Goal: Task Accomplishment & Management: Manage account settings

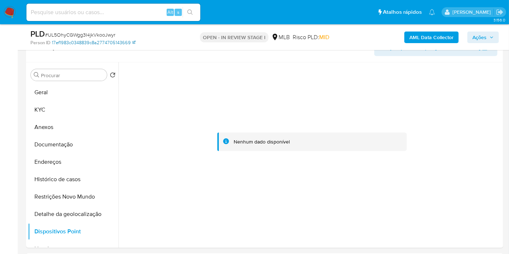
scroll to position [322, 0]
click at [74, 179] on button "Histórico de casos" at bounding box center [70, 179] width 85 height 17
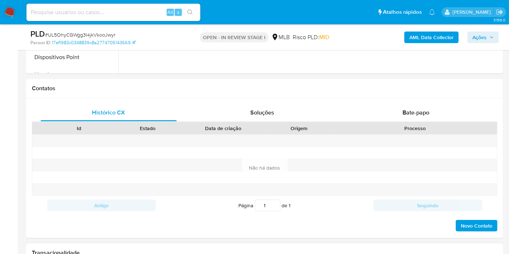
scroll to position [644, 0]
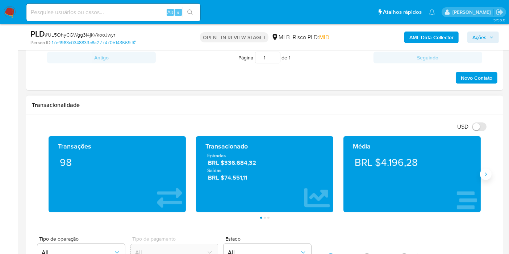
click at [487, 172] on icon "Siguiente" at bounding box center [486, 174] width 6 height 6
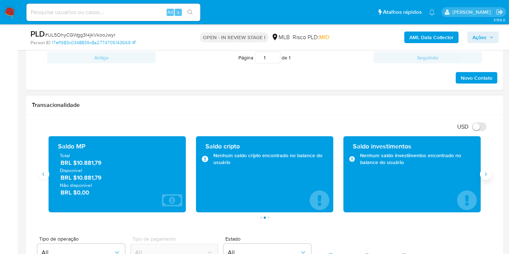
click at [487, 175] on button "Siguiente" at bounding box center [486, 175] width 12 height 12
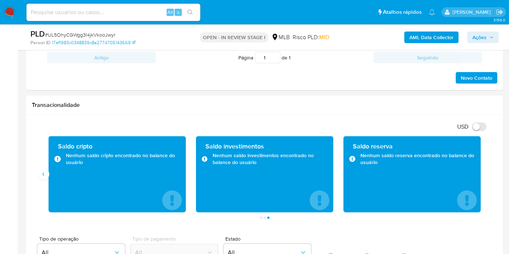
click at [481, 32] on span "Ações" at bounding box center [480, 38] width 14 height 12
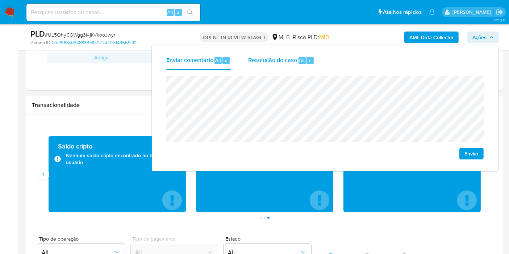
click at [272, 58] on span "Resolução do caso" at bounding box center [272, 60] width 49 height 8
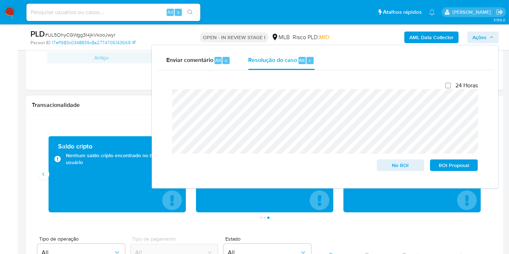
click at [104, 101] on h1 "Transacionalidade" at bounding box center [265, 104] width 466 height 7
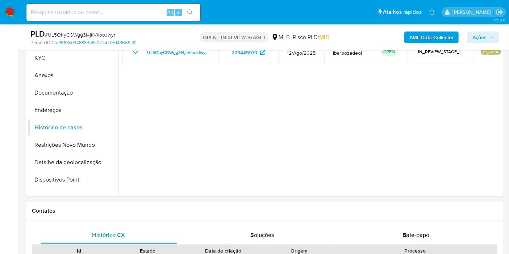
scroll to position [362, 0]
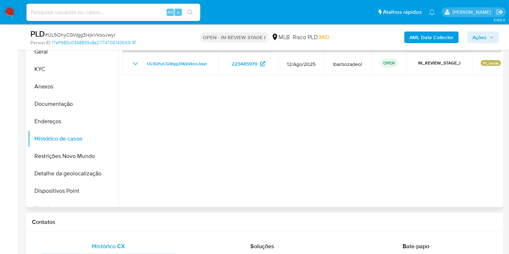
click at [449, 100] on div at bounding box center [310, 115] width 383 height 186
click at [439, 40] on b "AML Data Collector" at bounding box center [432, 38] width 44 height 12
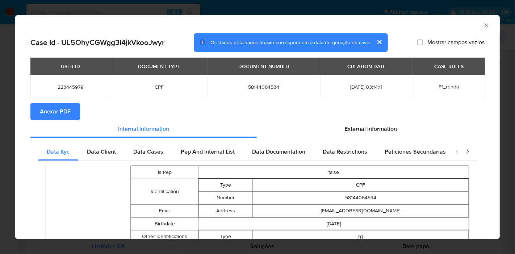
click at [50, 111] on span "Anexar PDF" at bounding box center [55, 112] width 31 height 16
click at [483, 27] on icon "Fechar a janela" at bounding box center [486, 25] width 7 height 7
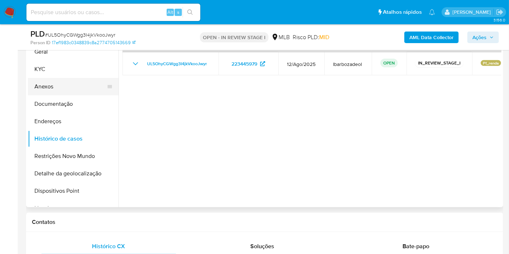
click at [76, 83] on button "Anexos" at bounding box center [70, 86] width 85 height 17
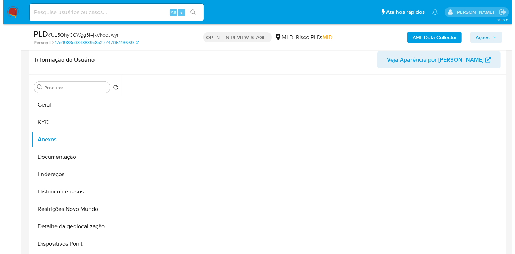
scroll to position [322, 0]
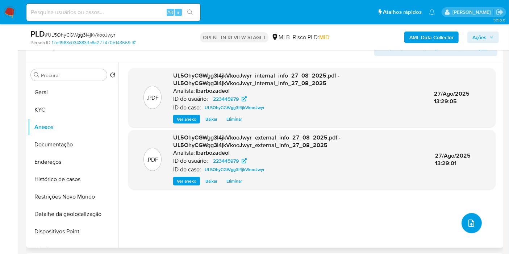
click at [469, 224] on icon "upload-file" at bounding box center [471, 223] width 9 height 9
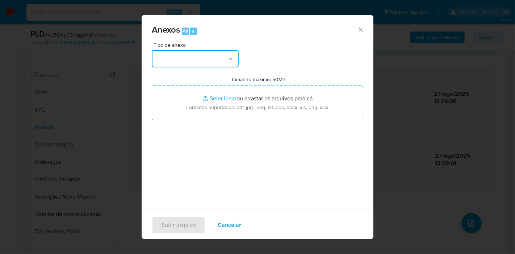
click at [220, 59] on button "button" at bounding box center [195, 58] width 87 height 17
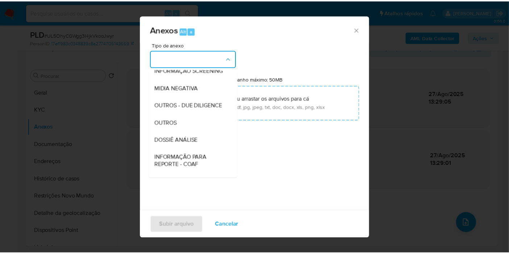
scroll to position [111, 0]
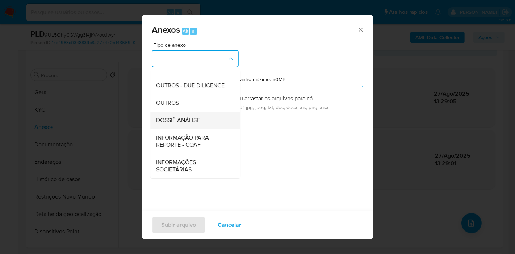
click at [199, 121] on span "DOSSIÊ ANÁLISE" at bounding box center [178, 120] width 44 height 7
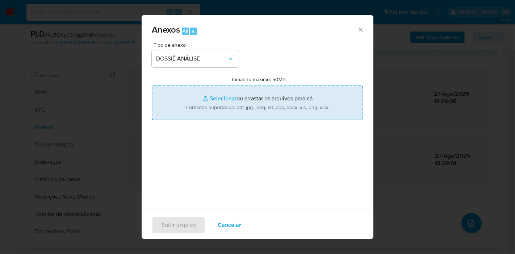
click at [204, 100] on input "Tamanho máximo: 50MB Selecionar arquivos" at bounding box center [258, 103] width 212 height 35
type input "C:\fakepath\XXXX - CPF 58144064534 - ITAMAR PIMENTEL DA CRUZ.pdf"
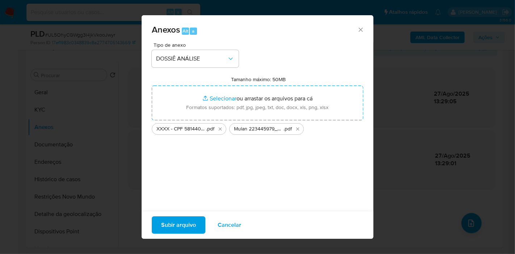
click at [182, 227] on span "Subir arquivo" at bounding box center [178, 225] width 35 height 16
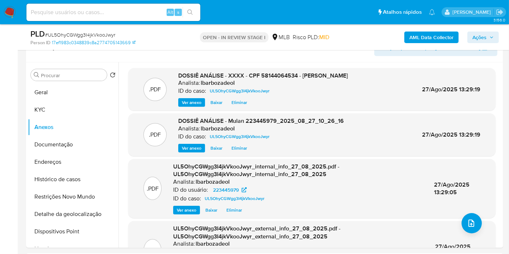
click at [480, 42] on span "Ações" at bounding box center [480, 38] width 14 height 12
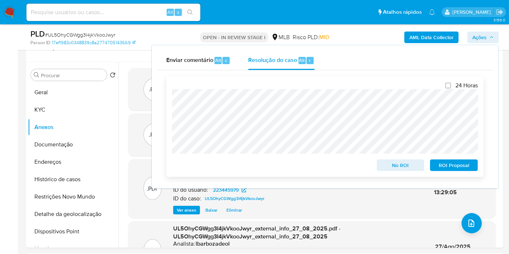
click at [387, 166] on span "No ROI" at bounding box center [401, 165] width 38 height 10
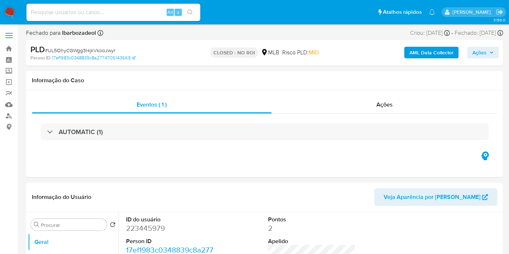
select select "10"
drag, startPoint x: 491, startPoint y: 94, endPoint x: 486, endPoint y: 95, distance: 5.3
click at [490, 94] on div "Eventos ( 1 ) Ações AUTOMATIC (1)" at bounding box center [264, 133] width 477 height 87
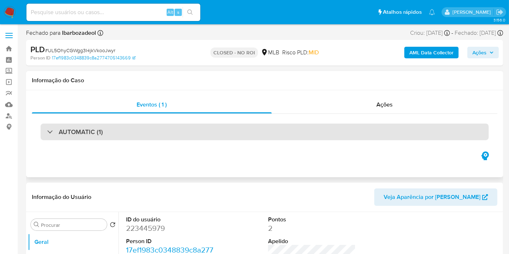
click at [217, 129] on div "AUTOMATIC (1)" at bounding box center [265, 132] width 448 height 17
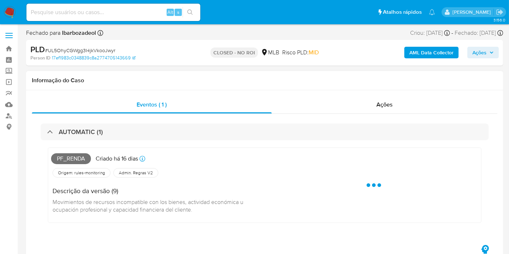
click at [80, 157] on span "Pf_renda" at bounding box center [71, 158] width 40 height 11
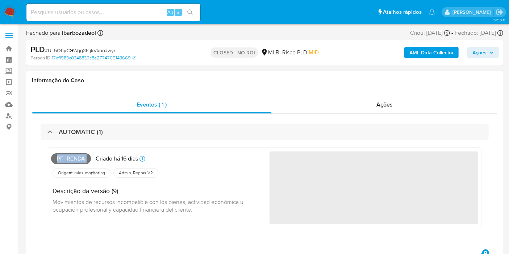
copy span "Pf_renda"
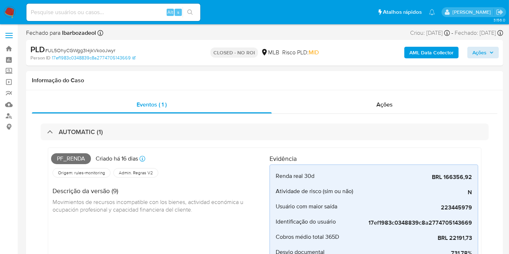
drag, startPoint x: 465, startPoint y: 53, endPoint x: 471, endPoint y: 51, distance: 6.0
click at [470, 52] on div "AML Data Collector Ações" at bounding box center [422, 52] width 154 height 17
click at [471, 51] on button "Ações" at bounding box center [484, 53] width 32 height 12
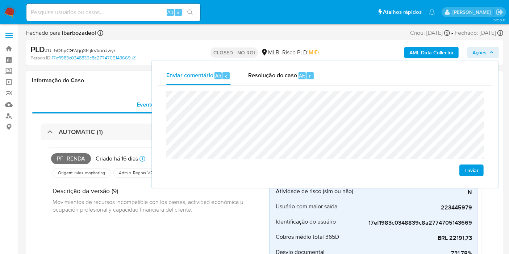
click at [114, 78] on h1 "Informação do Caso" at bounding box center [265, 80] width 466 height 7
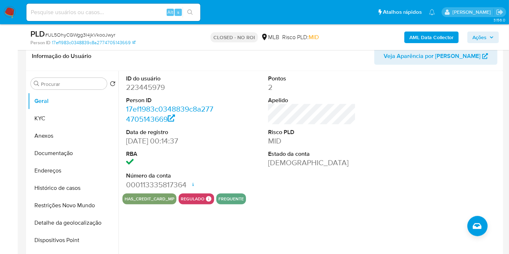
scroll to position [322, 0]
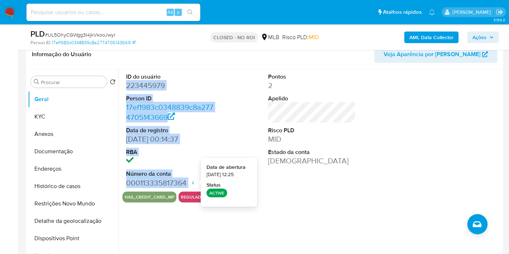
drag, startPoint x: 127, startPoint y: 85, endPoint x: 192, endPoint y: 179, distance: 114.8
click at [192, 179] on dl "ID do usuário 223445979 Person ID 17ef1983c0348839c8a2774705143669 Data de regi…" at bounding box center [170, 130] width 88 height 115
copy dl "223445979 Person ID 17ef1983c0348839c8a2774705143669 Data de registro 03/08/201…"
click at [485, 39] on span "Ações" at bounding box center [480, 38] width 14 height 12
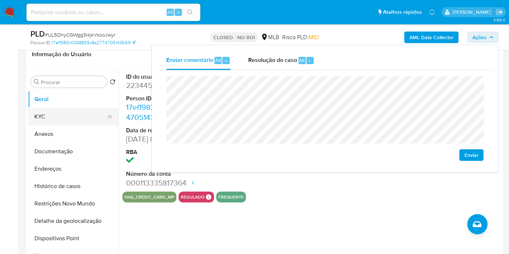
click at [83, 108] on button "KYC" at bounding box center [70, 116] width 85 height 17
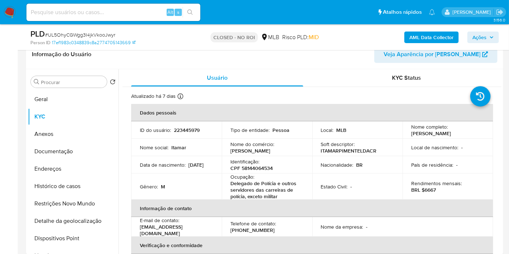
click at [249, 170] on p "CPF 58144064534" at bounding box center [252, 168] width 42 height 7
copy p "58144064534"
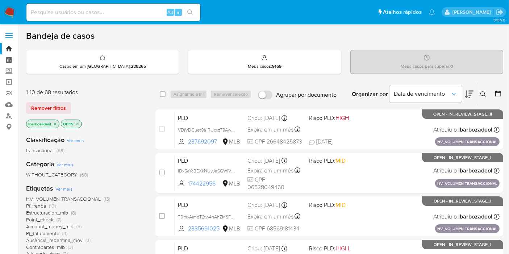
click at [10, 58] on link "Painel" at bounding box center [43, 59] width 86 height 11
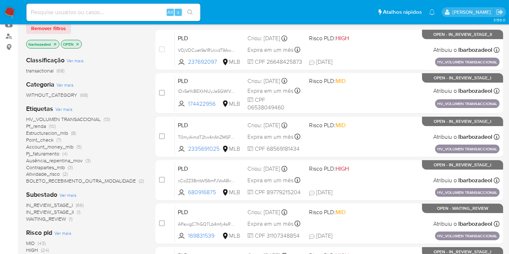
scroll to position [80, 0]
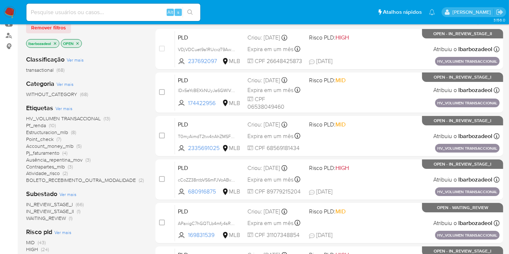
click at [37, 249] on span "HIGH" at bounding box center [32, 249] width 12 height 7
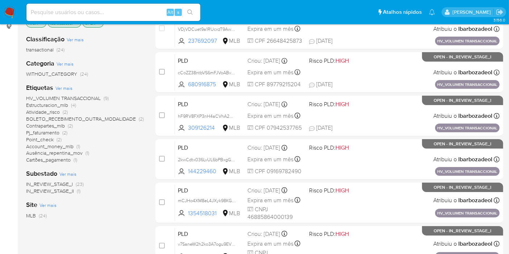
scroll to position [75, 0]
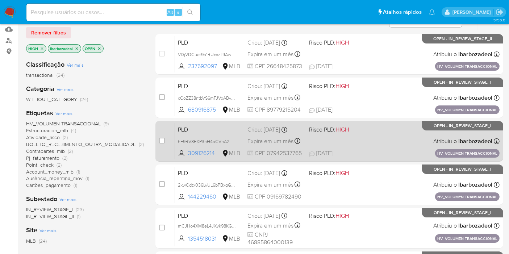
click at [365, 142] on div "PLD hF9RV8FXP3nH4aCVhA2wpaCN 309126214 MLB Risco PLD: HIGH Criou: 14/08/2025 Cr…" at bounding box center [337, 141] width 325 height 37
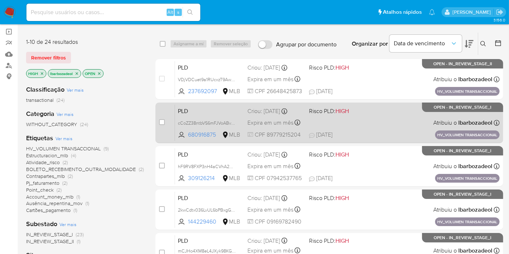
scroll to position [0, 0]
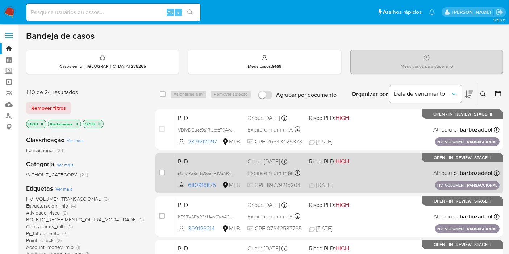
click at [375, 167] on div "PLD cCoZZ38ntbVS6mFJVoABvWl2 680916875 MLB Risco PLD: HIGH Criou: 14/08/2025 Cr…" at bounding box center [337, 173] width 325 height 37
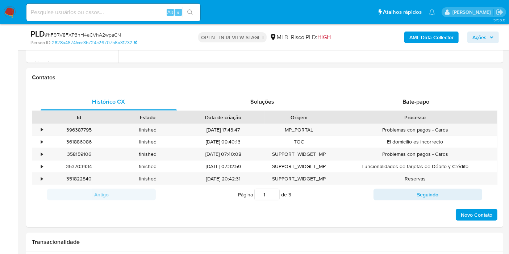
scroll to position [322, 0]
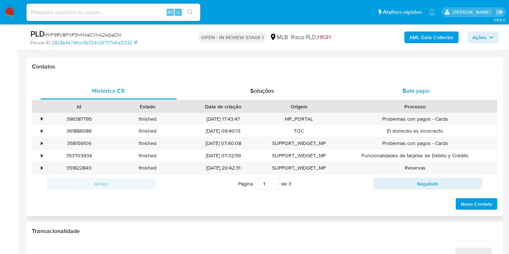
click at [393, 88] on div "Bate-papo" at bounding box center [416, 90] width 136 height 17
select select "10"
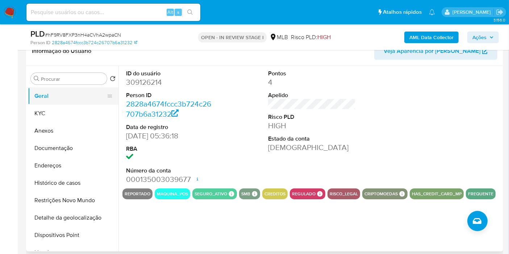
scroll to position [121, 0]
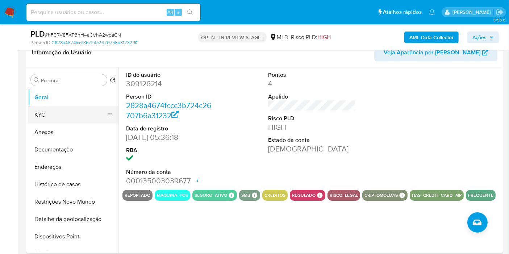
click at [70, 111] on button "KYC" at bounding box center [70, 114] width 85 height 17
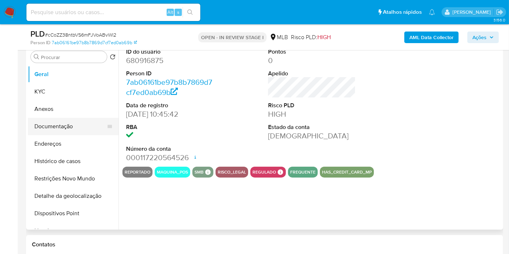
scroll to position [161, 0]
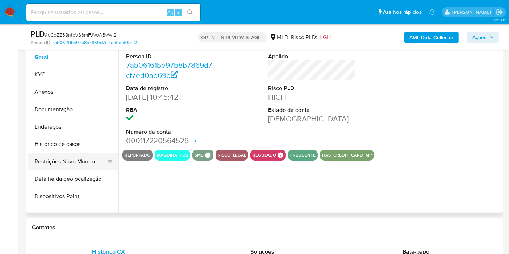
select select "10"
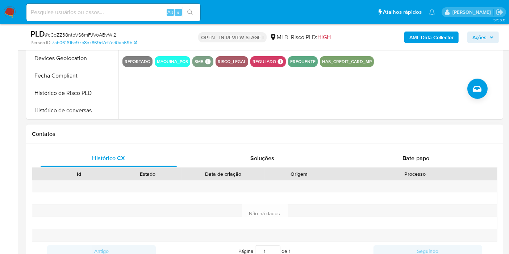
scroll to position [282, 0]
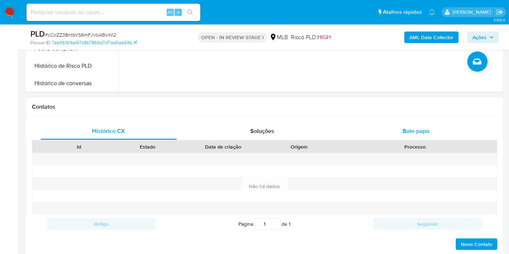
click at [406, 132] on span "Bate-papo" at bounding box center [416, 131] width 27 height 8
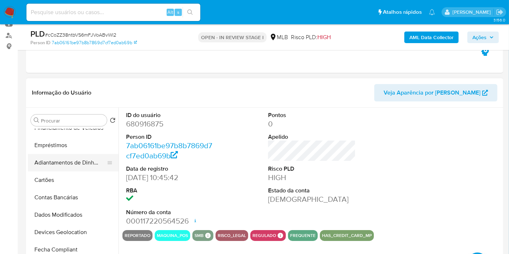
scroll to position [0, 0]
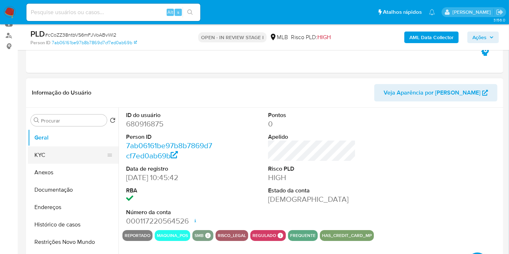
click at [65, 160] on button "KYC" at bounding box center [70, 154] width 85 height 17
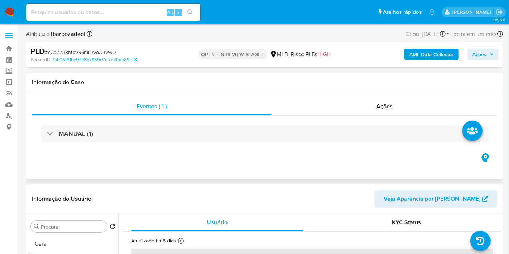
click at [240, 145] on div "MANUAL (1)" at bounding box center [265, 134] width 466 height 36
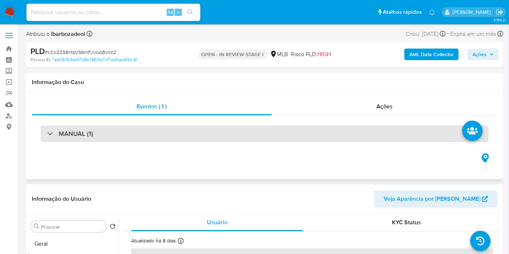
click at [287, 135] on div "MANUAL (1)" at bounding box center [265, 133] width 448 height 17
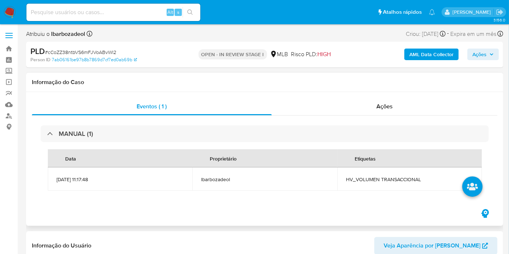
click at [380, 177] on span "HV_VOLUMEN TRANSACCIONAL" at bounding box center [409, 179] width 127 height 7
copy span "HV_VOLUMEN TRANSACCIONAL"
click at [477, 56] on span "Ações" at bounding box center [480, 55] width 14 height 12
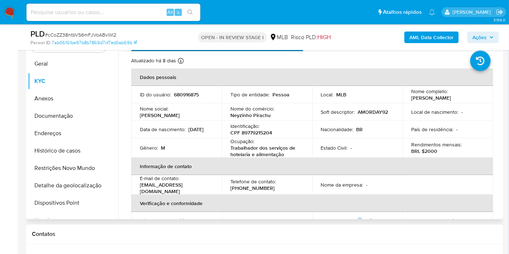
scroll to position [161, 0]
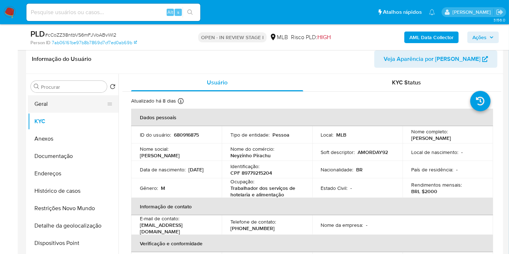
click at [58, 98] on button "Geral" at bounding box center [70, 103] width 85 height 17
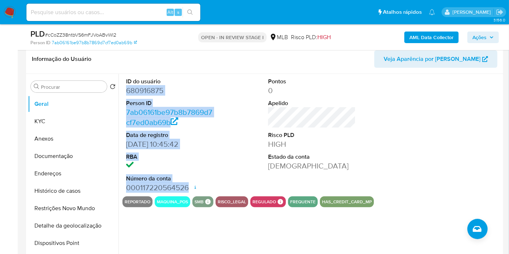
drag, startPoint x: 127, startPoint y: 91, endPoint x: 187, endPoint y: 188, distance: 114.4
click at [187, 188] on dl "ID do usuário 680916875 Person ID 7ab06161be97b8b7869d7cf7ed0ab69b Data de regi…" at bounding box center [170, 135] width 88 height 115
copy dl "680916875 Person ID 7ab06161be97b8b7869d7cf7ed0ab69b Data de registro 01/12/202…"
click at [492, 40] on span "Ações" at bounding box center [483, 37] width 21 height 10
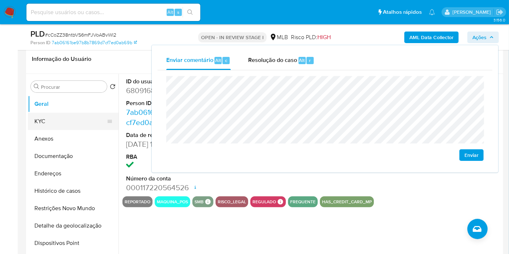
drag, startPoint x: 79, startPoint y: 118, endPoint x: 70, endPoint y: 117, distance: 8.7
click at [76, 119] on button "KYC" at bounding box center [70, 121] width 85 height 17
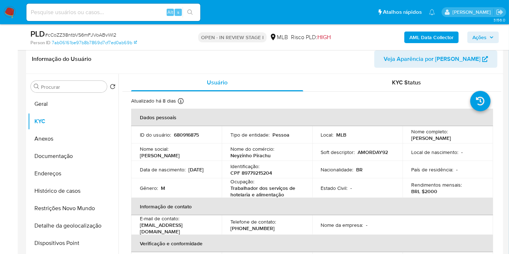
click at [257, 172] on p "CPF 89779215204" at bounding box center [252, 173] width 42 height 7
copy p "89779215204"
click at [493, 42] on button "Ações" at bounding box center [484, 38] width 32 height 12
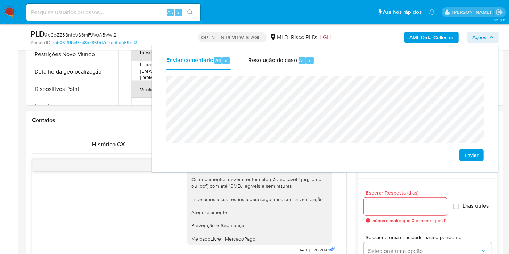
scroll to position [322, 0]
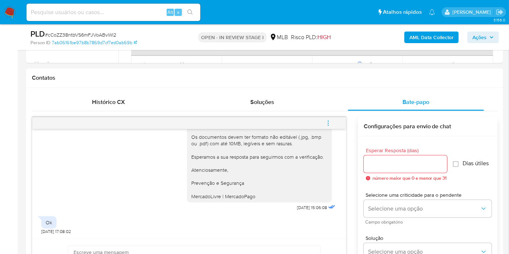
scroll to position [403, 0]
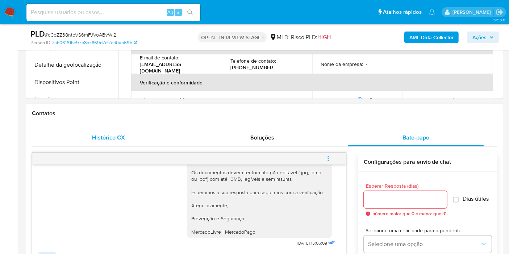
click at [115, 138] on span "Histórico CX" at bounding box center [108, 137] width 33 height 8
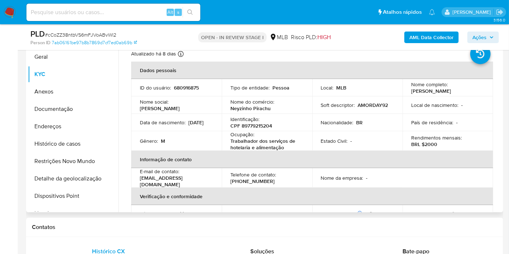
scroll to position [201, 0]
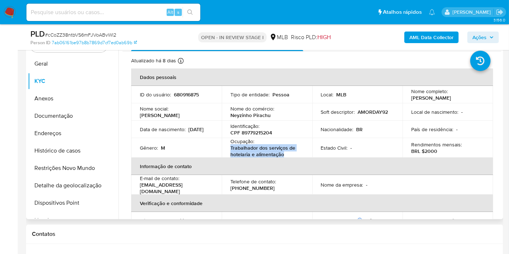
drag, startPoint x: 229, startPoint y: 147, endPoint x: 285, endPoint y: 155, distance: 56.4
click at [285, 155] on td "Ocupação : Trabalhador dos serviços de hotelaria e alimentação" at bounding box center [267, 148] width 91 height 20
copy p "Trabalhador dos serviços de hotelaria e alimentação"
click at [484, 37] on span "Ações" at bounding box center [480, 38] width 14 height 12
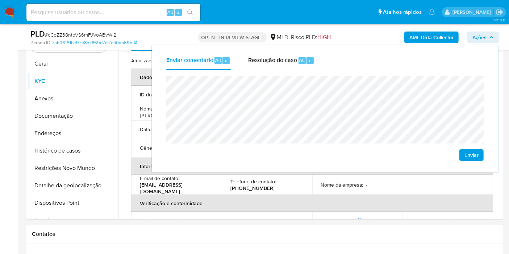
click at [0, 0] on lt-span "Macapá" at bounding box center [0, 0] width 0 height 0
drag, startPoint x: 69, startPoint y: 126, endPoint x: 35, endPoint y: 141, distance: 37.2
click at [69, 126] on button "Endereços" at bounding box center [73, 133] width 91 height 17
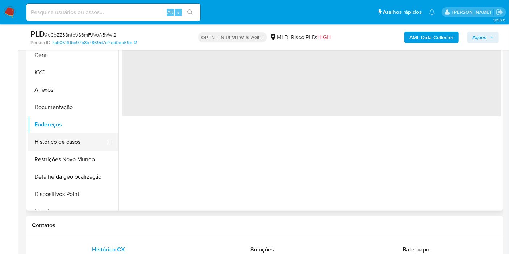
scroll to position [161, 0]
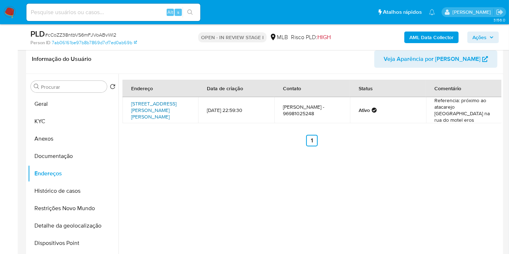
click at [154, 112] on link "Rua José Rodrigues Leitão 166, Macapá, Amapá, 68903346, Brasil 166" at bounding box center [153, 110] width 45 height 20
click at [38, 155] on button "Documentação" at bounding box center [70, 156] width 85 height 17
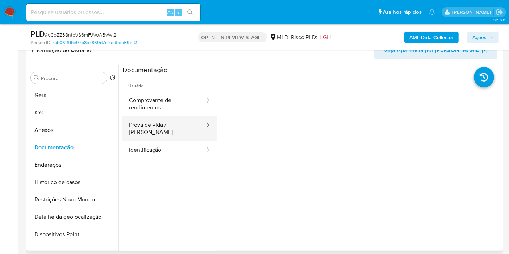
click at [167, 128] on button "Prova de vida / Selfie" at bounding box center [164, 128] width 83 height 25
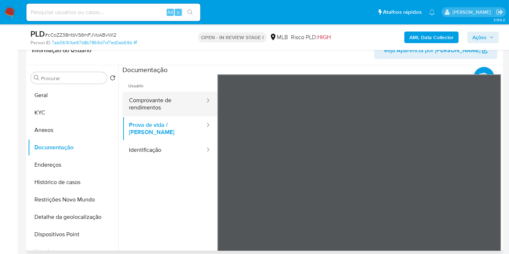
click at [183, 105] on button "Comprovante de rendimentos" at bounding box center [164, 104] width 83 height 25
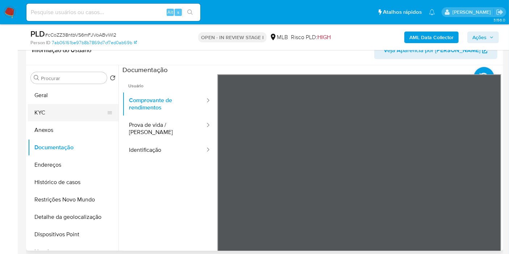
click at [61, 111] on button "KYC" at bounding box center [70, 112] width 85 height 17
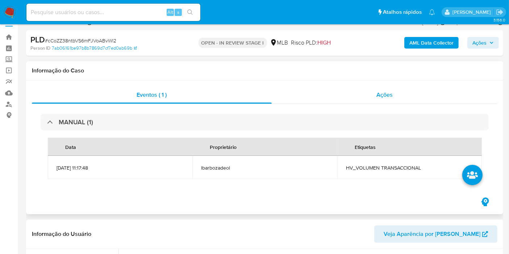
scroll to position [0, 0]
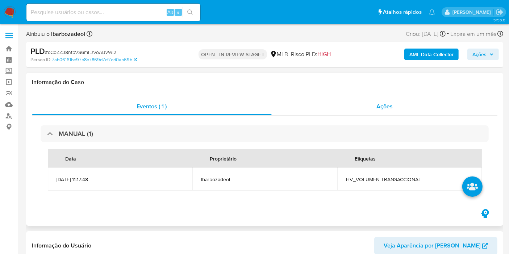
click at [295, 105] on div "Ações" at bounding box center [385, 106] width 226 height 17
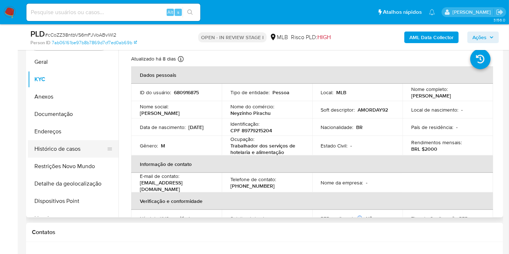
scroll to position [201, 0]
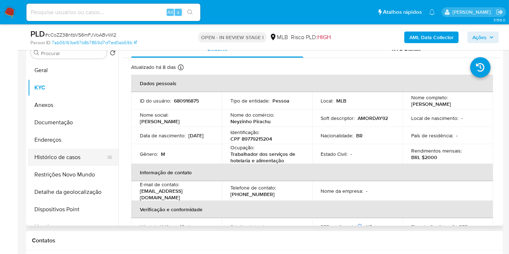
click at [76, 158] on button "Histórico de casos" at bounding box center [70, 157] width 85 height 17
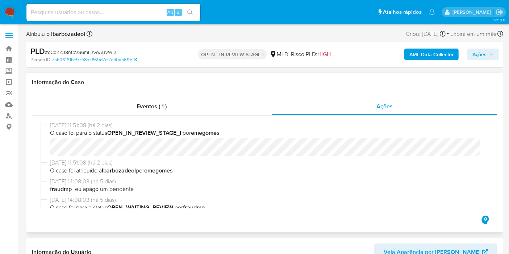
scroll to position [40, 0]
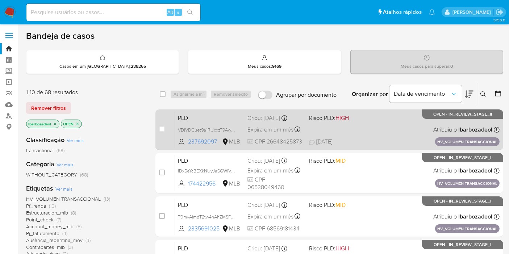
click at [381, 133] on div "PLD VDjVDCuet9a1RUcxzT9AwseN 237692097 MLB Risco PLD: HIGH Criou: [DATE] Criou:…" at bounding box center [337, 129] width 325 height 37
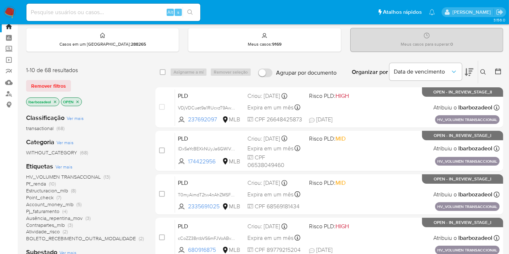
scroll to position [40, 0]
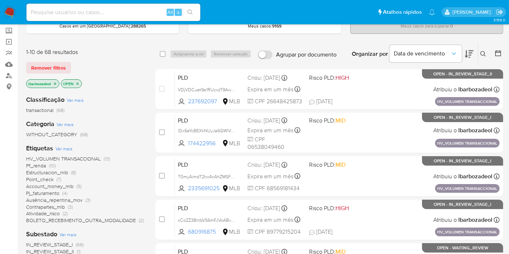
click at [80, 157] on span "HV_VOLUMEN TRANSACCIONAL" at bounding box center [63, 158] width 75 height 7
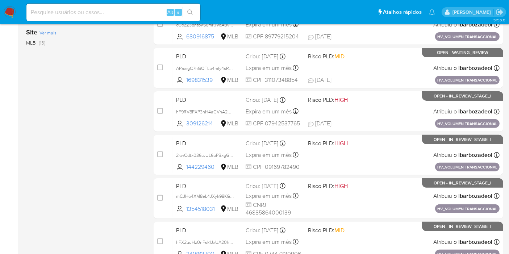
scroll to position [282, 0]
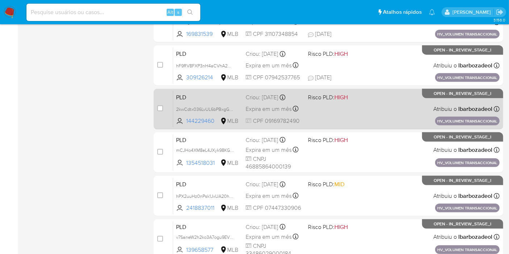
click at [381, 112] on div "PLD 2kwCdtx036LvUL6bPBxgGM28 144229460 MLB Risco PLD: HIGH Criou: [DATE] Criou:…" at bounding box center [336, 109] width 327 height 37
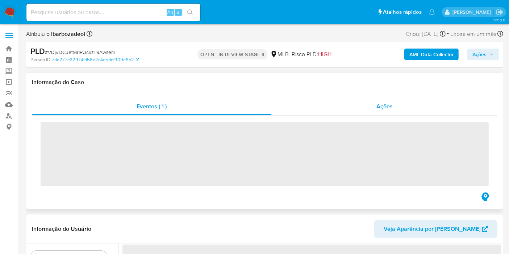
click at [351, 107] on div "Ações" at bounding box center [385, 106] width 226 height 17
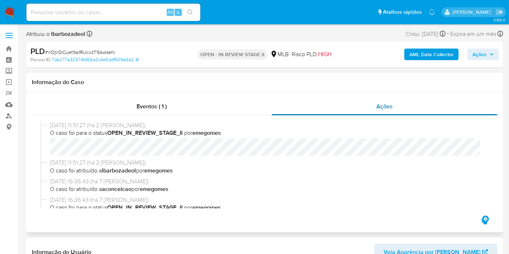
select select "10"
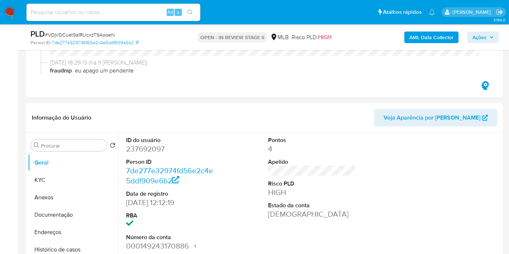
scroll to position [322, 0]
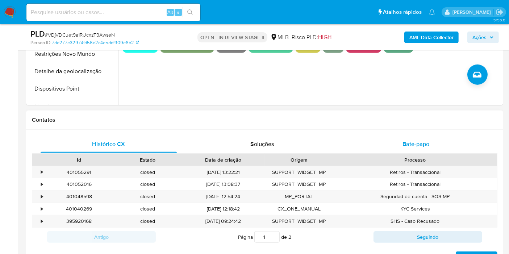
click at [362, 144] on div "Bate-papo" at bounding box center [416, 144] width 136 height 17
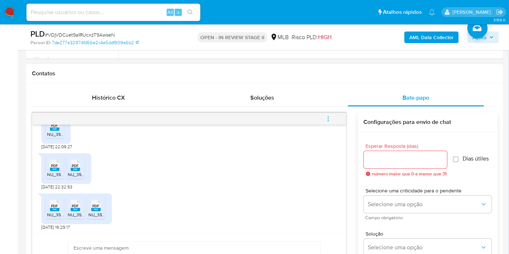
scroll to position [403, 0]
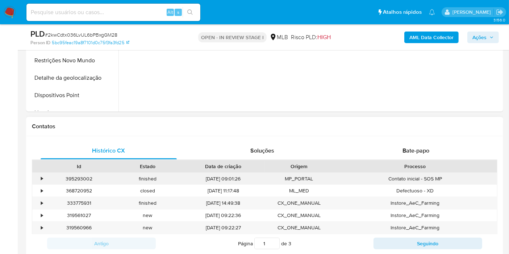
scroll to position [282, 0]
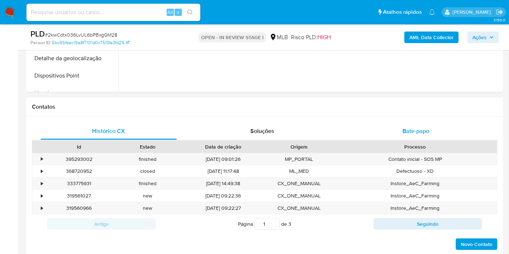
click at [418, 124] on div "Bate-papo" at bounding box center [416, 131] width 136 height 17
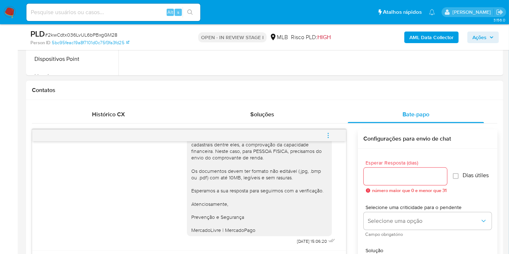
scroll to position [362, 0]
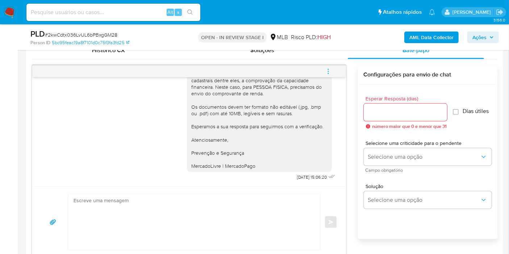
select select "10"
click at [91, 53] on div "Histórico CX" at bounding box center [109, 50] width 136 height 17
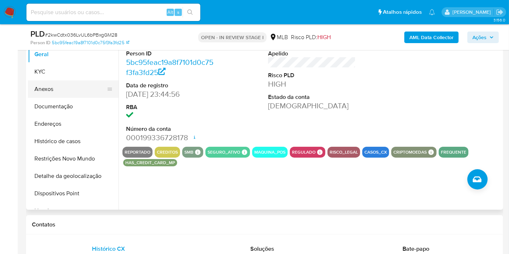
scroll to position [161, 0]
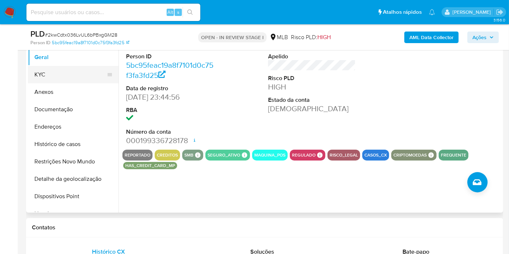
click at [78, 73] on button "KYC" at bounding box center [70, 74] width 85 height 17
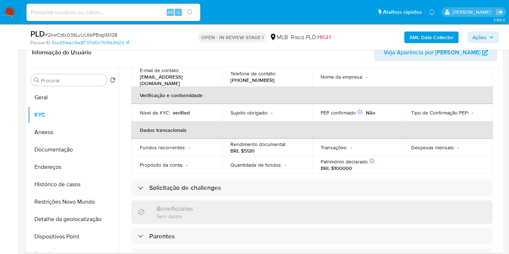
scroll to position [0, 0]
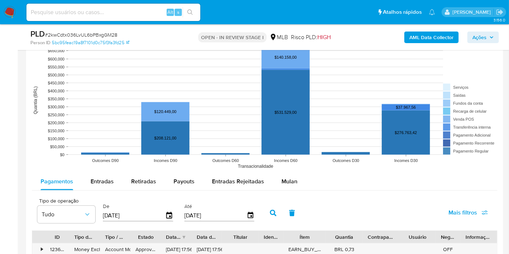
scroll to position [725, 0]
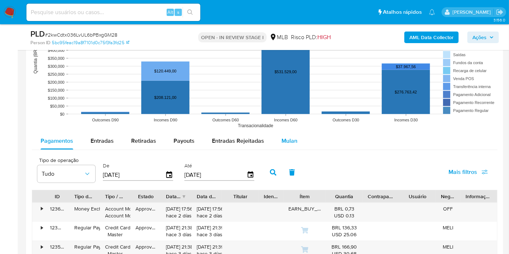
drag, startPoint x: 281, startPoint y: 137, endPoint x: 285, endPoint y: 137, distance: 4.0
click at [282, 137] on span "Mulan" at bounding box center [290, 141] width 16 height 8
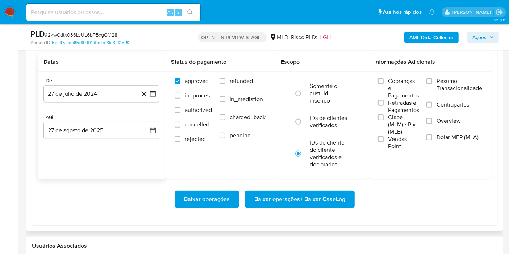
scroll to position [846, 0]
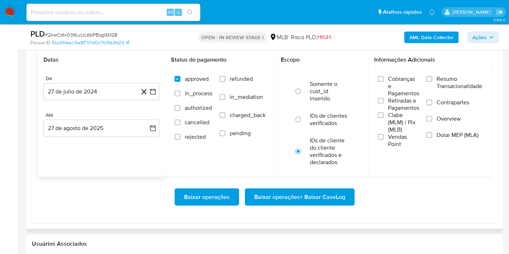
click at [102, 78] on div "De" at bounding box center [101, 78] width 116 height 7
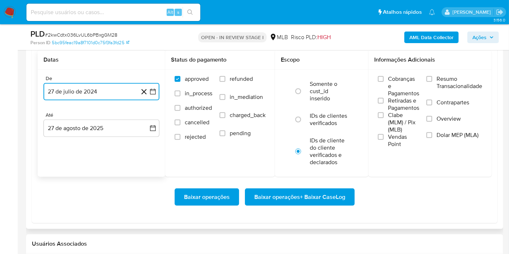
click at [102, 87] on button "27 de julio de 2024" at bounding box center [101, 91] width 116 height 17
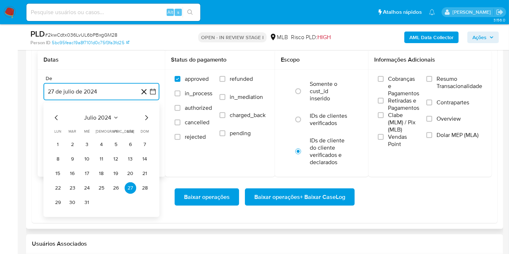
click at [107, 114] on span "julio 2024" at bounding box center [97, 117] width 27 height 7
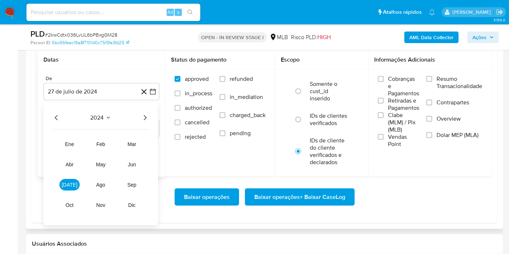
click at [145, 114] on icon "Año siguiente" at bounding box center [145, 117] width 9 height 9
click at [73, 181] on button "jul" at bounding box center [69, 185] width 20 height 12
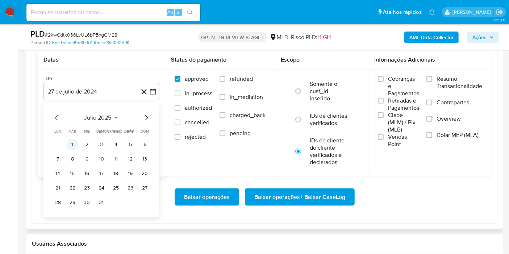
click at [73, 142] on button "1" at bounding box center [73, 145] width 12 height 12
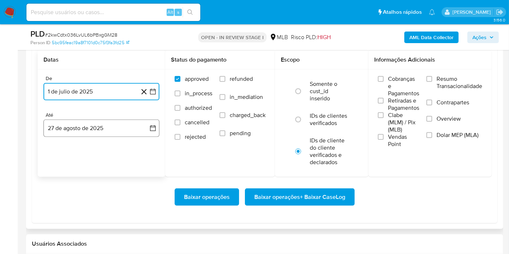
click at [84, 132] on button "27 de agosto de 2025" at bounding box center [101, 128] width 116 height 17
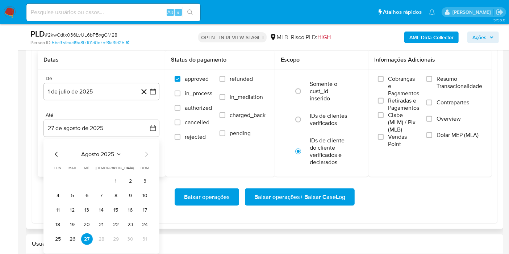
click at [79, 238] on tr "25 26 27 28 29 30 31" at bounding box center [101, 239] width 99 height 12
click at [76, 237] on button "26" at bounding box center [73, 239] width 12 height 12
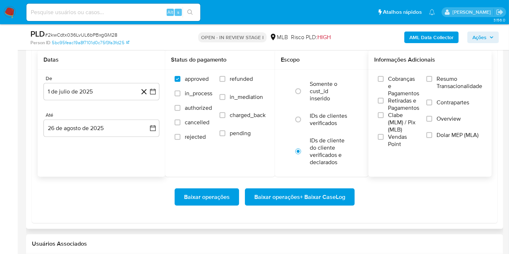
click at [437, 77] on span "Resumo Transacionalidade" at bounding box center [460, 82] width 46 height 14
click at [432, 77] on input "Resumo Transacionalidade" at bounding box center [430, 79] width 6 height 6
click at [289, 199] on span "Baixar operações + Baixar CaseLog" at bounding box center [299, 197] width 91 height 16
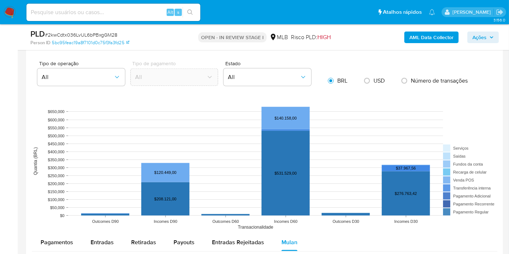
scroll to position [104, 0]
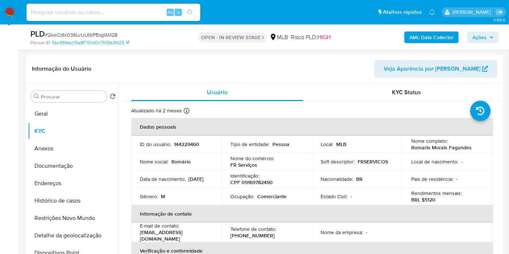
click at [261, 183] on p "CPF 09169782490" at bounding box center [252, 182] width 42 height 7
copy p "09169782490"
drag, startPoint x: 484, startPoint y: 37, endPoint x: 481, endPoint y: 41, distance: 4.9
click at [481, 41] on span "Ações" at bounding box center [480, 38] width 14 height 12
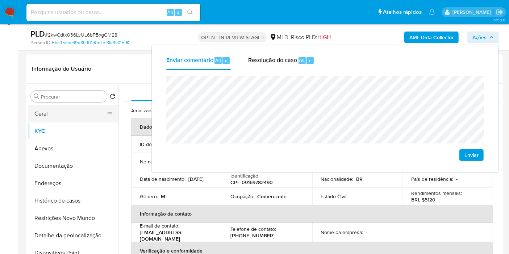
click at [50, 111] on button "Geral" at bounding box center [70, 113] width 85 height 17
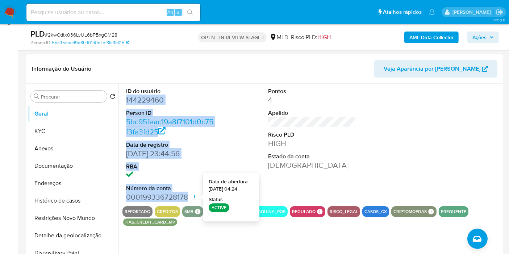
drag, startPoint x: 127, startPoint y: 101, endPoint x: 191, endPoint y: 193, distance: 112.2
click at [191, 193] on dl "ID do usuário 144229460 Person ID 5bc95feac19a8f7101d0c75f3fa3fd25 Data de regi…" at bounding box center [170, 144] width 88 height 115
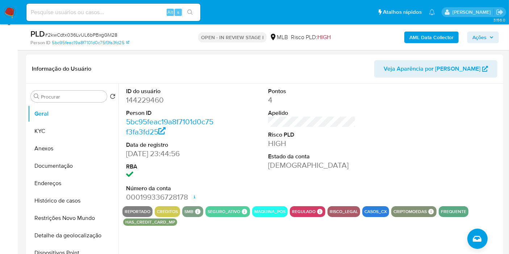
click at [188, 191] on div "ID do usuário 144229460 Person ID 5bc95feac19a8f7101d0c75f3fa3fd25 Data de regi…" at bounding box center [170, 145] width 95 height 123
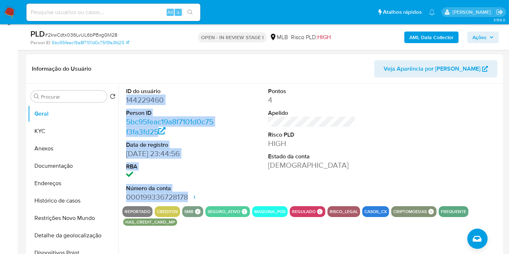
drag, startPoint x: 188, startPoint y: 198, endPoint x: 123, endPoint y: 99, distance: 118.5
click at [123, 99] on div "ID do usuário 144229460 Person ID 5bc95feac19a8f7101d0c75f3fa3fd25 Data de regi…" at bounding box center [170, 145] width 95 height 123
copy dl "144229460 Person ID 5bc95feac19a8f7101d0c75f3fa3fd25 Data de registro 18/08/201…"
click at [479, 34] on span "Ações" at bounding box center [480, 38] width 14 height 12
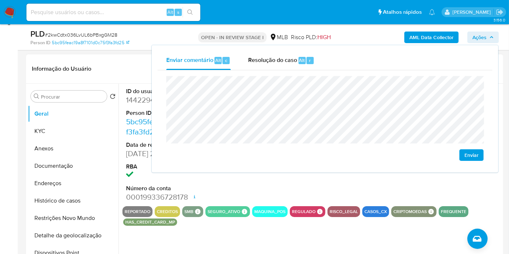
click at [119, 60] on header "Informação do Usuário Veja Aparência por Pessoa" at bounding box center [265, 68] width 466 height 17
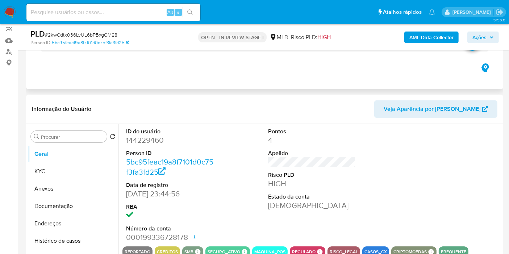
scroll to position [24, 0]
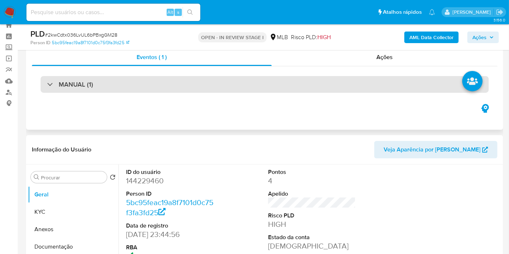
click at [160, 87] on div "MANUAL (1)" at bounding box center [265, 84] width 448 height 17
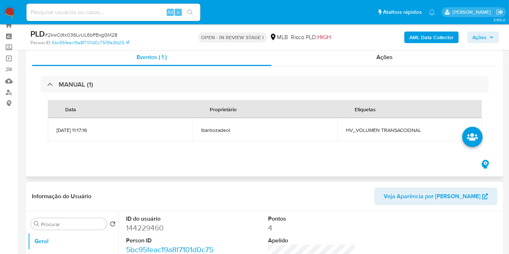
click at [379, 129] on span "HV_VOLUMEN TRANSACCIONAL" at bounding box center [409, 130] width 127 height 7
copy span "HV_VOLUMEN TRANSACCIONAL"
click at [494, 40] on span "Ações" at bounding box center [483, 37] width 21 height 10
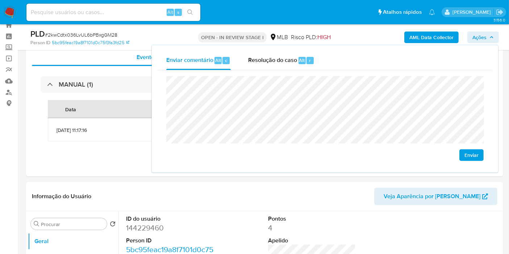
scroll to position [225, 0]
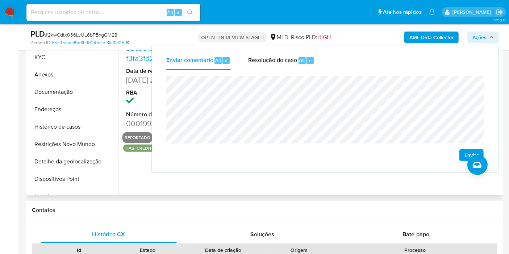
click at [136, 69] on dt "Data de registro" at bounding box center [170, 71] width 88 height 8
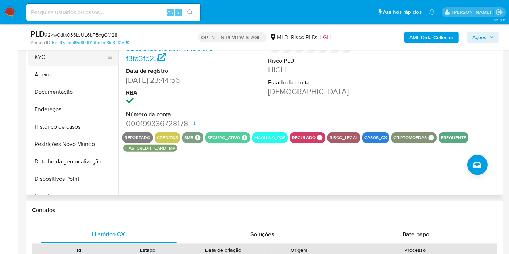
click at [71, 61] on button "KYC" at bounding box center [70, 57] width 85 height 17
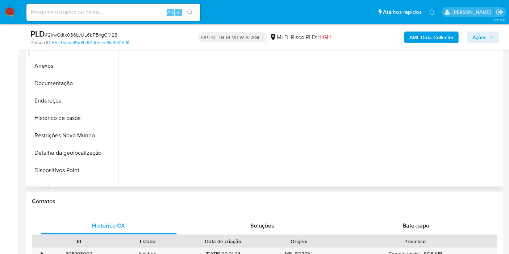
scroll to position [185, 0]
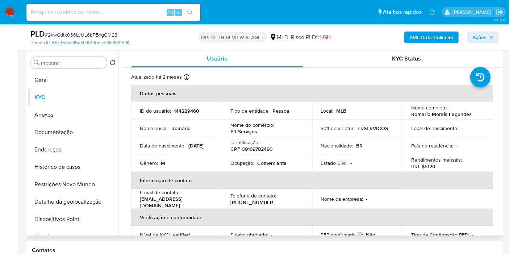
click at [265, 166] on td "Ocupação : Comerciante" at bounding box center [267, 162] width 91 height 17
click at [266, 162] on p "Comerciante" at bounding box center [271, 163] width 29 height 7
copy p "Comerciante"
drag, startPoint x: 487, startPoint y: 33, endPoint x: 479, endPoint y: 42, distance: 12.4
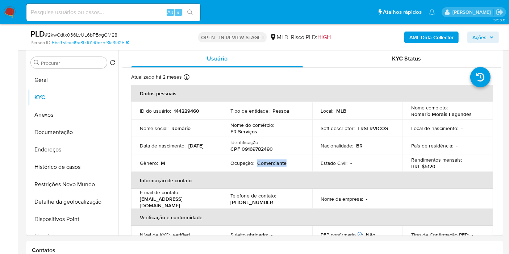
click at [486, 34] on span "Ações" at bounding box center [480, 38] width 14 height 12
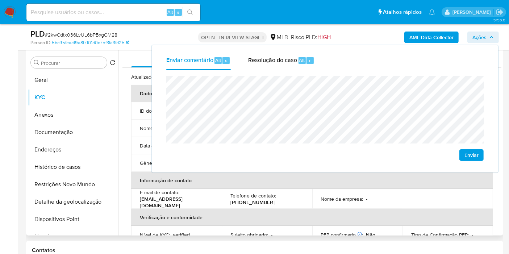
click at [307, 193] on td "Telefone de contato : (87) 933008771" at bounding box center [267, 199] width 91 height 20
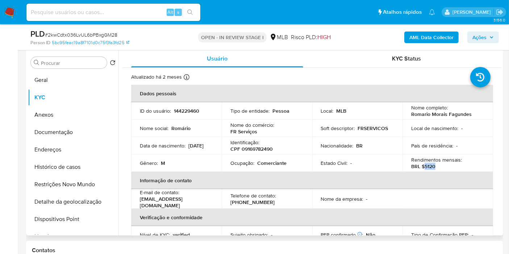
drag, startPoint x: 423, startPoint y: 166, endPoint x: 436, endPoint y: 167, distance: 12.4
click at [436, 167] on div "Rendimentos mensais : BRL $5120" at bounding box center [447, 163] width 73 height 13
copy p "5120"
click at [482, 41] on span "Ações" at bounding box center [480, 38] width 14 height 12
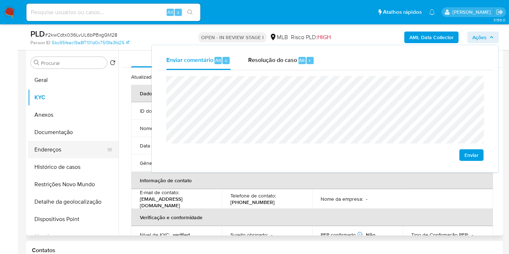
click at [76, 144] on button "Endereços" at bounding box center [70, 149] width 85 height 17
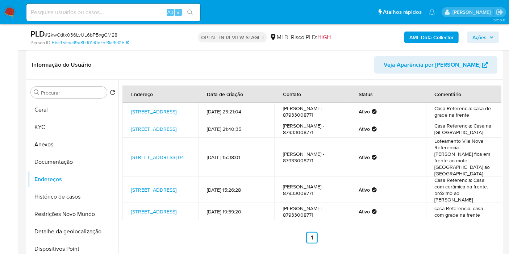
scroll to position [145, 0]
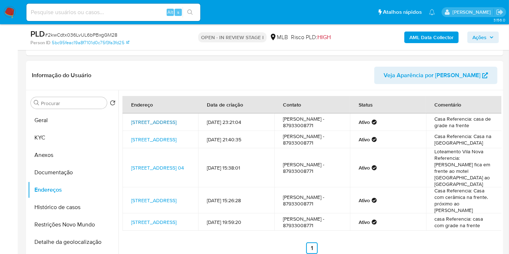
click at [148, 119] on link "Rua Pau-d'arco 256, Petrolina, Pernambuco, 56330015, Brasil 256" at bounding box center [153, 122] width 45 height 7
click at [149, 141] on link "Rua Pau-d'arco 256, Petrolina, Pernambuco, 56330015, Brasil 256" at bounding box center [153, 139] width 45 height 7
click at [150, 164] on link "Rua Granito 04, Petrolina, Pernambuco, 56320758, Brasil 04" at bounding box center [157, 167] width 53 height 7
click at [139, 199] on link "Rua Granito 200, Petrolina, Pernambuco, 56320758, Brasil 200" at bounding box center [153, 200] width 45 height 7
click at [150, 226] on link "Rua Pau-d'arco 256, Petrolina, Pernambuco, 56330015, Brasil 256" at bounding box center [153, 222] width 45 height 7
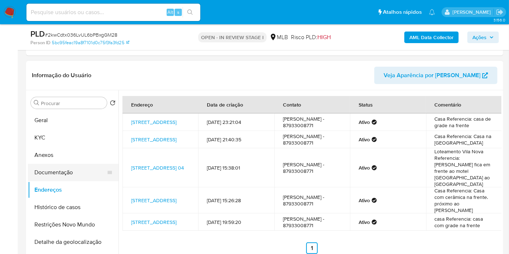
click at [78, 171] on button "Documentação" at bounding box center [70, 172] width 85 height 17
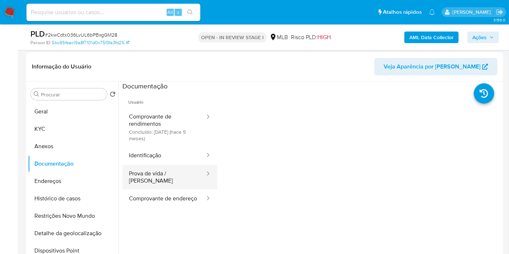
click at [170, 177] on button "Prova de vida / Selfie" at bounding box center [164, 177] width 83 height 25
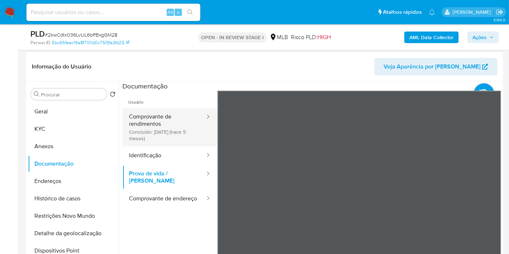
click at [166, 116] on button "Comprovante de rendimentos Concluído: 26/03/2025 (hace 5 meses)" at bounding box center [164, 127] width 83 height 38
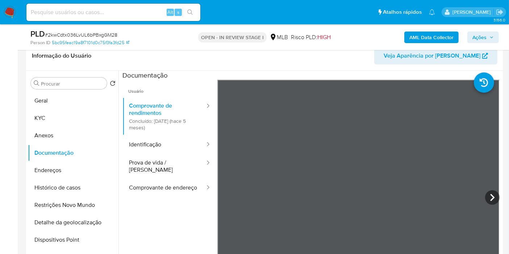
scroll to position [159, 0]
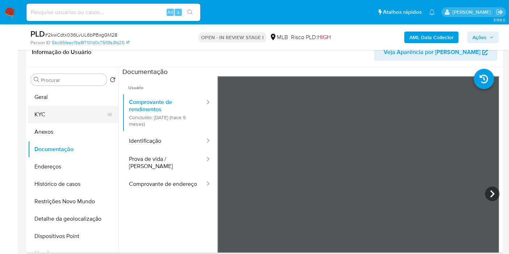
click at [32, 114] on button "KYC" at bounding box center [70, 114] width 85 height 17
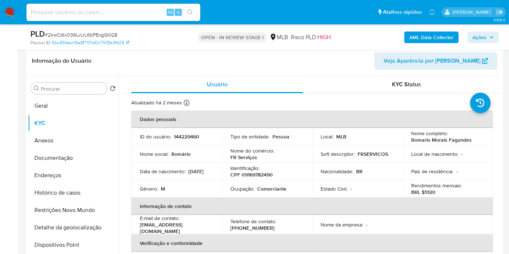
click at [267, 177] on p "CPF 09169782490" at bounding box center [252, 174] width 42 height 7
copy p "09169782490"
click at [479, 36] on span "Ações" at bounding box center [480, 38] width 14 height 12
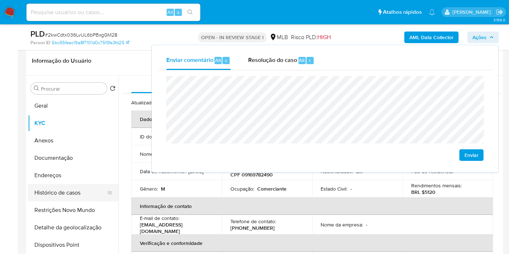
click at [69, 196] on button "Histórico de casos" at bounding box center [70, 192] width 85 height 17
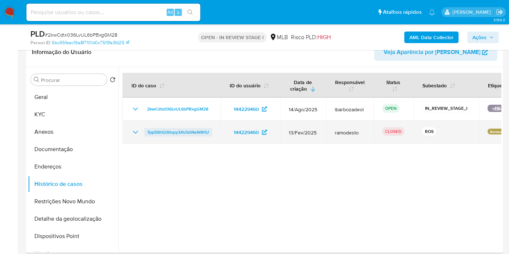
click at [166, 132] on span "7pp5ShGtXIopy3AUb04eN9HU" at bounding box center [178, 132] width 62 height 9
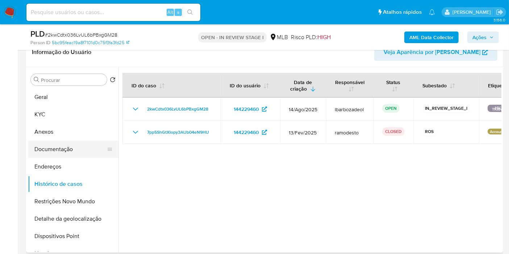
click at [73, 156] on button "Documentação" at bounding box center [70, 149] width 85 height 17
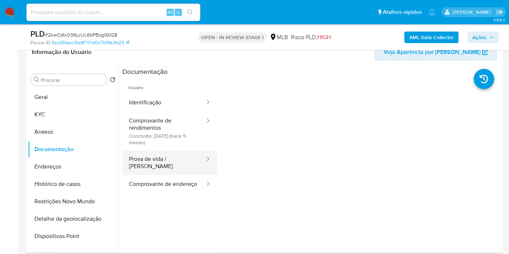
click at [192, 161] on button "Prova de vida / Selfie" at bounding box center [164, 162] width 83 height 25
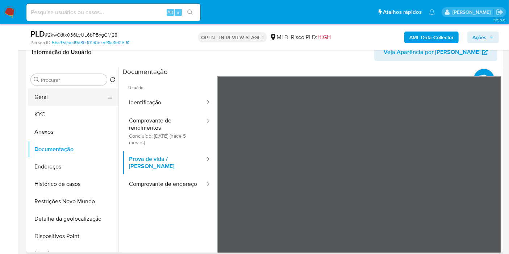
click at [56, 94] on button "Geral" at bounding box center [70, 96] width 85 height 17
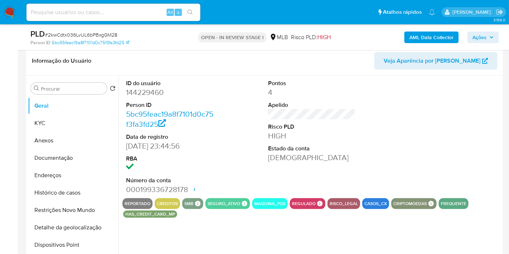
scroll to position [199, 0]
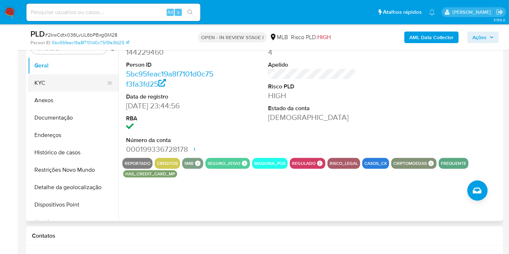
click at [51, 86] on button "KYC" at bounding box center [70, 82] width 85 height 17
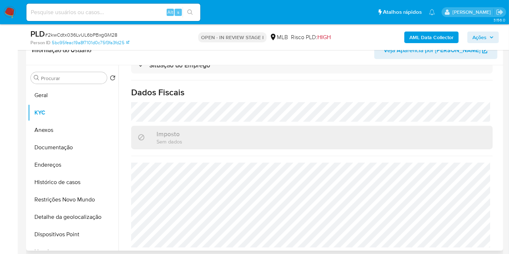
scroll to position [0, 0]
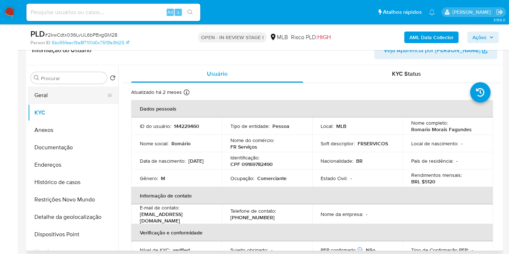
click at [43, 96] on button "Geral" at bounding box center [70, 95] width 85 height 17
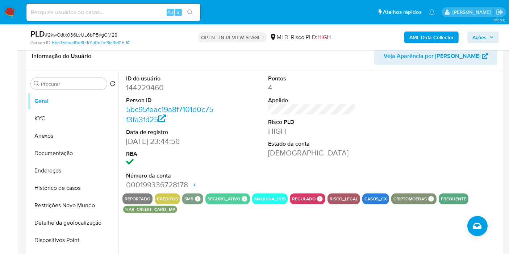
scroll to position [163, 0]
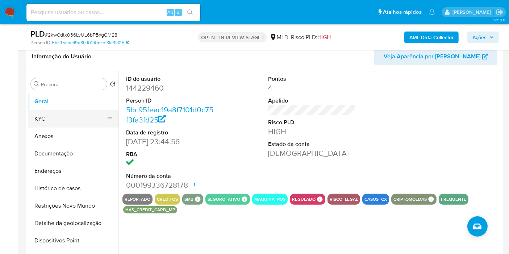
click at [54, 115] on button "KYC" at bounding box center [70, 118] width 85 height 17
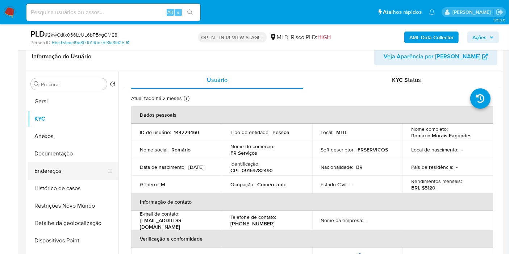
click at [75, 169] on button "Endereços" at bounding box center [70, 170] width 85 height 17
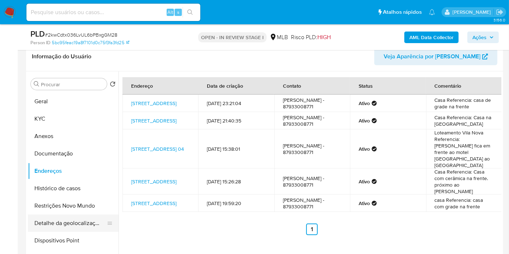
click at [95, 219] on button "Detalhe da geolocalização" at bounding box center [70, 223] width 85 height 17
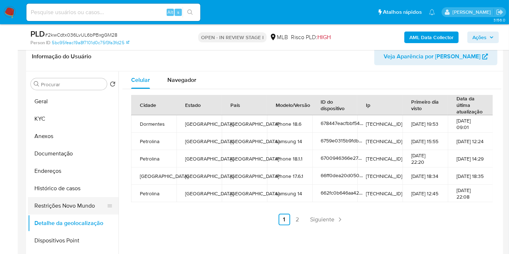
click at [44, 202] on button "Restrições Novo Mundo" at bounding box center [70, 205] width 85 height 17
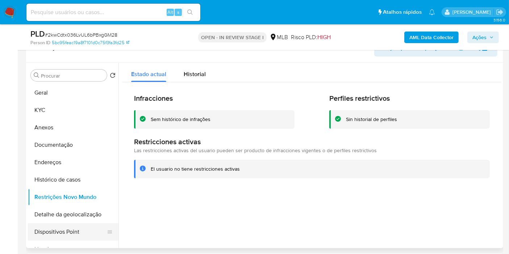
click at [82, 227] on button "Dispositivos Point" at bounding box center [70, 231] width 85 height 17
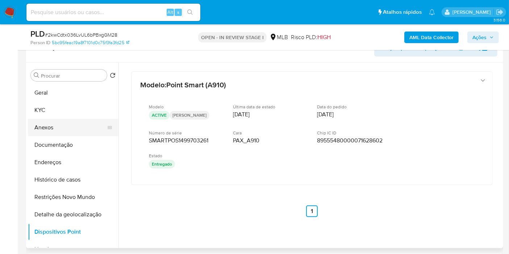
click at [86, 135] on button "Anexos" at bounding box center [70, 127] width 85 height 17
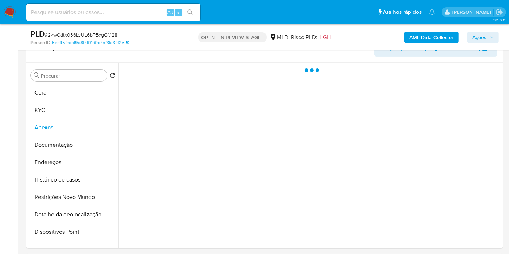
click at [422, 38] on b "AML Data Collector" at bounding box center [432, 38] width 44 height 12
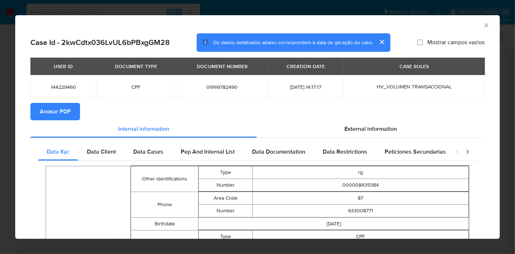
click at [73, 112] on button "Anexar PDF" at bounding box center [55, 111] width 50 height 17
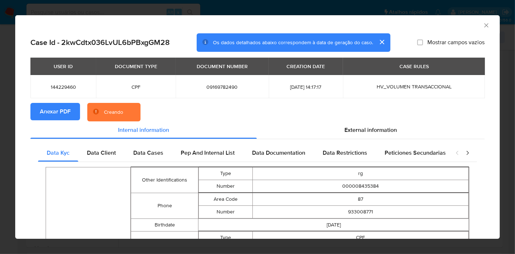
click at [378, 39] on button "cerrar" at bounding box center [381, 41] width 17 height 17
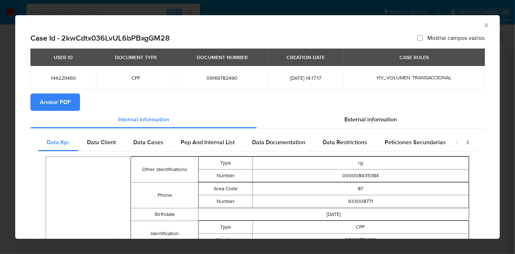
click at [476, 29] on div "AML Data Collector" at bounding box center [257, 24] width 485 height 18
click at [483, 24] on icon "Fechar a janela" at bounding box center [486, 25] width 7 height 7
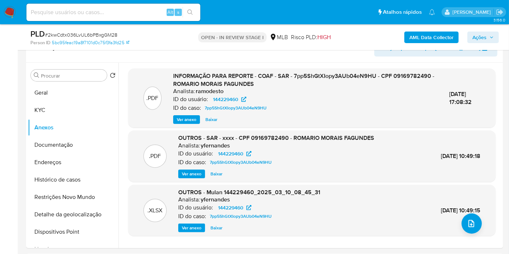
click at [187, 175] on span "Ver anexo" at bounding box center [192, 173] width 20 height 7
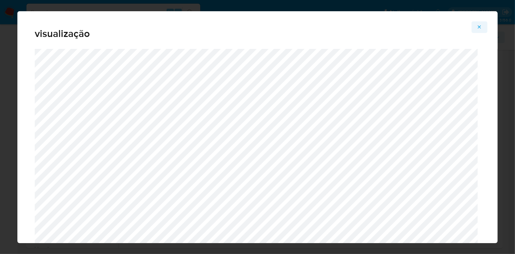
click at [478, 28] on icon "Attachment preview" at bounding box center [480, 27] width 6 height 6
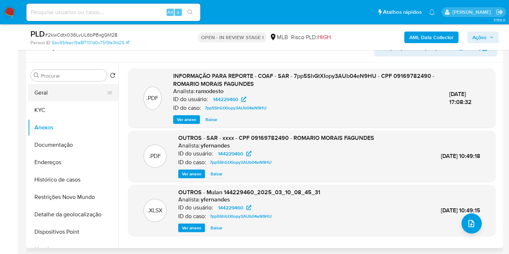
click at [70, 92] on button "Geral" at bounding box center [70, 92] width 85 height 17
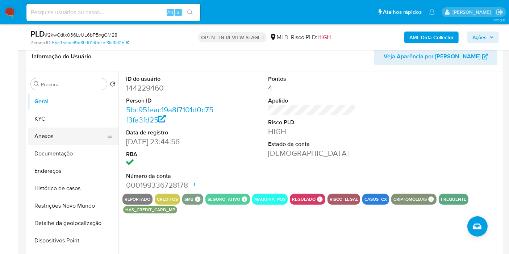
click at [72, 135] on button "Anexos" at bounding box center [70, 136] width 85 height 17
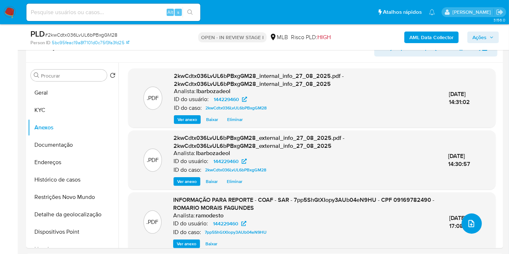
click at [472, 226] on icon "upload-file" at bounding box center [471, 223] width 9 height 9
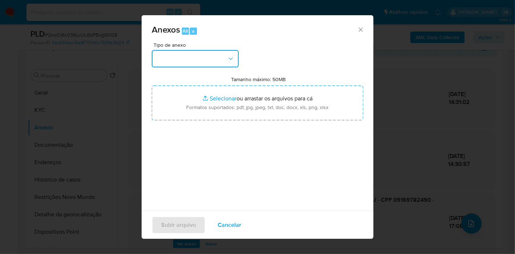
click at [225, 60] on button "button" at bounding box center [195, 58] width 87 height 17
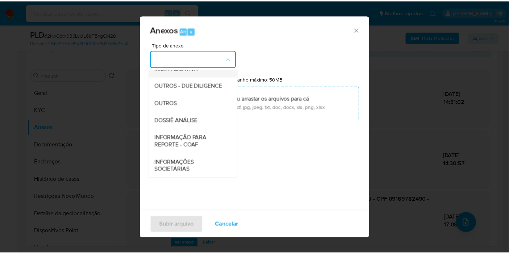
scroll to position [111, 0]
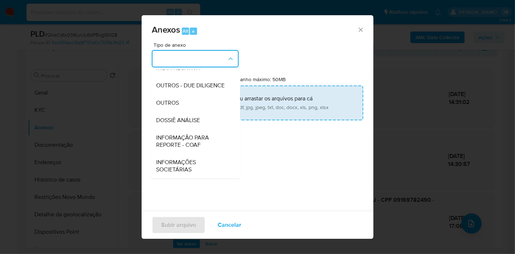
click at [196, 116] on div "DOSSIÊ ANÁLISE" at bounding box center [193, 120] width 74 height 17
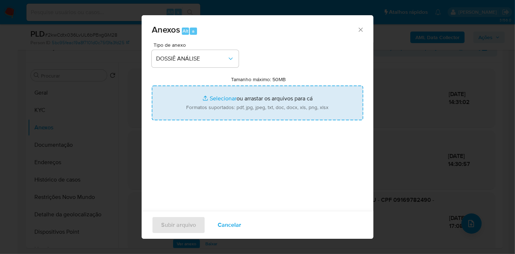
click at [199, 111] on input "Tamanho máximo: 50MB Selecionar arquivos" at bounding box center [258, 103] width 212 height 35
type input "C:\fakepath\2° SAR - XXXX - CPF 09169782490 - ROMARIO MORAIS FAGUNDES.pdf"
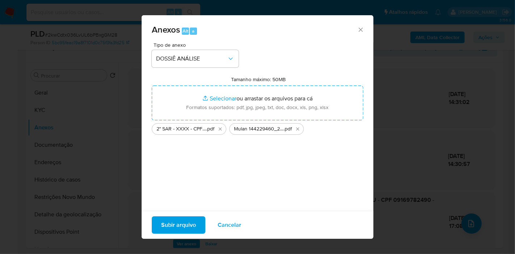
click at [169, 227] on span "Subir arquivo" at bounding box center [178, 225] width 35 height 16
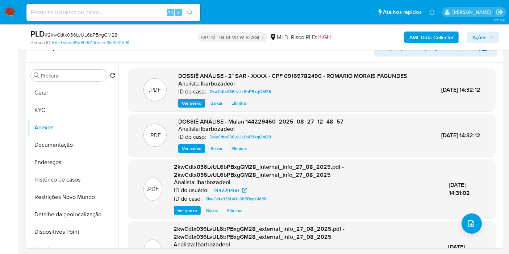
click at [478, 40] on span "Ações" at bounding box center [480, 38] width 14 height 12
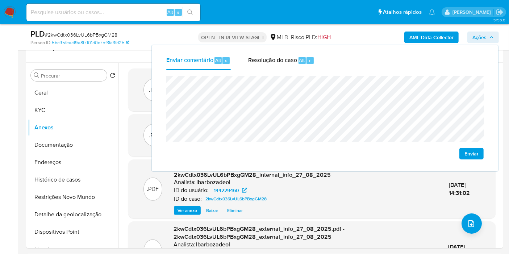
click at [239, 45] on div "Enviar comentário Alt c Resolução do caso Alt r Enviar" at bounding box center [325, 108] width 347 height 126
click at [246, 54] on button "Resolução do caso Alt r" at bounding box center [282, 60] width 84 height 19
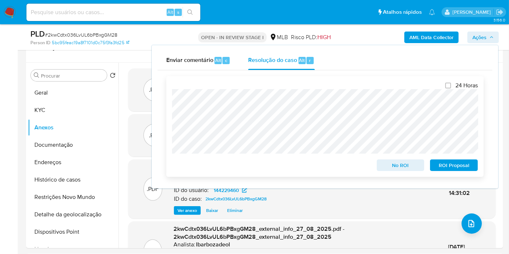
click at [436, 166] on span "ROI Proposal" at bounding box center [454, 165] width 38 height 10
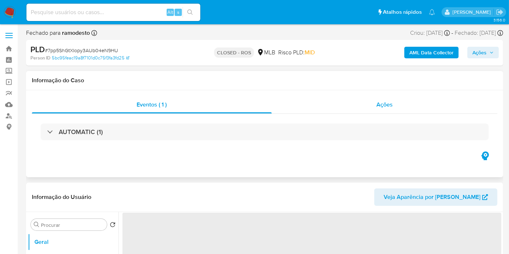
click at [323, 108] on div "Ações" at bounding box center [385, 104] width 226 height 17
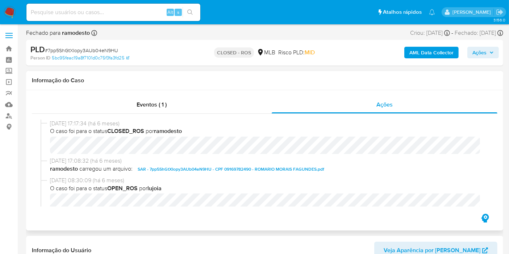
select select "10"
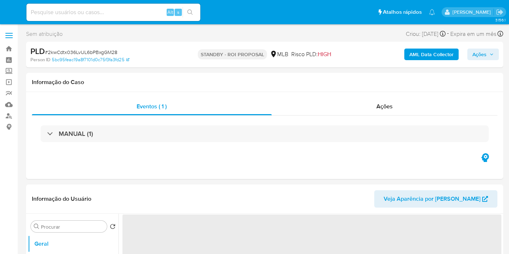
select select "10"
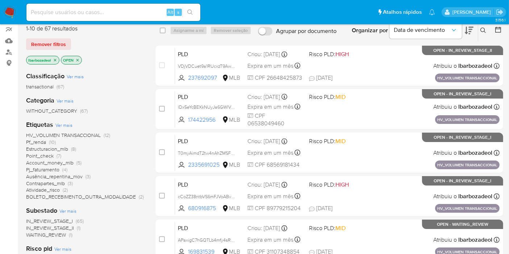
scroll to position [80, 0]
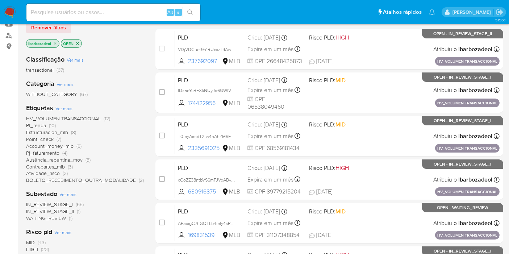
click at [70, 146] on span "Account_money_mlb" at bounding box center [49, 145] width 47 height 7
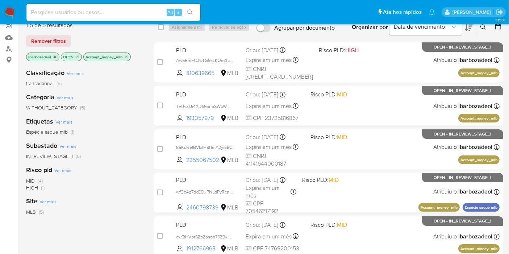
scroll to position [160, 0]
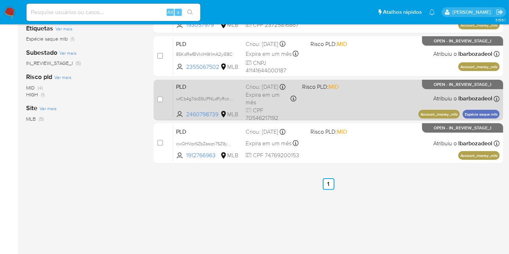
click at [368, 111] on div "PLD wfCb4g7dcE6UPNLdPyRcn4Os 2460798739 MLB Risco PLD: MID Criou: 12/08/2025 Cr…" at bounding box center [336, 100] width 327 height 37
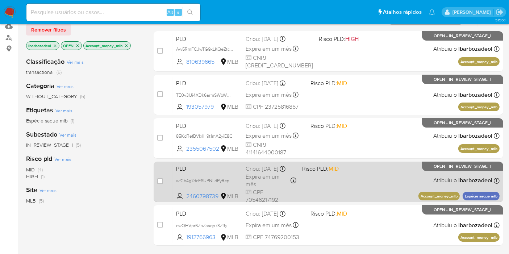
scroll to position [80, 0]
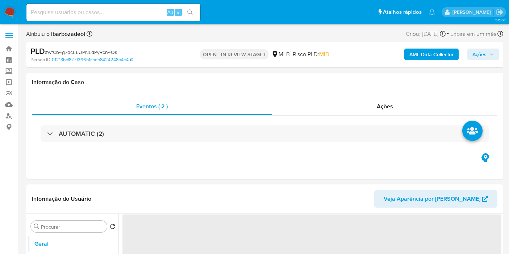
select select "10"
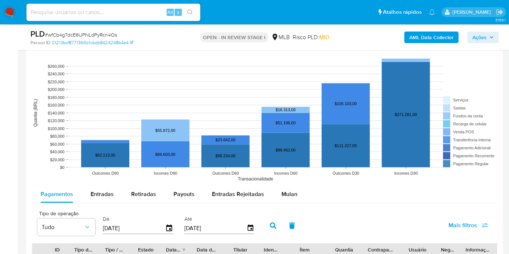
scroll to position [684, 0]
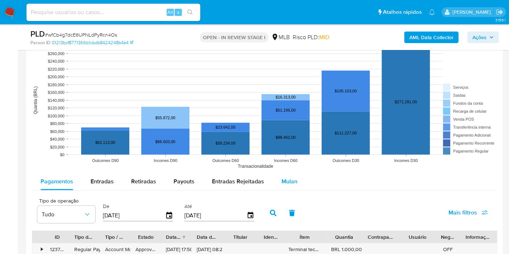
click at [278, 179] on button "Mulan" at bounding box center [289, 181] width 33 height 17
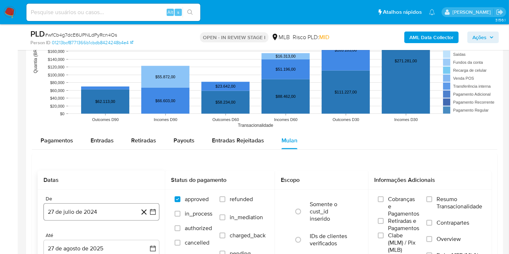
scroll to position [765, 0]
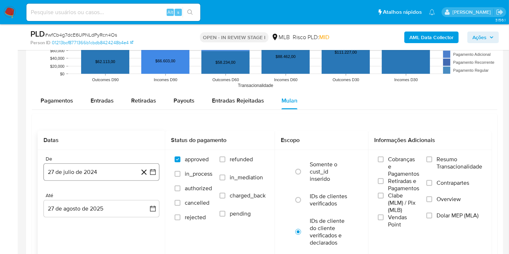
click at [106, 176] on button "27 de julio de 2024" at bounding box center [101, 171] width 116 height 17
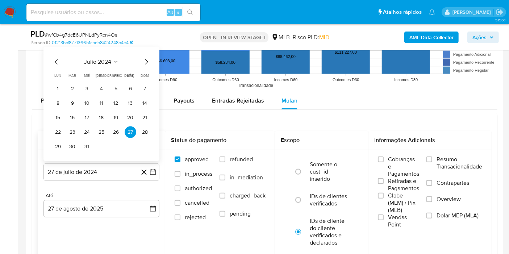
click at [109, 59] on span "julio 2024" at bounding box center [97, 61] width 27 height 7
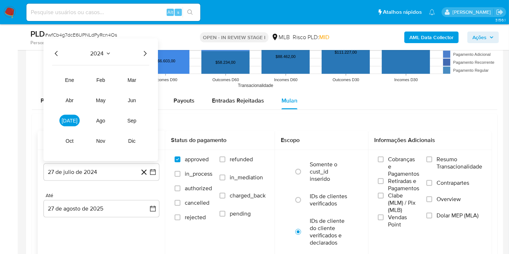
click at [143, 51] on icon "Año siguiente" at bounding box center [145, 53] width 9 height 9
click at [73, 117] on button "jul" at bounding box center [69, 121] width 20 height 12
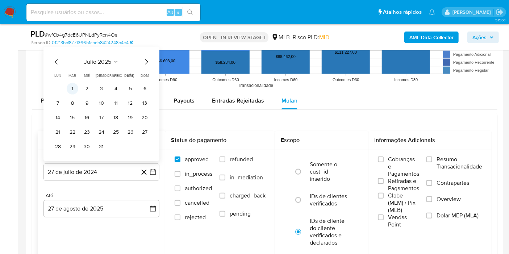
click at [74, 88] on button "1" at bounding box center [73, 89] width 12 height 12
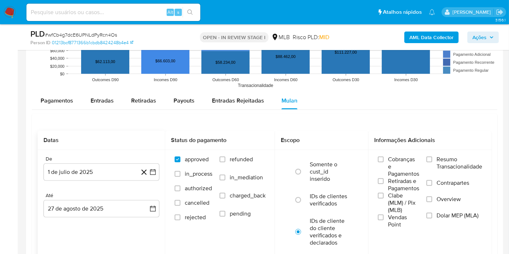
click at [76, 221] on div "De 1 de julio de 2025 1-07-2025 Até 27 de agosto de 2025 27-08-2025" at bounding box center [102, 192] width 128 height 85
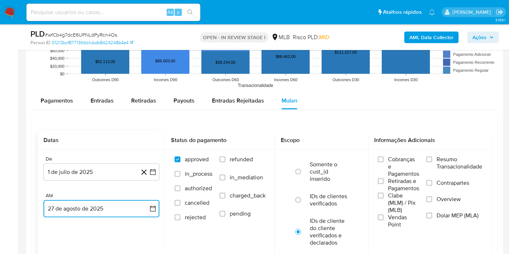
click at [84, 204] on button "27 de agosto de 2025" at bounding box center [101, 208] width 116 height 17
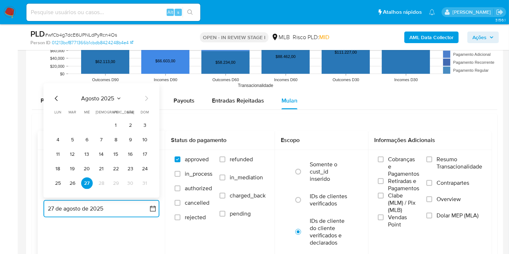
click at [74, 185] on button "26" at bounding box center [73, 184] width 12 height 12
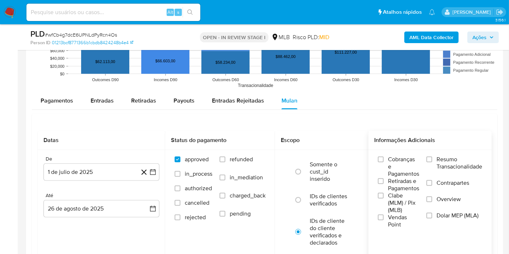
click at [452, 162] on span "Resumo Transacionalidade" at bounding box center [460, 163] width 46 height 14
click at [432, 162] on input "Resumo Transacionalidade" at bounding box center [430, 160] width 6 height 6
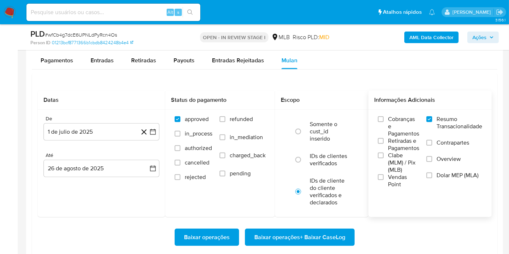
click at [334, 235] on span "Baixar operações + Baixar CaseLog" at bounding box center [299, 237] width 91 height 16
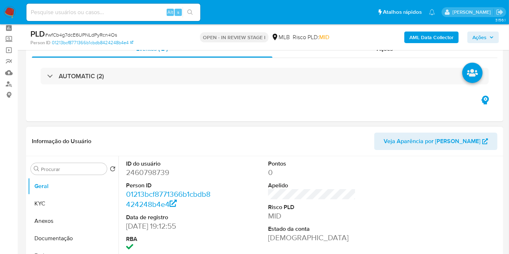
scroll to position [0, 0]
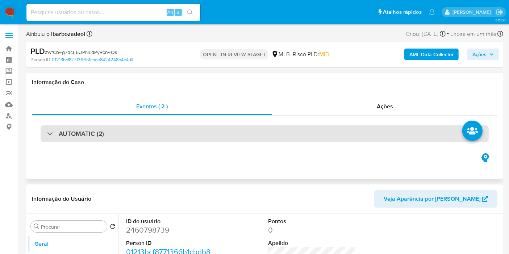
click at [251, 132] on div "AUTOMATIC (2)" at bounding box center [265, 133] width 448 height 17
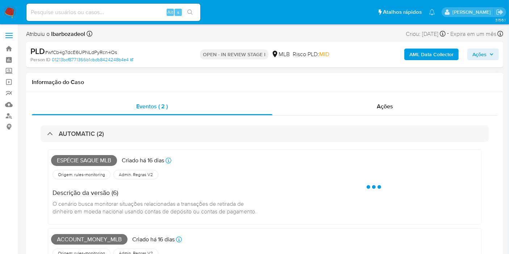
click at [77, 159] on span "Espécie saque mlb" at bounding box center [84, 160] width 66 height 11
copy span "Espécie saque mlb"
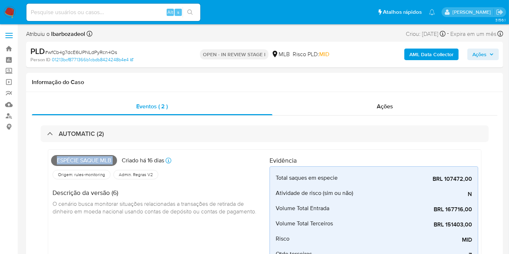
drag, startPoint x: 486, startPoint y: 54, endPoint x: 480, endPoint y: 59, distance: 8.3
click at [486, 54] on span "Ações" at bounding box center [480, 55] width 14 height 12
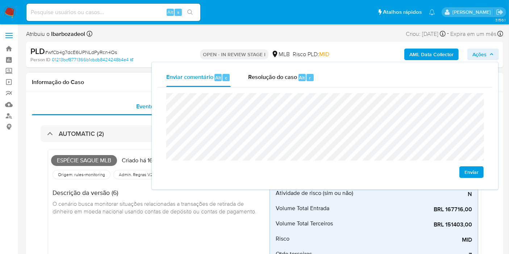
click at [148, 204] on span "O cenário busca monitorar situações relacionadas a transações de retirada de di…" at bounding box center [155, 208] width 204 height 16
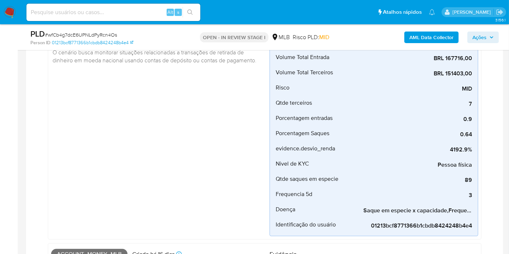
scroll to position [241, 0]
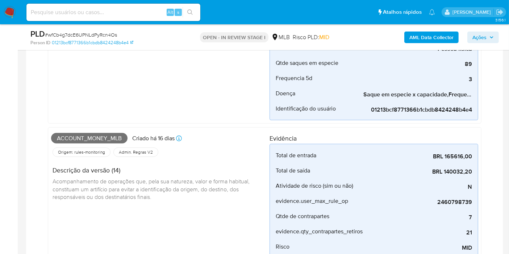
click at [109, 136] on span "Account_money_mlb" at bounding box center [89, 138] width 76 height 11
copy span "Account_money_mlb"
click at [486, 34] on span "Ações" at bounding box center [480, 38] width 14 height 12
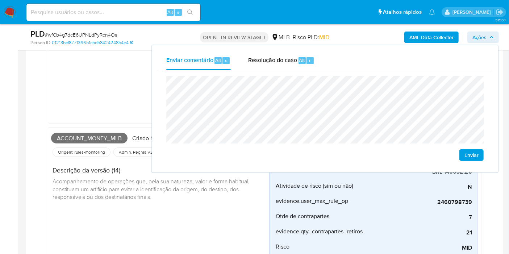
click at [129, 87] on div "Espécie saque mlb Criado há 16 dias Criado: 12/08/2025 00:32:30 Origem: rules-m…" at bounding box center [160, 2] width 219 height 235
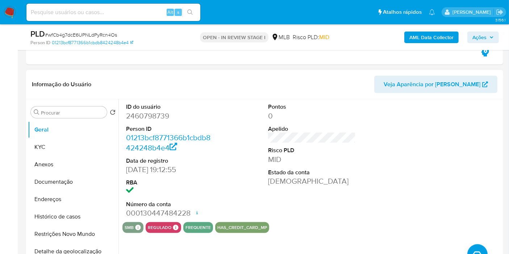
scroll to position [523, 0]
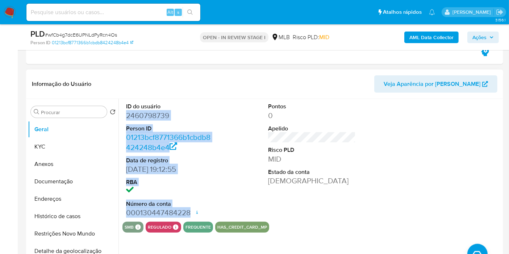
drag, startPoint x: 126, startPoint y: 114, endPoint x: 188, endPoint y: 211, distance: 114.7
click at [188, 211] on dl "ID do usuário 2460798739 Person ID 01213bcf8771366b1cbdb8424248b4e4 Data de reg…" at bounding box center [170, 160] width 88 height 115
copy dl "2460798739 Person ID 01213bcf8771366b1cbdb8424248b4e4 Data de registro 27/05/20…"
click at [477, 38] on span "Ações" at bounding box center [480, 38] width 14 height 12
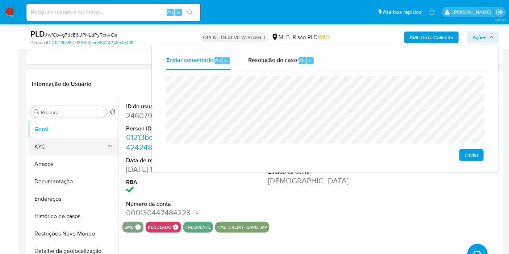
click at [54, 152] on button "KYC" at bounding box center [70, 146] width 85 height 17
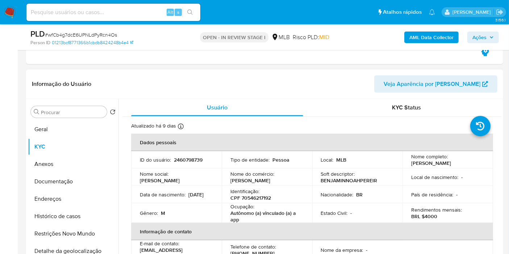
scroll to position [604, 0]
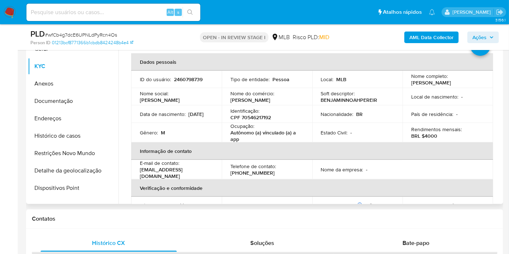
click at [264, 117] on p "CPF 70546217192" at bounding box center [251, 117] width 41 height 7
copy p "70546217192"
click at [491, 36] on icon "button" at bounding box center [491, 37] width 3 height 2
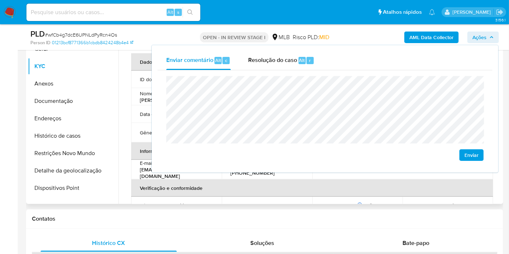
click at [222, 197] on td "Sujeito obrigado : -" at bounding box center [267, 205] width 91 height 17
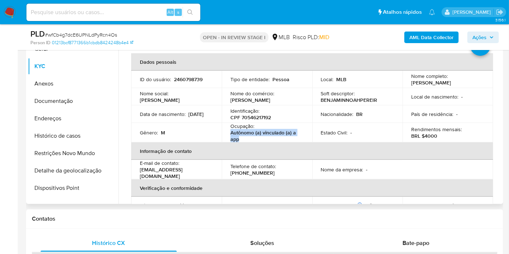
drag, startPoint x: 230, startPoint y: 133, endPoint x: 245, endPoint y: 138, distance: 16.5
click at [245, 138] on p "Autônomo (a) vinculado (a) a app" at bounding box center [266, 135] width 70 height 13
copy p "Autônomo (a) vinculado (a) a app"
click at [490, 37] on icon "button" at bounding box center [492, 37] width 4 height 4
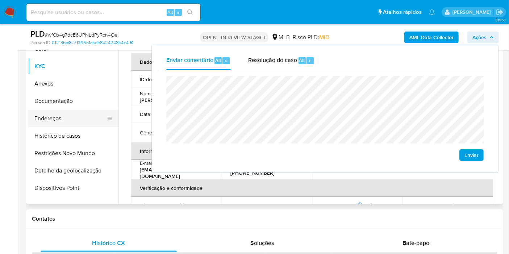
click at [78, 118] on button "Endereços" at bounding box center [70, 118] width 85 height 17
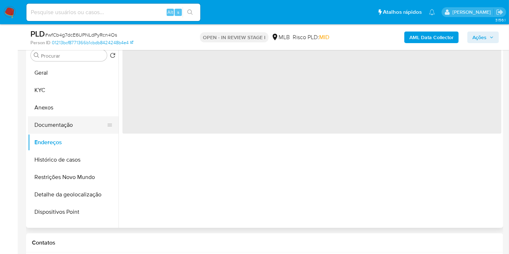
scroll to position [564, 0]
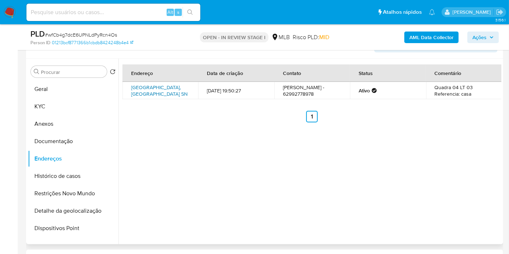
click at [153, 86] on link "Rua Fn5 Sn, Goiânia, Goiás, 74594036, Brasil SN" at bounding box center [159, 91] width 57 height 14
click at [77, 145] on button "Documentação" at bounding box center [70, 141] width 85 height 17
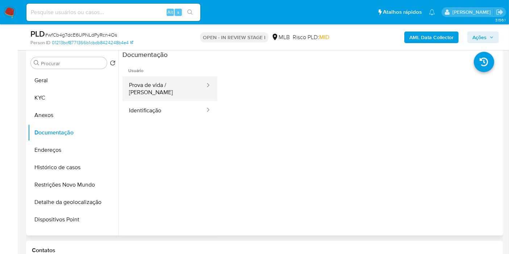
click at [167, 87] on button "Prova de vida / Selfie" at bounding box center [164, 88] width 83 height 25
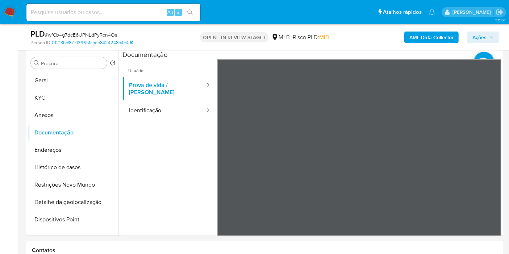
click at [481, 32] on span "Ações" at bounding box center [480, 38] width 14 height 12
click at [133, 101] on button "Identificação" at bounding box center [164, 110] width 83 height 18
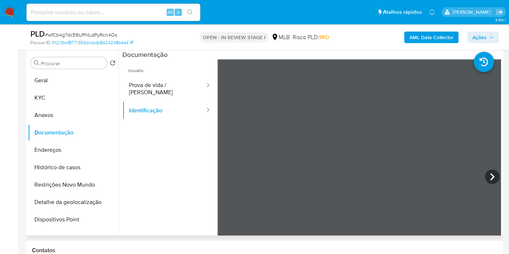
scroll to position [0, 0]
click at [71, 96] on button "KYC" at bounding box center [70, 97] width 85 height 17
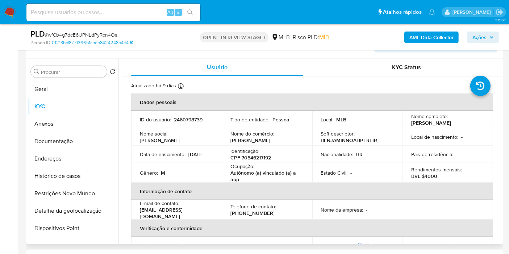
click at [262, 158] on p "CPF 70546217192" at bounding box center [251, 157] width 41 height 7
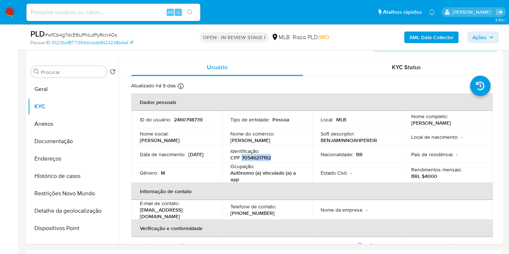
copy p "70546217192"
drag, startPoint x: 490, startPoint y: 34, endPoint x: 475, endPoint y: 43, distance: 17.7
click at [489, 36] on span "Ações" at bounding box center [483, 37] width 21 height 10
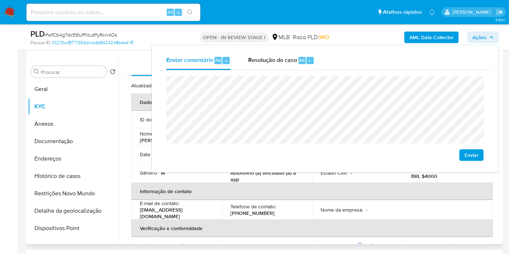
click at [257, 184] on th "Informação de contato" at bounding box center [312, 191] width 362 height 17
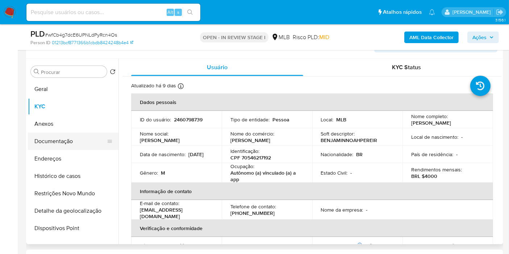
click at [79, 139] on button "Documentação" at bounding box center [70, 141] width 85 height 17
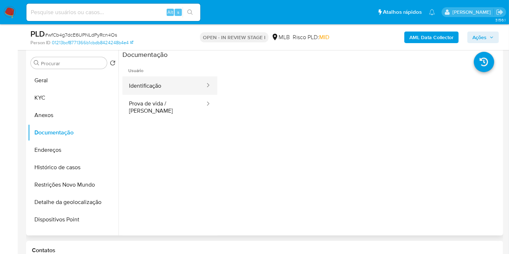
click at [185, 88] on button "Identificação" at bounding box center [164, 85] width 83 height 18
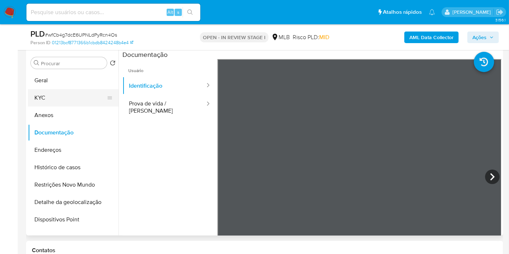
drag, startPoint x: 61, startPoint y: 96, endPoint x: 79, endPoint y: 95, distance: 18.5
click at [61, 96] on button "KYC" at bounding box center [70, 97] width 85 height 17
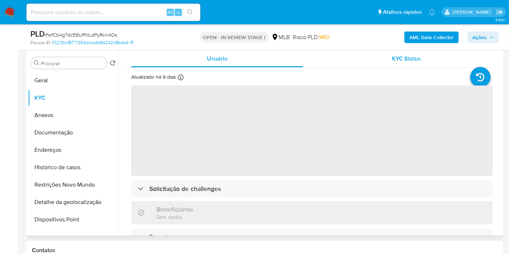
click at [407, 63] on div "KYC Status" at bounding box center [407, 58] width 172 height 17
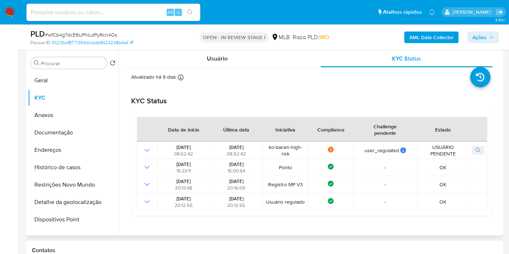
scroll to position [483, 0]
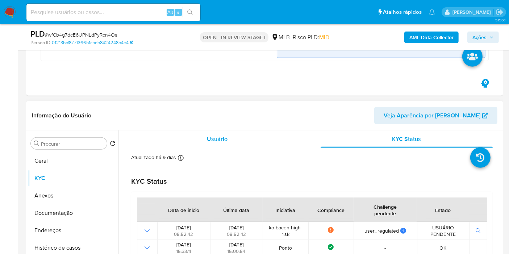
click at [203, 132] on div "Usuário" at bounding box center [217, 138] width 172 height 17
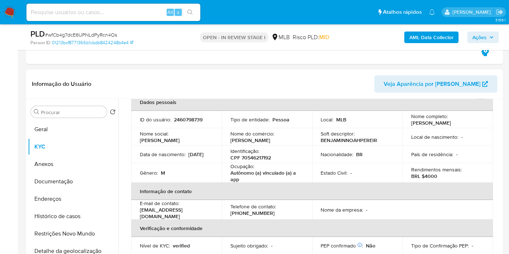
scroll to position [604, 0]
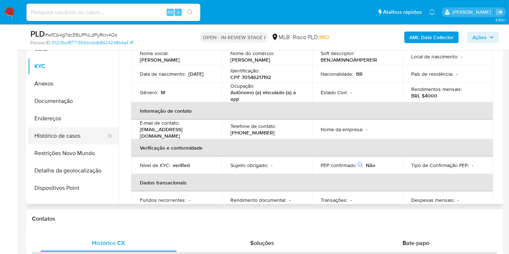
drag, startPoint x: 69, startPoint y: 133, endPoint x: 54, endPoint y: 134, distance: 15.2
click at [69, 133] on button "Histórico de casos" at bounding box center [70, 135] width 85 height 17
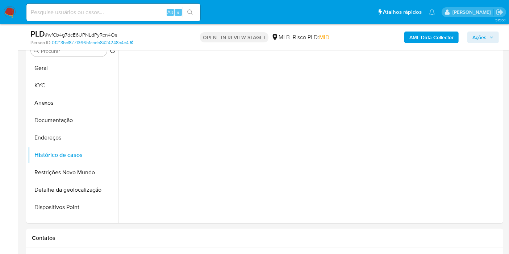
scroll to position [564, 0]
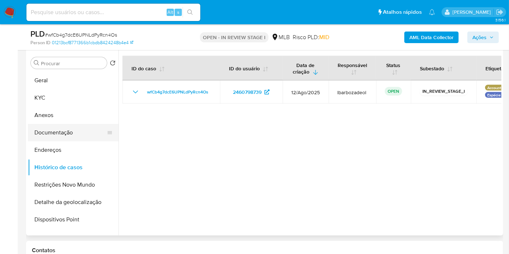
click at [75, 133] on button "Documentação" at bounding box center [70, 132] width 85 height 17
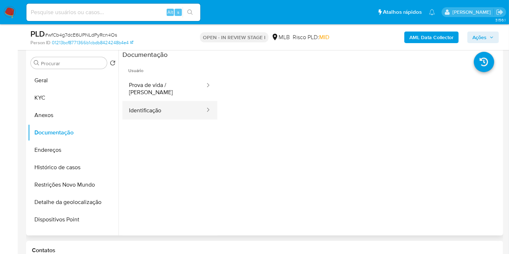
click at [177, 103] on button "Identificação" at bounding box center [164, 110] width 83 height 18
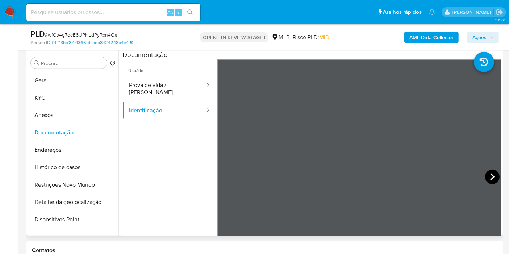
click at [492, 173] on icon at bounding box center [492, 177] width 14 height 14
click at [61, 103] on button "KYC" at bounding box center [70, 97] width 85 height 17
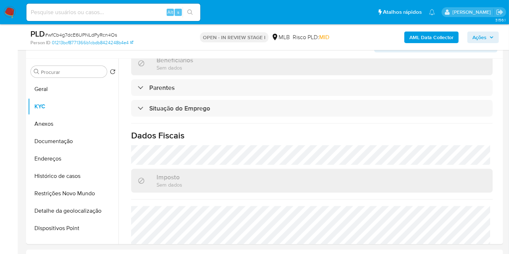
scroll to position [331, 0]
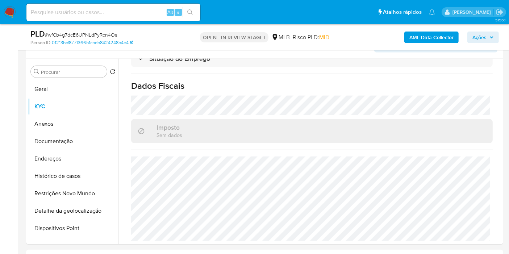
click at [497, 30] on div "AML Data Collector Ações" at bounding box center [422, 37] width 154 height 17
click at [488, 35] on span "Ações" at bounding box center [483, 37] width 21 height 10
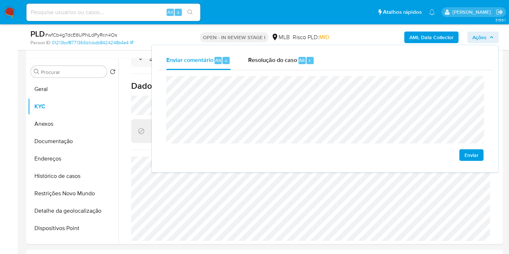
click at [484, 38] on span "Ações" at bounding box center [480, 38] width 14 height 12
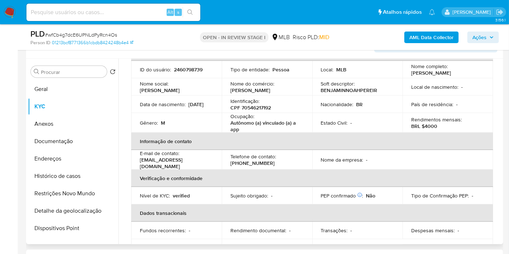
scroll to position [0, 0]
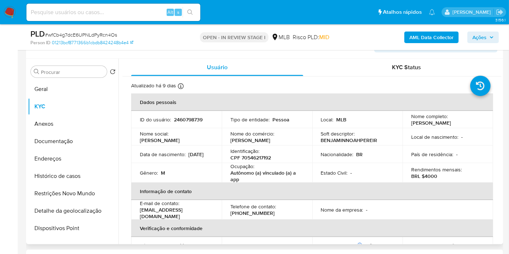
click at [184, 119] on p "2460798739" at bounding box center [188, 119] width 29 height 7
copy p "2460798739"
click at [86, 171] on button "Histórico de casos" at bounding box center [73, 175] width 91 height 17
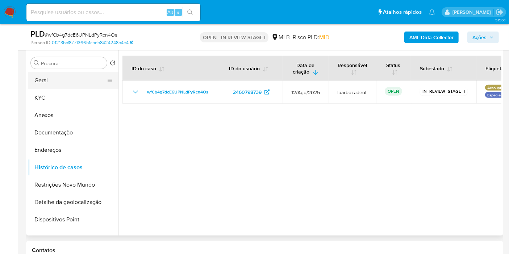
click at [66, 79] on button "Geral" at bounding box center [70, 80] width 85 height 17
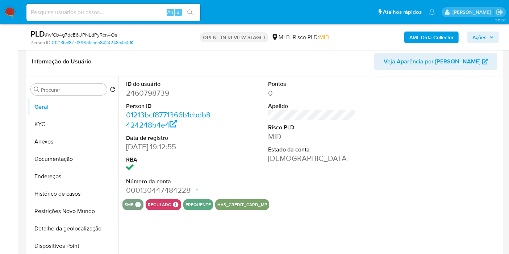
scroll to position [564, 0]
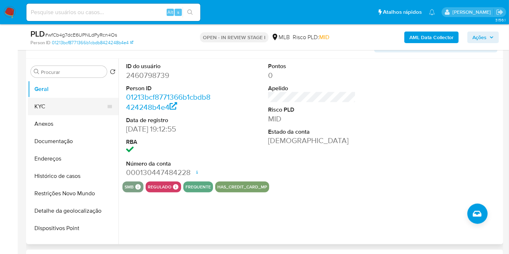
click at [63, 105] on button "KYC" at bounding box center [70, 106] width 85 height 17
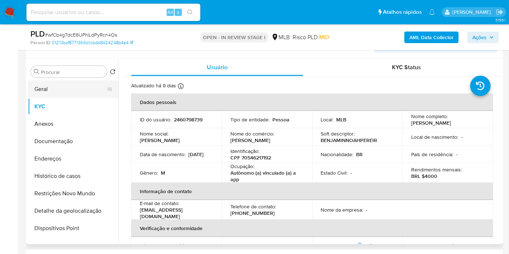
click at [74, 86] on button "Geral" at bounding box center [70, 88] width 85 height 17
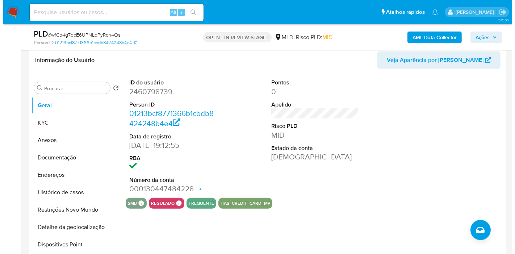
scroll to position [551, 0]
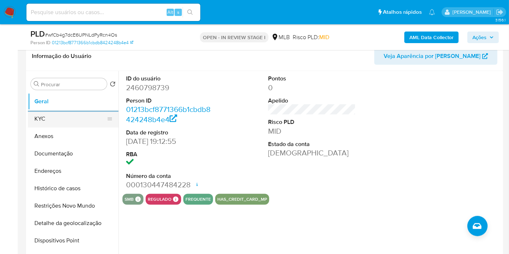
click at [44, 115] on button "KYC" at bounding box center [70, 118] width 85 height 17
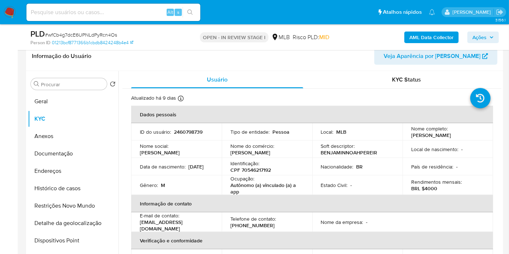
click at [69, 171] on button "Endereços" at bounding box center [73, 170] width 91 height 17
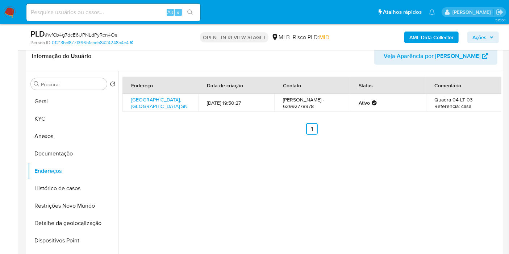
drag, startPoint x: 58, startPoint y: 223, endPoint x: 179, endPoint y: 211, distance: 121.7
click at [58, 223] on button "Detalhe da geolocalização" at bounding box center [73, 223] width 91 height 17
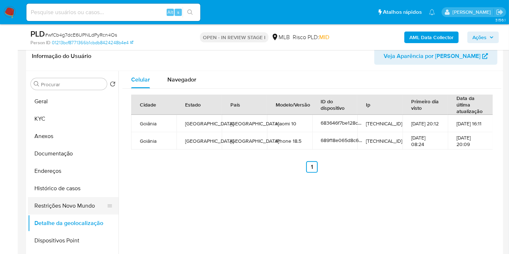
click at [70, 203] on button "Restrições Novo Mundo" at bounding box center [70, 205] width 85 height 17
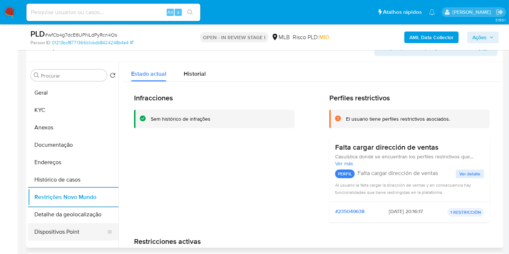
click at [80, 228] on button "Dispositivos Point" at bounding box center [70, 231] width 85 height 17
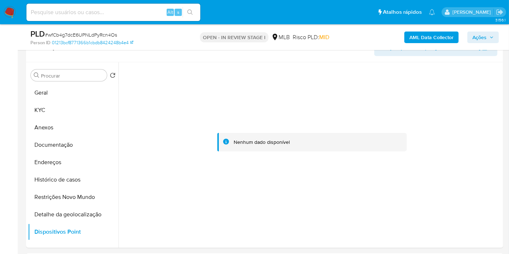
click at [475, 33] on span "Ações" at bounding box center [480, 38] width 14 height 12
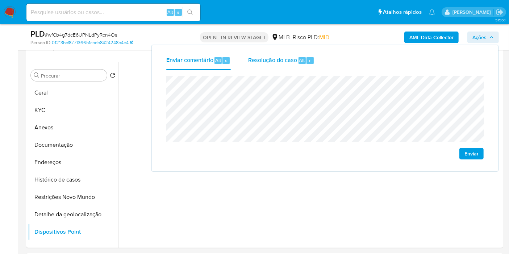
click at [288, 53] on div "Resolução do caso Alt r" at bounding box center [281, 60] width 66 height 19
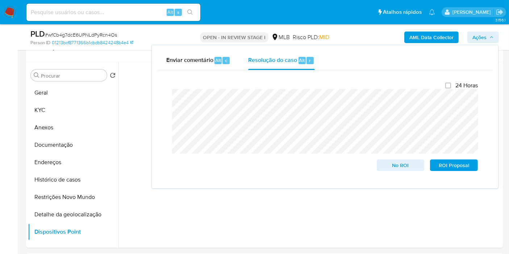
drag, startPoint x: 343, startPoint y: 34, endPoint x: 395, endPoint y: 36, distance: 52.6
click at [343, 34] on div "PLD # wfCb4g7dcE6UPNLdPyRcn4Os Person ID 01213bcf8771366b1cbdb8424248b4e4 OPEN …" at bounding box center [264, 37] width 477 height 26
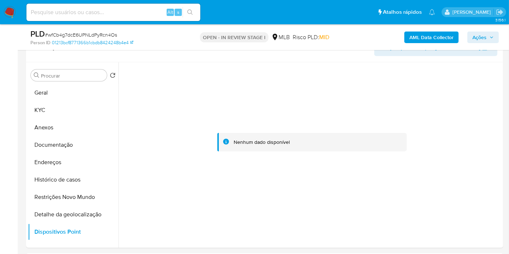
click at [417, 34] on b "AML Data Collector" at bounding box center [432, 38] width 44 height 12
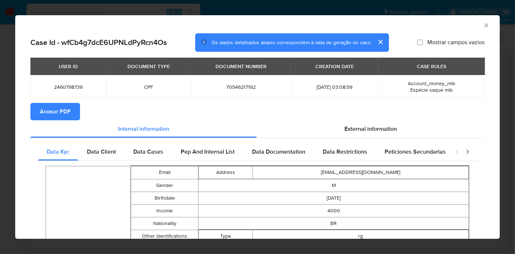
click at [46, 109] on span "Anexar PDF" at bounding box center [55, 112] width 31 height 16
click at [483, 25] on icon "Fechar a janela" at bounding box center [486, 25] width 7 height 7
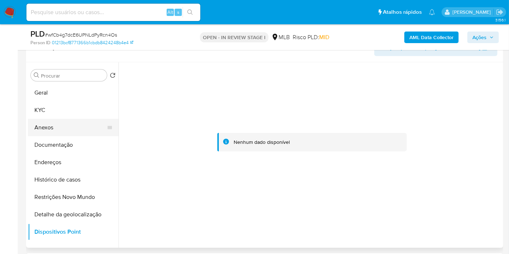
click at [47, 130] on button "Anexos" at bounding box center [70, 127] width 85 height 17
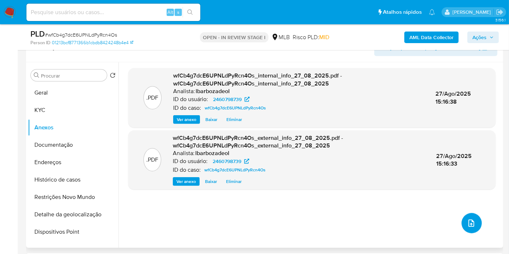
click at [473, 221] on button "upload-file" at bounding box center [472, 223] width 20 height 20
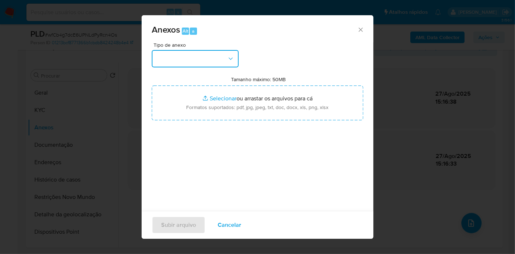
drag, startPoint x: 226, startPoint y: 57, endPoint x: 218, endPoint y: 66, distance: 12.1
click at [226, 58] on button "button" at bounding box center [195, 58] width 87 height 17
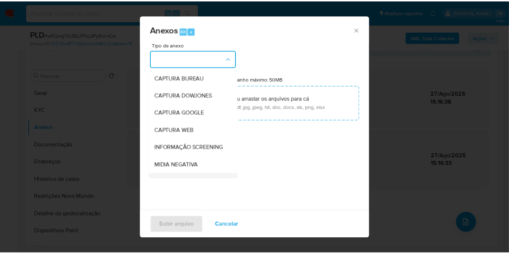
scroll to position [111, 0]
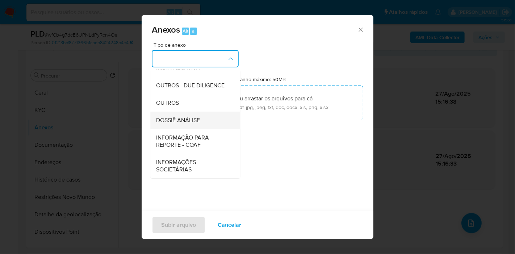
click at [200, 119] on span "DOSSIÊ ANÁLISE" at bounding box center [178, 120] width 44 height 7
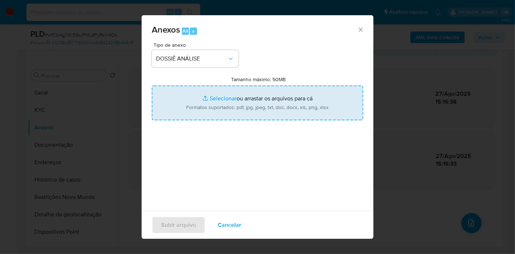
click at [203, 110] on input "Tamanho máximo: 50MB Selecionar arquivos" at bounding box center [258, 103] width 212 height 35
type input "C:\fakepath\Mulan 2460798739_2025_08_27_13_44_58.pdf"
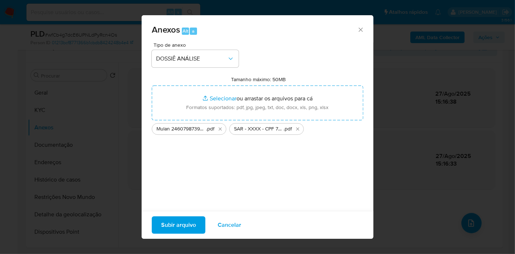
click at [183, 226] on span "Subir arquivo" at bounding box center [178, 225] width 35 height 16
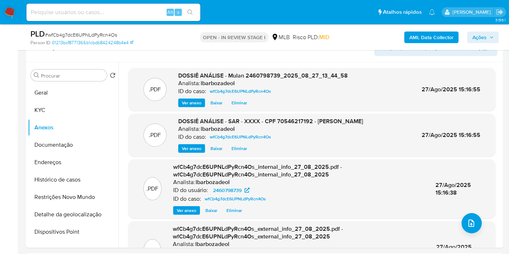
click at [495, 36] on button "Ações" at bounding box center [484, 38] width 32 height 12
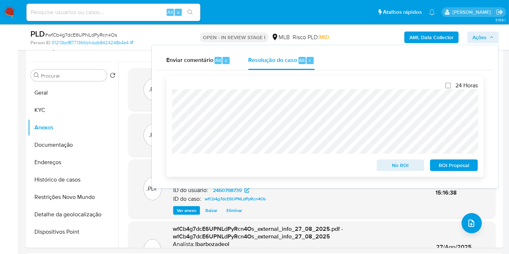
click at [444, 167] on span "ROI Proposal" at bounding box center [454, 165] width 38 height 10
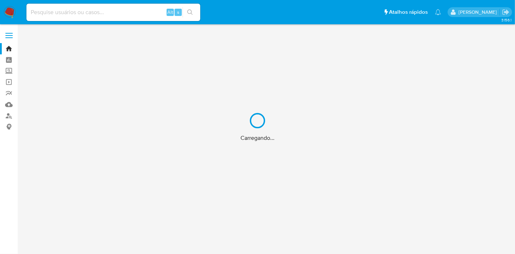
click at [132, 15] on div "Carregando..." at bounding box center [257, 127] width 515 height 254
click at [116, 12] on div "Carregando..." at bounding box center [257, 127] width 515 height 254
click at [88, 13] on input at bounding box center [113, 12] width 174 height 9
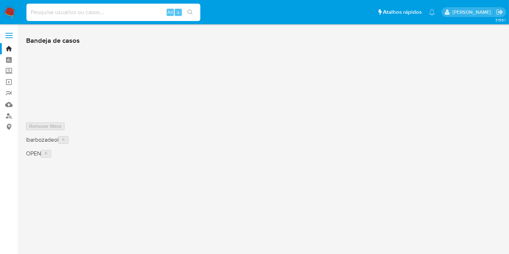
paste input "owdT8NzgYzGlotluD5Wu0QcG"
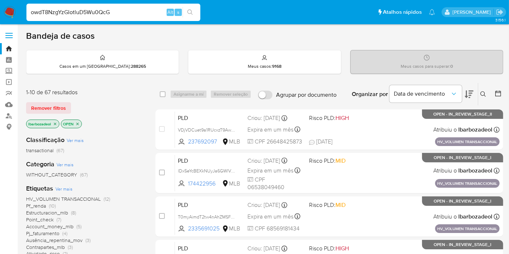
type input "owdT8NzgYzGlotluD5Wu0QcG"
click at [187, 14] on button "search-icon" at bounding box center [190, 12] width 15 height 10
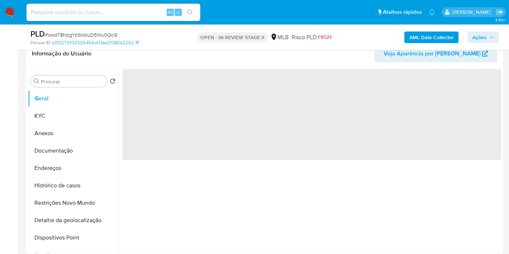
scroll to position [121, 0]
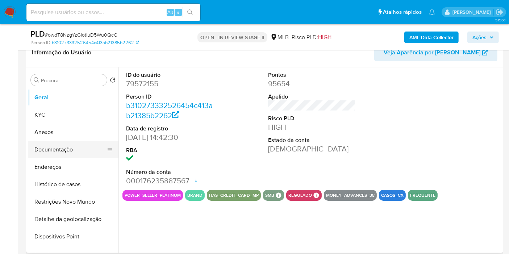
click at [71, 150] on button "Documentação" at bounding box center [70, 149] width 85 height 17
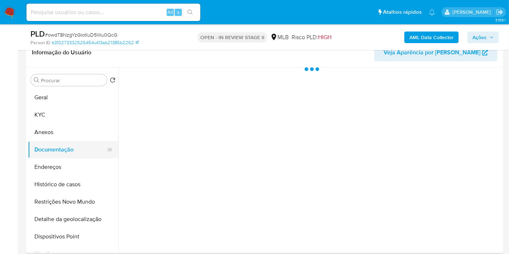
select select "10"
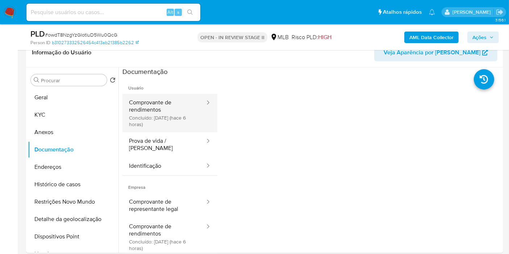
click at [166, 108] on button "Comprovante de rendimentos Concluído: [DATE] (hace 6 horas)" at bounding box center [164, 113] width 83 height 38
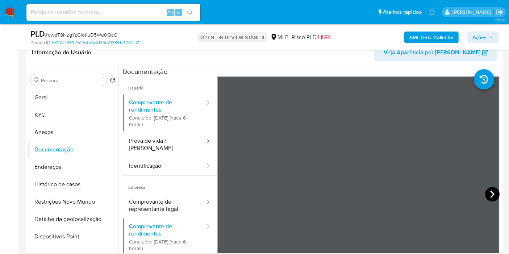
click at [493, 196] on icon at bounding box center [492, 194] width 14 height 14
drag, startPoint x: 66, startPoint y: 114, endPoint x: 78, endPoint y: 115, distance: 11.6
click at [66, 114] on button "KYC" at bounding box center [70, 114] width 85 height 17
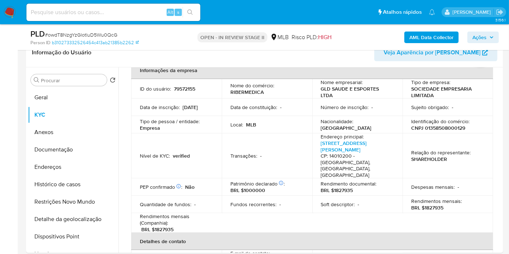
scroll to position [0, 0]
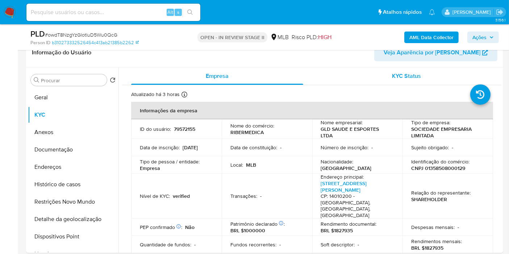
click at [365, 71] on div "KYC Status" at bounding box center [407, 75] width 172 height 17
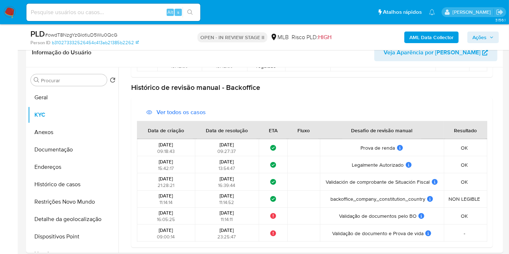
scroll to position [161, 0]
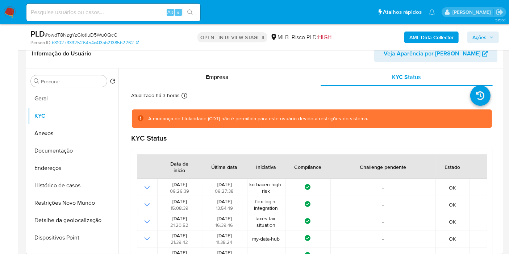
scroll to position [80, 0]
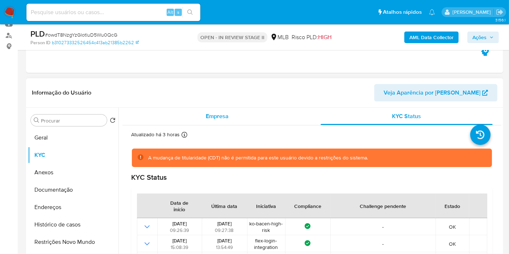
click at [195, 117] on div "Empresa" at bounding box center [217, 116] width 172 height 17
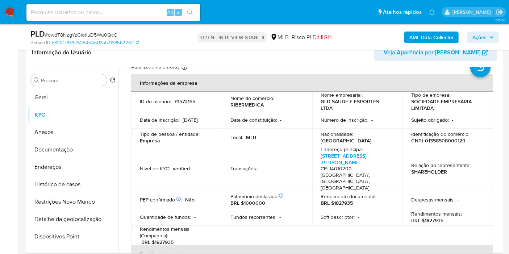
scroll to position [40, 0]
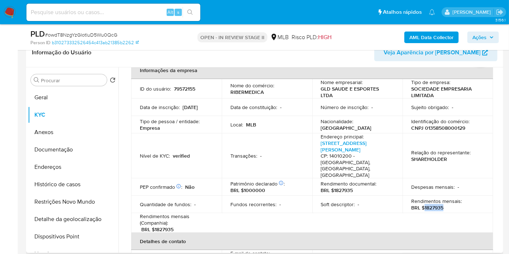
drag, startPoint x: 423, startPoint y: 195, endPoint x: 443, endPoint y: 194, distance: 20.0
click at [443, 198] on div "Rendimentos mensais : BRL $1827935" at bounding box center [447, 204] width 73 height 13
copy p "1827935"
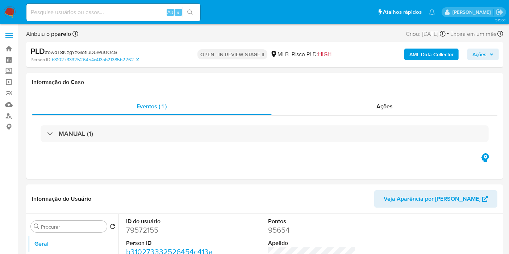
select select "10"
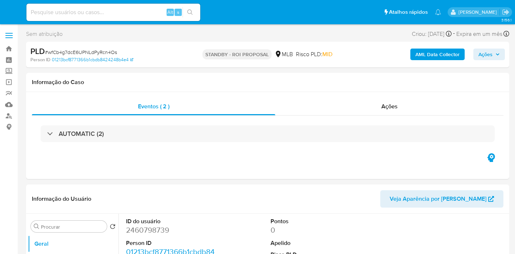
select select "10"
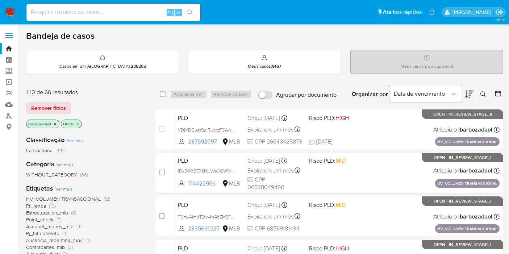
click at [28, 32] on h1 "Bandeja de casos" at bounding box center [60, 35] width 69 height 11
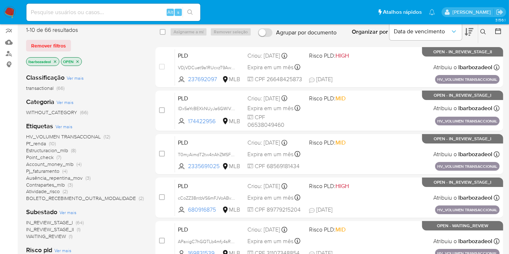
scroll to position [80, 0]
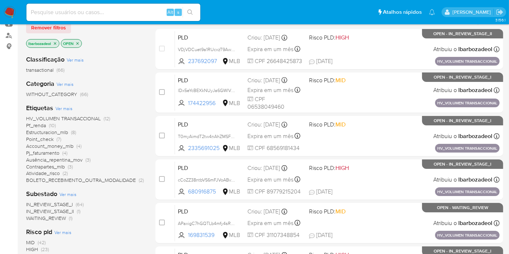
click at [82, 158] on span "Ausência_repentina_mov" at bounding box center [54, 159] width 57 height 7
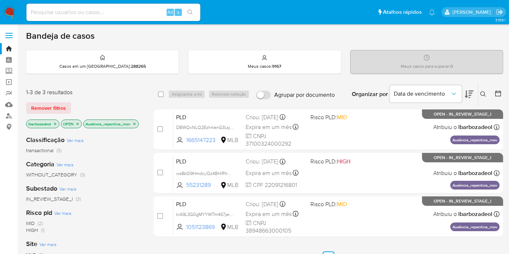
click at [12, 13] on img at bounding box center [10, 12] width 12 height 12
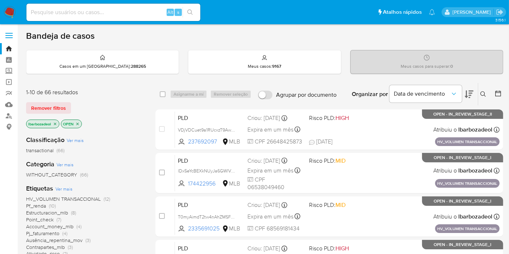
click at [43, 196] on span "HV_VOLUMEN TRANSACCIONAL" at bounding box center [63, 198] width 75 height 7
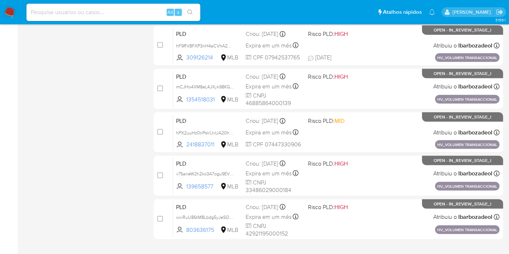
scroll to position [317, 0]
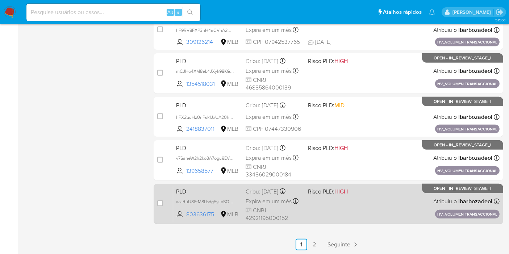
click at [333, 215] on div "PLD wxiRuU86tM8Lbdg5yJeSOpqa 803636175 MLB Risco PLD: HIGH Criou: [DATE] Criou:…" at bounding box center [336, 204] width 327 height 37
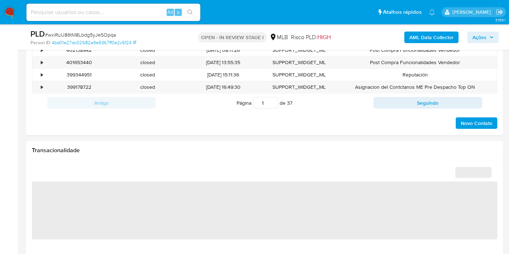
select select "10"
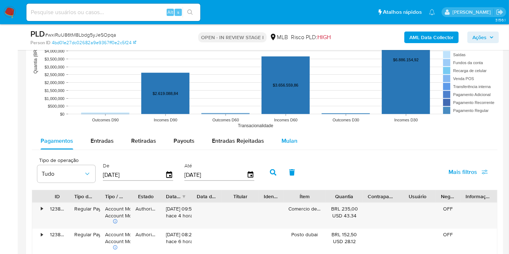
click at [285, 144] on div "Mulan" at bounding box center [290, 140] width 16 height 17
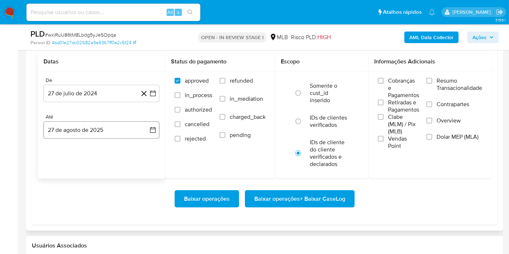
scroll to position [846, 0]
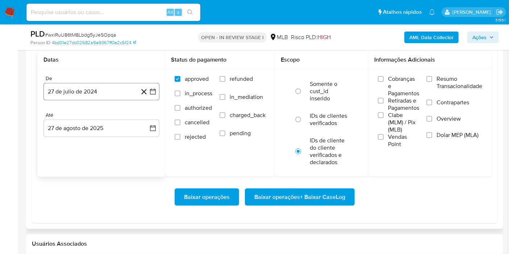
click at [95, 93] on button "27 de julio de 2024" at bounding box center [101, 91] width 116 height 17
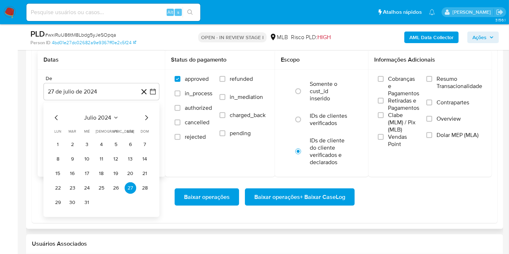
click at [97, 115] on span "julio 2024" at bounding box center [97, 117] width 27 height 7
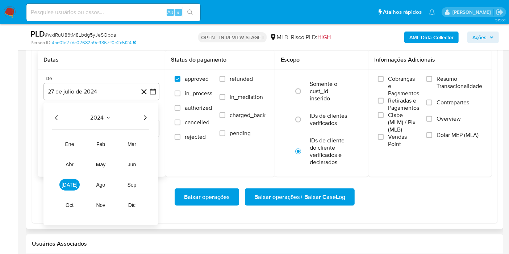
click at [144, 115] on icon "Año siguiente" at bounding box center [145, 117] width 9 height 9
click at [66, 183] on button "jul" at bounding box center [69, 185] width 20 height 12
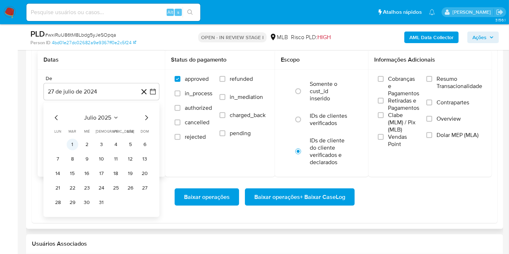
click at [72, 144] on button "1" at bounding box center [73, 145] width 12 height 12
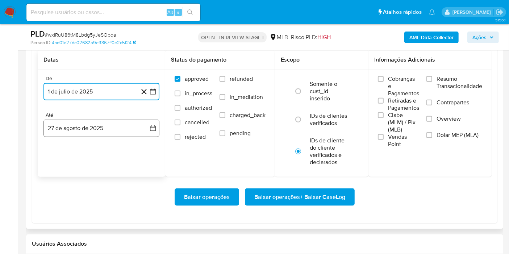
click at [75, 132] on button "27 de agosto de 2025" at bounding box center [101, 128] width 116 height 17
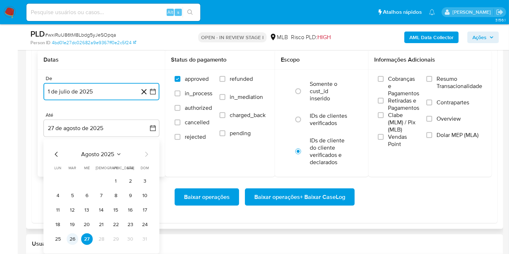
click at [75, 235] on button "26" at bounding box center [73, 239] width 12 height 12
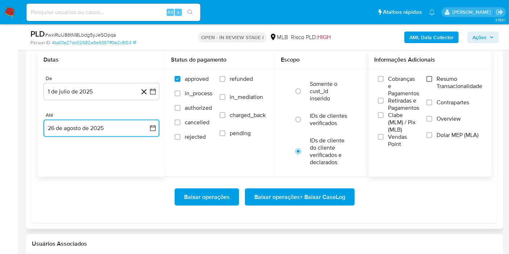
click at [428, 76] on input "Resumo Transacionalidade" at bounding box center [430, 79] width 6 height 6
click at [303, 197] on span "Baixar operações + Baixar CaseLog" at bounding box center [299, 197] width 91 height 16
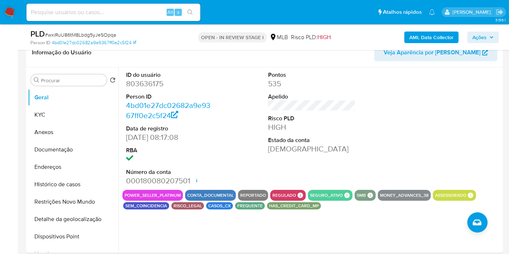
scroll to position [0, 0]
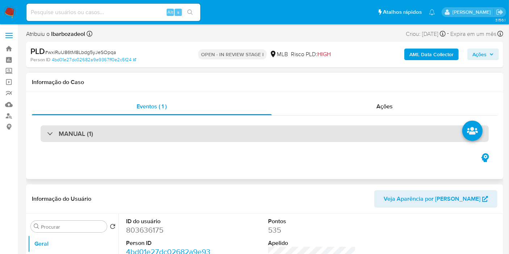
click at [282, 128] on div "MANUAL (1)" at bounding box center [265, 133] width 448 height 17
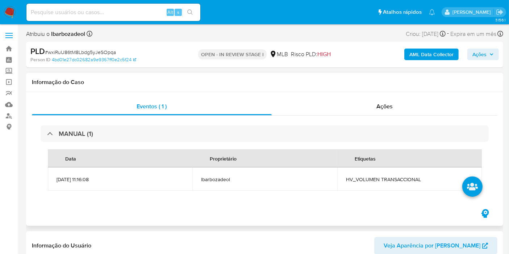
click at [358, 182] on span "HV_VOLUMEN TRANSACCIONAL" at bounding box center [409, 179] width 127 height 7
copy span "HV_VOLUMEN TRANSACCIONAL"
drag, startPoint x: 480, startPoint y: 53, endPoint x: 472, endPoint y: 58, distance: 9.5
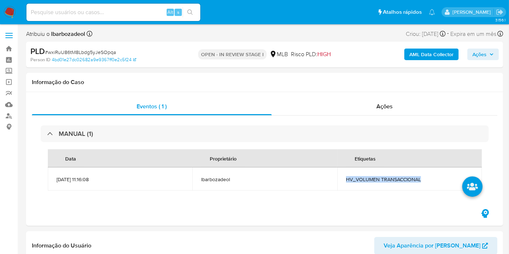
click at [479, 54] on span "Ações" at bounding box center [480, 55] width 14 height 12
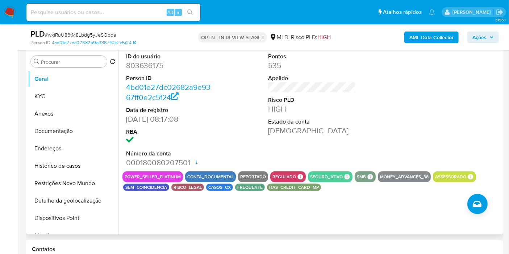
scroll to position [161, 0]
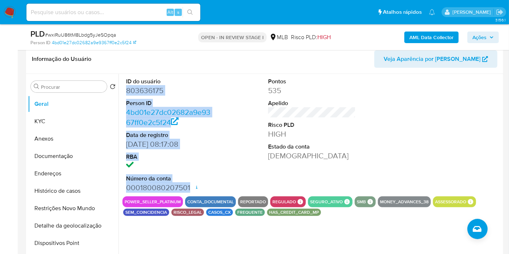
drag, startPoint x: 125, startPoint y: 88, endPoint x: 189, endPoint y: 189, distance: 119.7
click at [189, 189] on div "ID do usuário 803636175 Person ID 4bd01e27dc02682a9e9367ff0e2c5f24 Data de regi…" at bounding box center [170, 135] width 95 height 123
copy dl "803636175 Person ID 4bd01e27dc02682a9e9367ff0e2c5f24 Data de registro 07/08/202…"
drag, startPoint x: 479, startPoint y: 34, endPoint x: 472, endPoint y: 40, distance: 9.1
click at [478, 35] on span "Ações" at bounding box center [480, 38] width 14 height 12
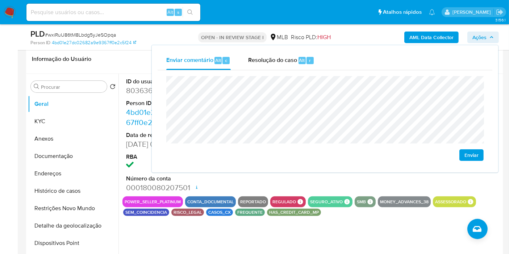
click at [324, 253] on div "ID do usuário 803636175 Person ID 4bd01e27dc02682a9e9367ff0e2c5f24 Data de regi…" at bounding box center [310, 167] width 383 height 186
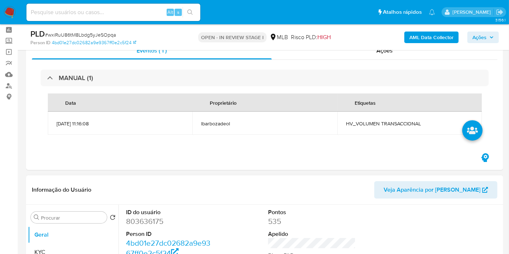
scroll to position [0, 0]
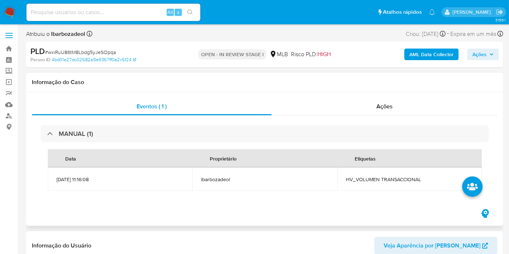
click at [396, 178] on span "HV_VOLUMEN TRANSACCIONAL" at bounding box center [409, 179] width 127 height 7
copy span "HV_VOLUMEN TRANSACCIONAL"
click at [491, 54] on icon "button" at bounding box center [491, 55] width 3 height 2
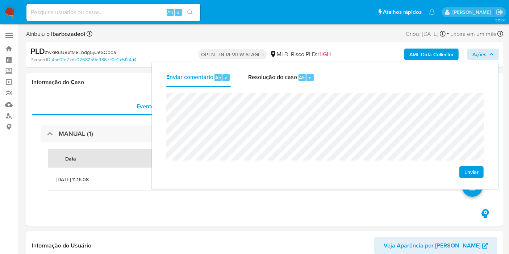
drag, startPoint x: 75, startPoint y: 82, endPoint x: 161, endPoint y: 111, distance: 90.8
click at [75, 82] on h1 "Informação do Caso" at bounding box center [265, 82] width 466 height 7
drag, startPoint x: 17, startPoint y: 163, endPoint x: 52, endPoint y: 153, distance: 35.7
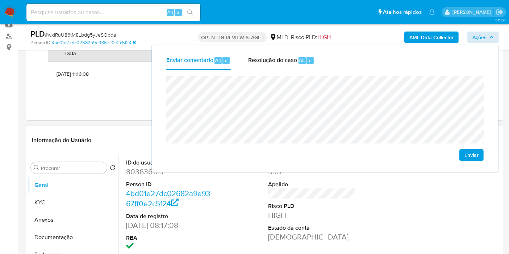
scroll to position [80, 0]
click at [72, 206] on button "KYC" at bounding box center [70, 201] width 85 height 17
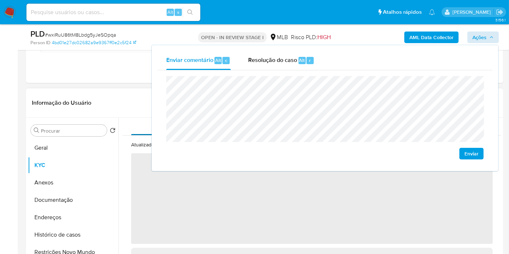
scroll to position [121, 0]
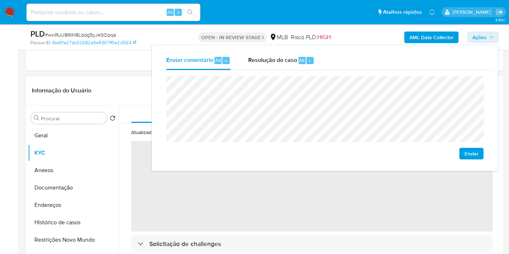
drag, startPoint x: 476, startPoint y: 35, endPoint x: 405, endPoint y: 78, distance: 83.3
click at [475, 35] on span "Ações" at bounding box center [480, 38] width 14 height 12
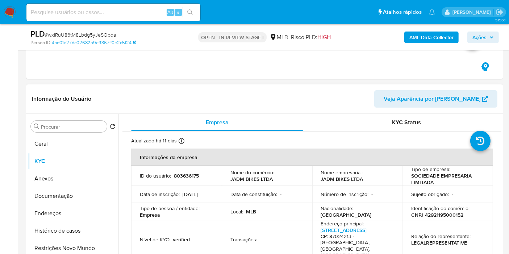
scroll to position [161, 0]
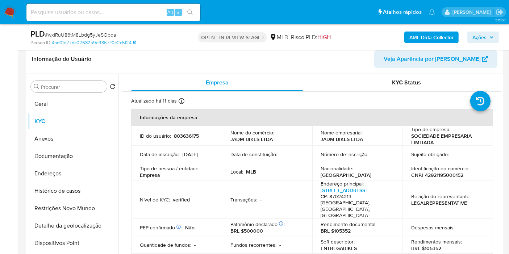
click at [425, 174] on p "CNPJ 42921195000152" at bounding box center [437, 175] width 52 height 7
copy p "42921195000152"
click at [486, 38] on span "Ações" at bounding box center [480, 38] width 14 height 12
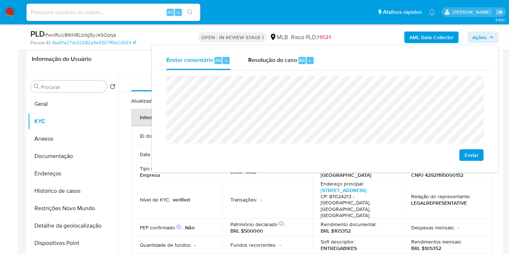
click at [192, 210] on td "Nível de KYC : verified" at bounding box center [176, 200] width 91 height 38
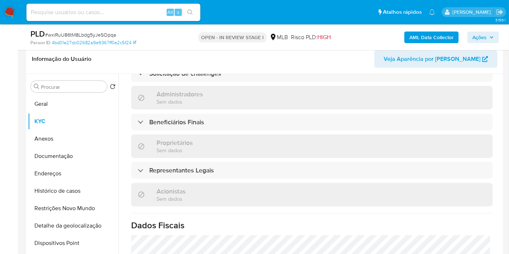
scroll to position [362, 0]
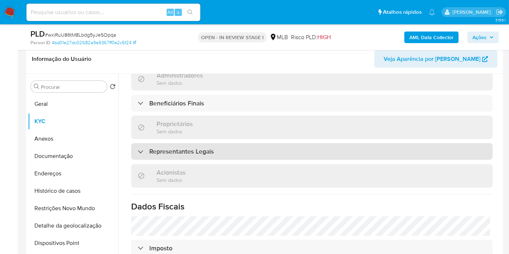
click at [264, 143] on div "Representantes Legais" at bounding box center [312, 151] width 362 height 17
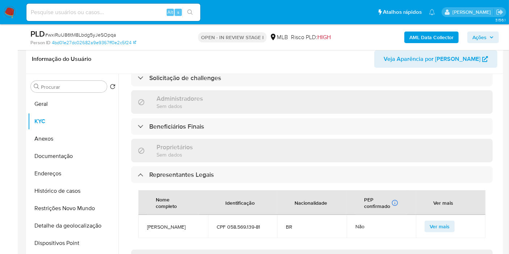
scroll to position [322, 0]
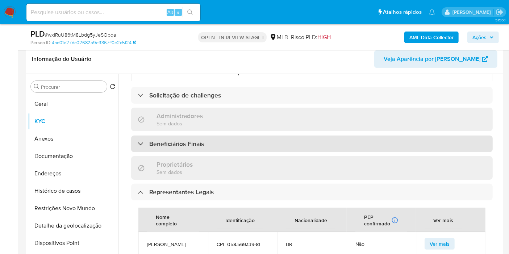
click at [260, 136] on div "Beneficiários Finais" at bounding box center [312, 144] width 362 height 17
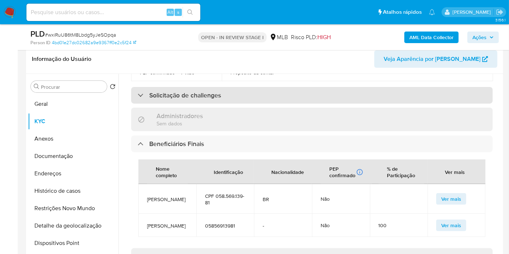
click at [262, 87] on div "Solicitação de challenges" at bounding box center [312, 95] width 362 height 17
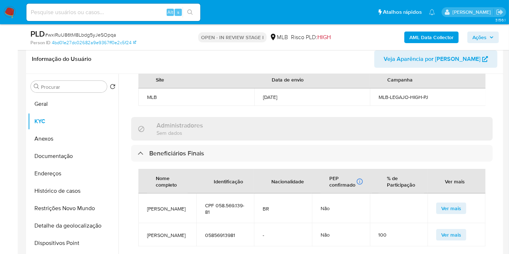
scroll to position [403, 0]
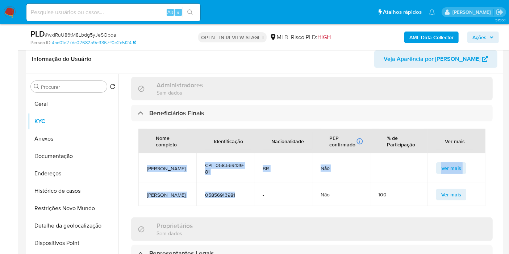
drag, startPoint x: 241, startPoint y: 190, endPoint x: 145, endPoint y: 156, distance: 101.3
click at [145, 156] on tbody "Ricardo Bayer Da Silva Rosa CPF 058.569.139-81 BR Não Ver mais Ricardo Bayer da…" at bounding box center [311, 179] width 347 height 53
copy tbody "Ricardo Bayer Da Silva Rosa CPF 058.569.139-81 BR Não Ver mais Ricardo Bayer da…"
drag, startPoint x: 489, startPoint y: 34, endPoint x: 481, endPoint y: 38, distance: 9.0
click at [489, 34] on span "Ações" at bounding box center [483, 37] width 21 height 10
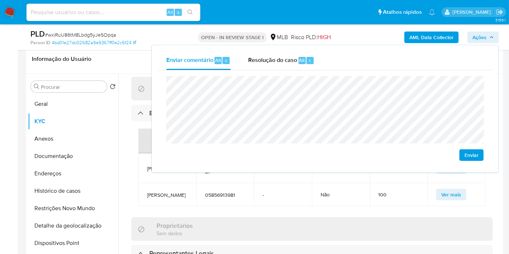
click at [242, 211] on div "Nome completo Identificação Nacionalidade PEP confirmado Recuperado de listas i…" at bounding box center [312, 167] width 362 height 92
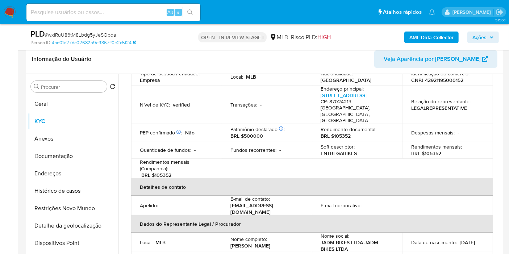
scroll to position [80, 0]
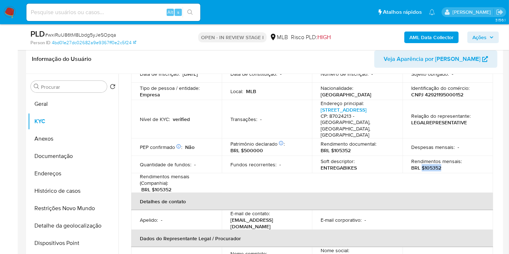
drag, startPoint x: 421, startPoint y: 162, endPoint x: 443, endPoint y: 160, distance: 21.5
click at [442, 161] on div "Rendimentos mensais : BRL $105352" at bounding box center [447, 164] width 73 height 13
copy p "$105352"
click at [494, 36] on icon "button" at bounding box center [492, 37] width 4 height 4
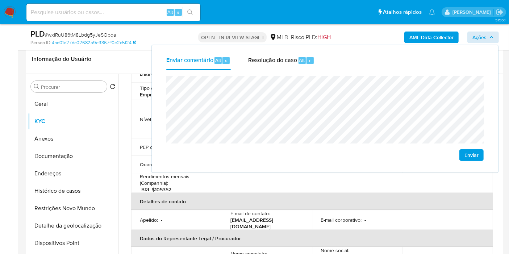
click at [0, 0] on lt-span "econômica" at bounding box center [0, 0] width 0 height 0
click at [0, 0] on lt-span "Maringá" at bounding box center [0, 0] width 0 height 0
click at [64, 170] on button "Endereços" at bounding box center [70, 173] width 85 height 17
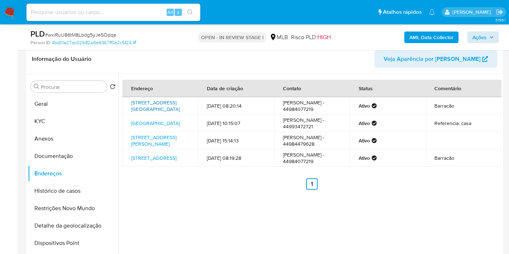
click at [151, 108] on link "Avenida São Judas Tadeu 2697, Maringá, Paraná, 87024213, Brasil 2697" at bounding box center [155, 106] width 49 height 14
click at [150, 124] on link "Rua Neuza Sn, Porto Velho, Rondônia, 76825058, Brasil SN" at bounding box center [155, 123] width 49 height 7
click at [150, 141] on link "Rua Pioneiro Benedito Justino 72, Maringá, Paraná, 87053086, Brasil 72" at bounding box center [153, 141] width 45 height 14
click at [151, 162] on link "Avenida Pintassilgo 601, Maringá, Paraná, 87075110, Brasil 601" at bounding box center [153, 157] width 45 height 7
click at [52, 159] on button "Documentação" at bounding box center [70, 156] width 85 height 17
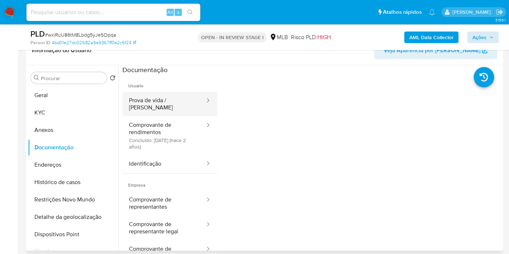
click at [174, 100] on button "Prova de vida / Selfie" at bounding box center [164, 104] width 83 height 25
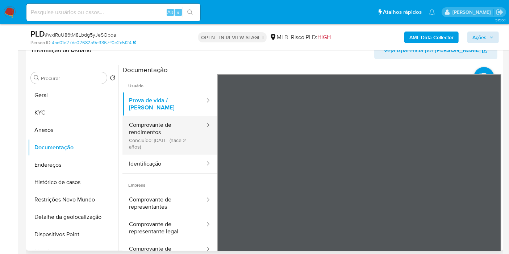
click at [154, 126] on button "Comprovante de rendimentos Concluído: 28/03/2023 (hace 2 años)" at bounding box center [164, 135] width 83 height 38
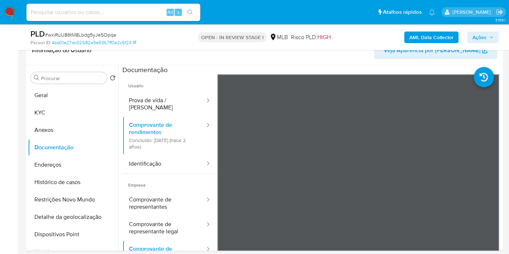
click at [482, 39] on span "Ações" at bounding box center [480, 38] width 14 height 12
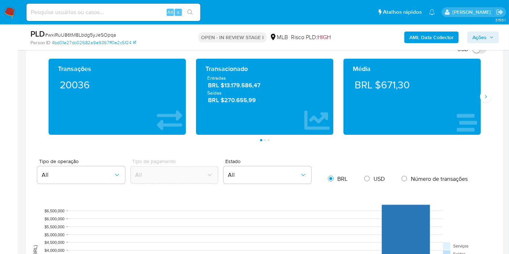
scroll to position [725, 0]
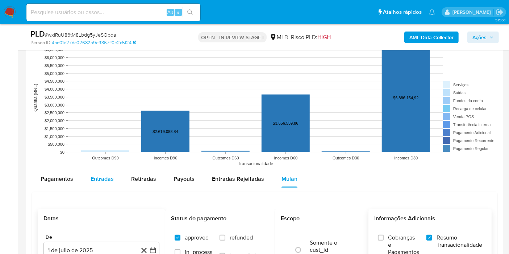
click at [103, 182] on div "Entradas" at bounding box center [102, 178] width 23 height 17
select select "10"
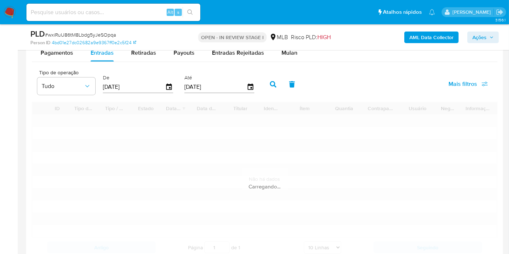
scroll to position [886, 0]
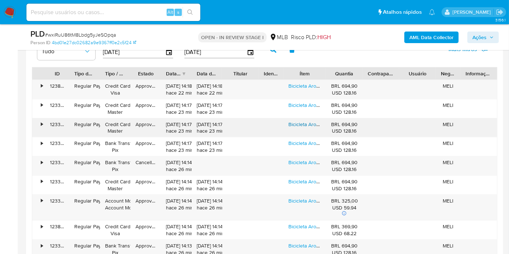
click at [293, 123] on link "Bicicleta Aro 29 Aço Carbono Freios A Disco Suspensão 21 Vel" at bounding box center [359, 124] width 141 height 7
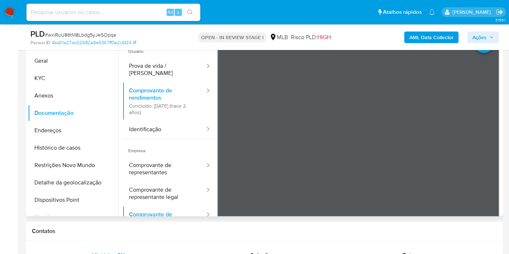
scroll to position [161, 0]
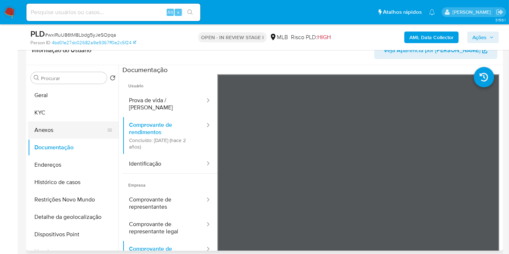
click at [85, 129] on button "Anexos" at bounding box center [70, 129] width 85 height 17
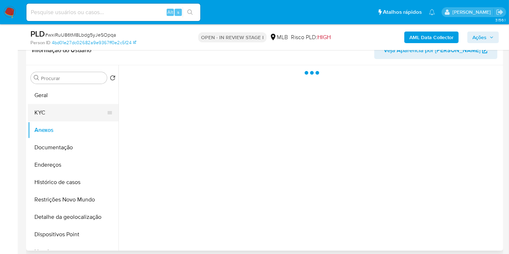
click at [78, 113] on button "KYC" at bounding box center [70, 112] width 85 height 17
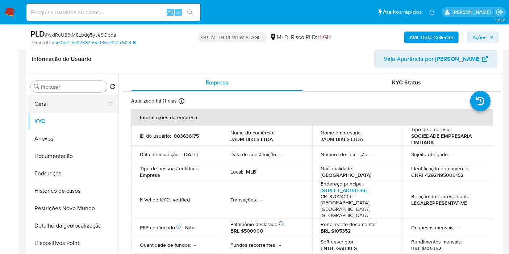
click at [57, 103] on button "Geral" at bounding box center [70, 103] width 85 height 17
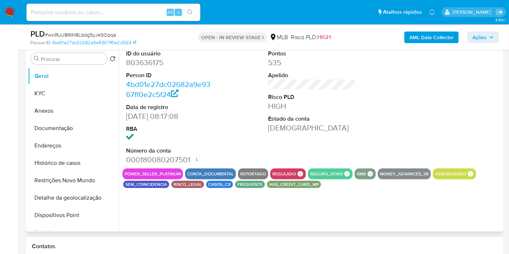
scroll to position [201, 0]
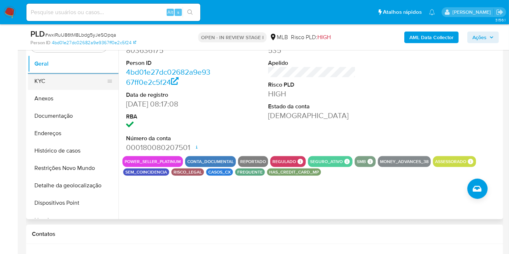
drag, startPoint x: 69, startPoint y: 81, endPoint x: 73, endPoint y: 80, distance: 4.1
click at [69, 81] on button "KYC" at bounding box center [70, 80] width 85 height 17
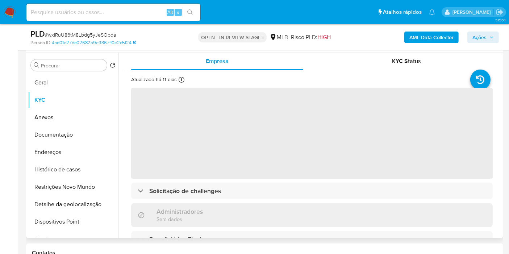
scroll to position [161, 0]
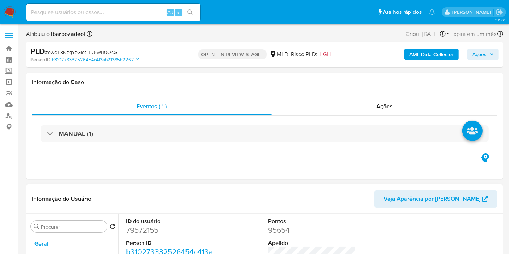
select select "10"
click at [494, 87] on div "Informação do Caso" at bounding box center [264, 82] width 477 height 19
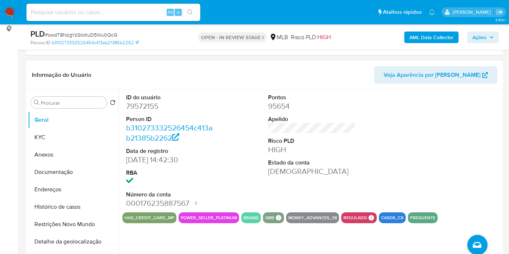
scroll to position [99, 0]
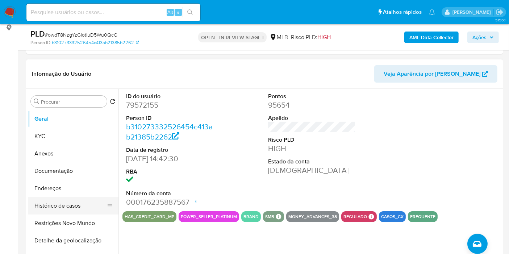
click at [83, 208] on button "Histórico de casos" at bounding box center [70, 205] width 85 height 17
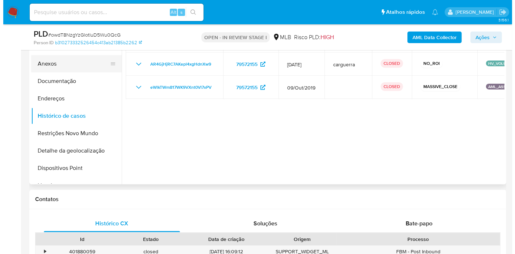
scroll to position [121, 0]
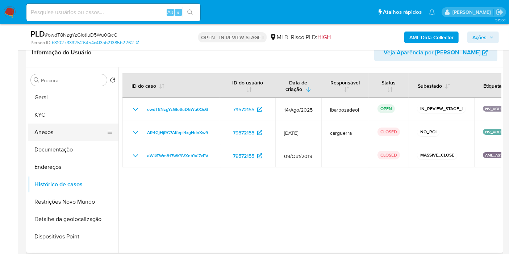
click at [71, 134] on button "Anexos" at bounding box center [70, 132] width 85 height 17
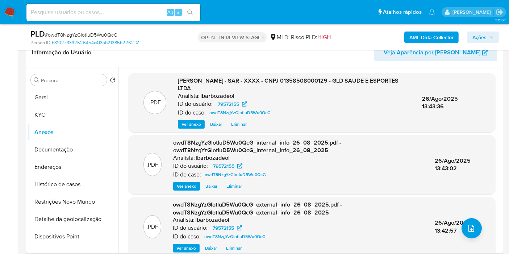
click at [235, 123] on span "Eliminar" at bounding box center [239, 124] width 16 height 7
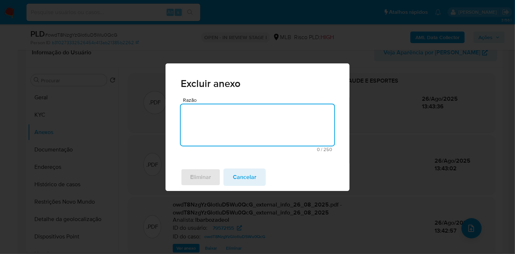
click at [236, 124] on textarea "Razão" at bounding box center [258, 124] width 154 height 41
type textarea "declínio"
click at [199, 176] on span "Eliminar" at bounding box center [200, 177] width 21 height 16
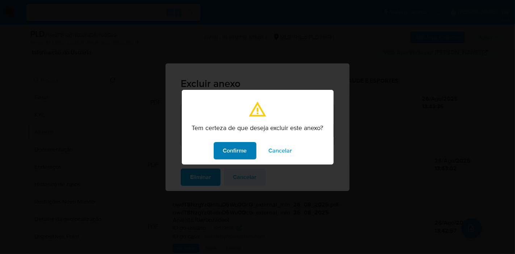
click at [241, 156] on span "Confirme" at bounding box center [235, 151] width 24 height 16
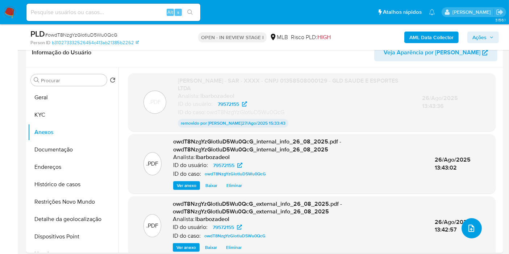
click at [469, 228] on icon "upload-file" at bounding box center [472, 228] width 6 height 7
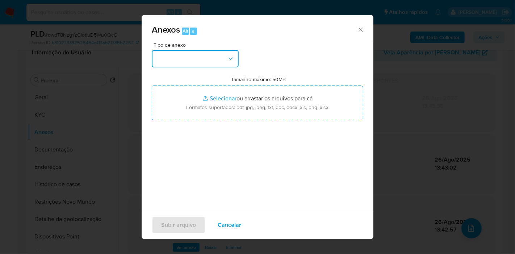
click at [211, 60] on button "button" at bounding box center [195, 58] width 87 height 17
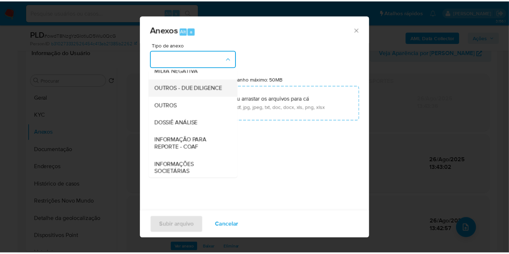
scroll to position [111, 0]
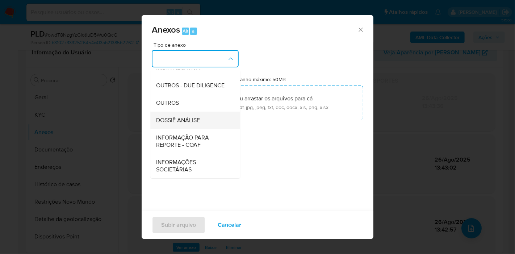
click at [199, 114] on div "DOSSIÊ ANÁLISE" at bounding box center [193, 120] width 74 height 17
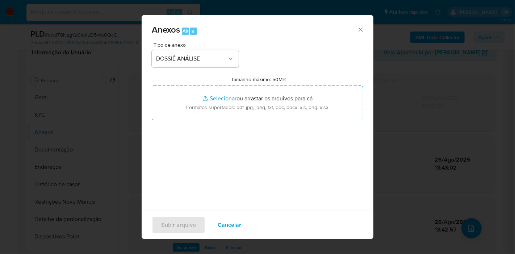
click at [200, 114] on input "Tamanho máximo: 50MB Selecionar arquivos" at bounding box center [258, 103] width 212 height 35
type input "C:\fakepath\_XXXX - CNPJ 01358508000129 - GLD SAUDE E ESPORTES LTDA.pdf"
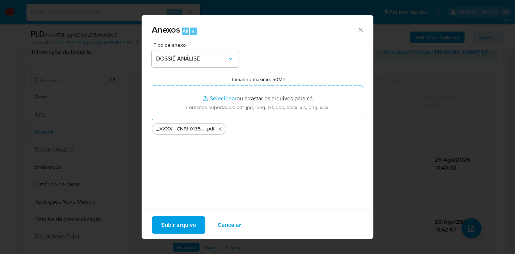
click at [180, 219] on span "Subir arquivo" at bounding box center [178, 225] width 35 height 16
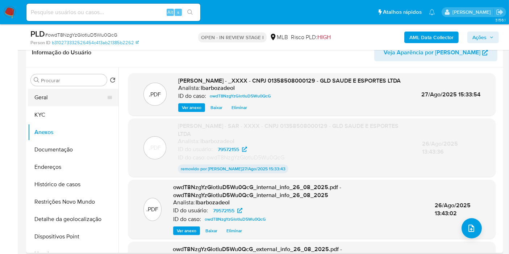
click at [53, 99] on button "Geral" at bounding box center [70, 97] width 85 height 17
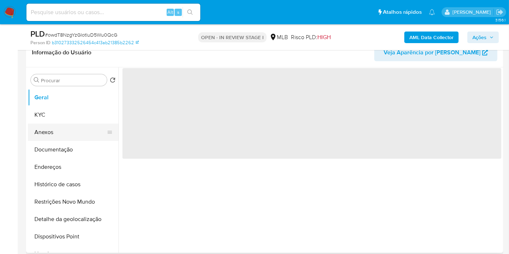
click at [60, 128] on button "Anexos" at bounding box center [70, 132] width 85 height 17
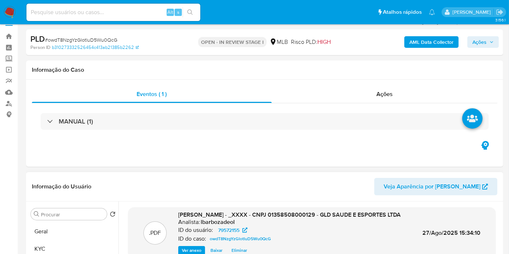
scroll to position [0, 0]
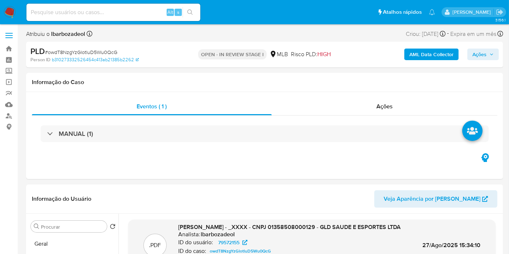
click at [484, 54] on span "Ações" at bounding box center [480, 55] width 14 height 12
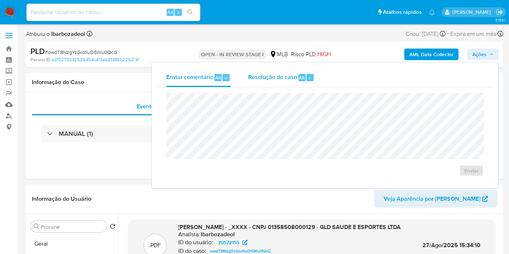
click at [271, 78] on span "Resolução do caso" at bounding box center [272, 77] width 49 height 8
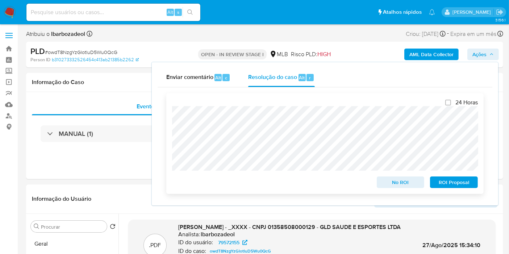
click at [392, 184] on span "No ROI" at bounding box center [401, 182] width 38 height 10
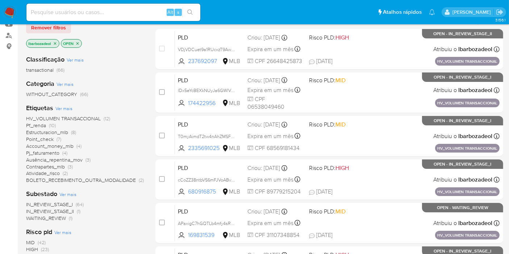
scroll to position [121, 0]
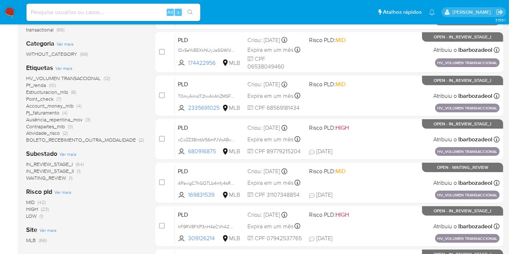
click at [66, 78] on span "HV_VOLUMEN TRANSACCIONAL" at bounding box center [63, 78] width 75 height 7
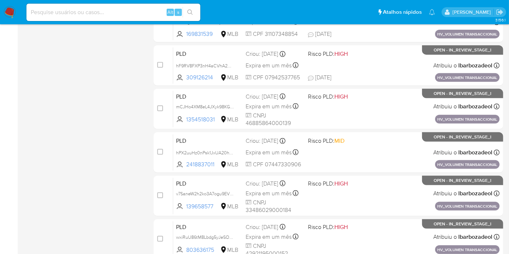
scroll to position [317, 0]
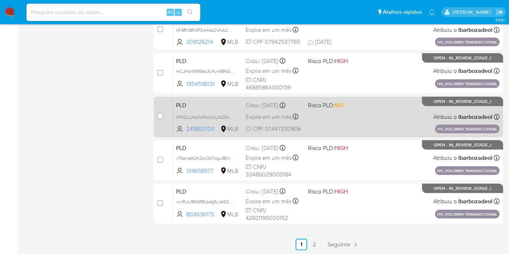
click at [326, 125] on div "PLD hPX2uuHz0nPsk1JxUA20hh9h 2418837011 MLB Risco PLD: MID Criou: [DATE] Criou:…" at bounding box center [336, 117] width 327 height 37
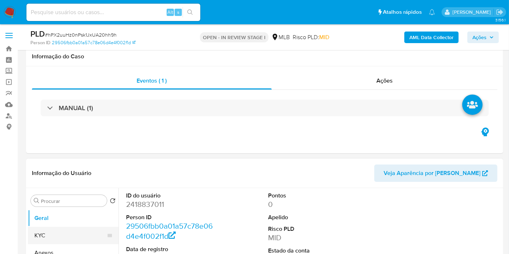
select select "10"
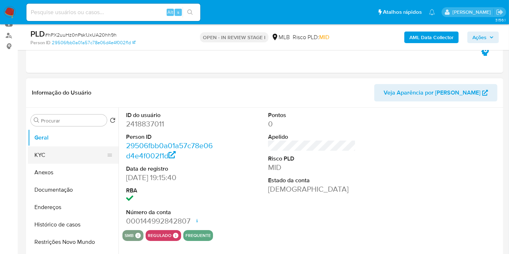
click at [62, 154] on button "KYC" at bounding box center [70, 154] width 85 height 17
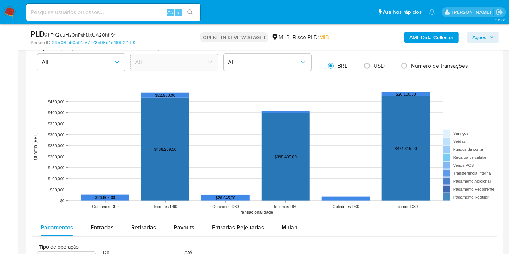
scroll to position [684, 0]
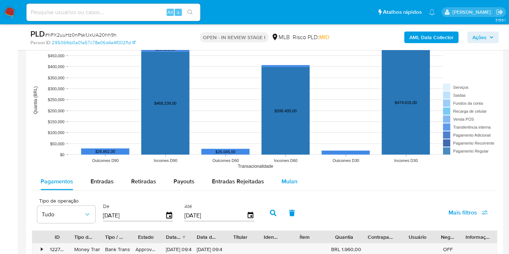
click at [282, 185] on div "Mulan" at bounding box center [290, 181] width 16 height 17
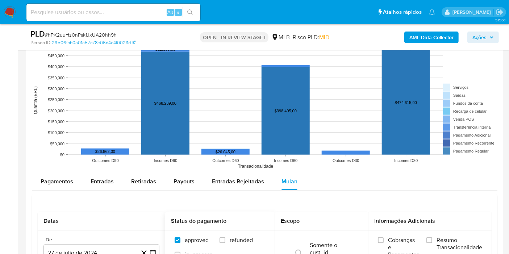
scroll to position [805, 0]
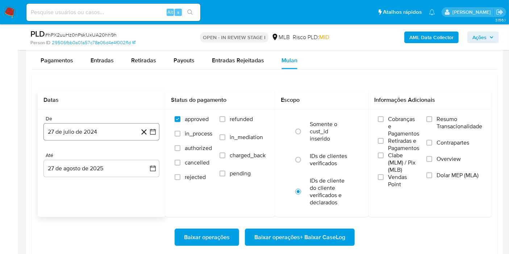
click at [93, 126] on button "27 de julio de 2024" at bounding box center [101, 131] width 116 height 17
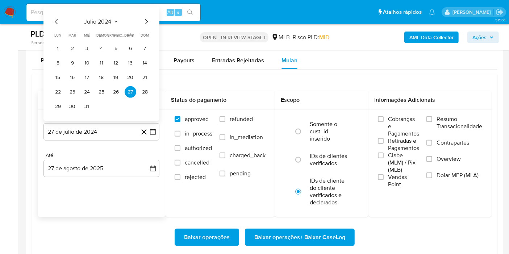
click at [103, 23] on span "julio 2024" at bounding box center [97, 21] width 27 height 7
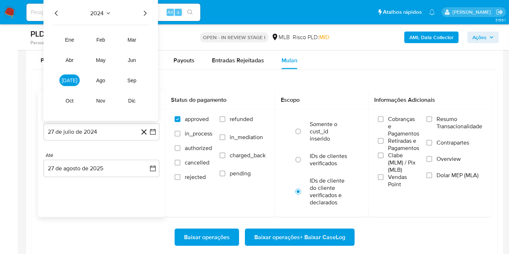
click at [144, 12] on icon "Año siguiente" at bounding box center [145, 13] width 9 height 9
click at [72, 79] on span "[DATE]" at bounding box center [70, 81] width 16 height 6
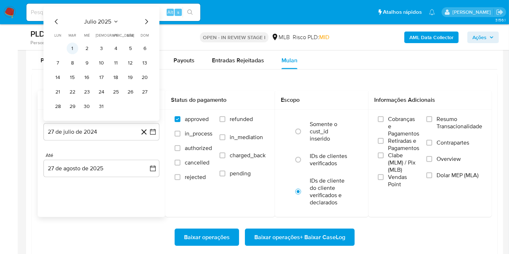
click at [69, 44] on button "1" at bounding box center [73, 49] width 12 height 12
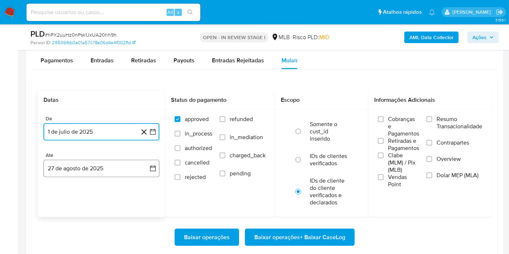
click at [87, 164] on button "27 de agosto de 2025" at bounding box center [101, 168] width 116 height 17
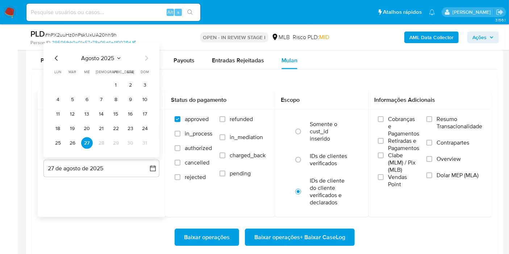
drag, startPoint x: 72, startPoint y: 143, endPoint x: 82, endPoint y: 142, distance: 9.8
click at [72, 143] on button "26" at bounding box center [73, 143] width 12 height 12
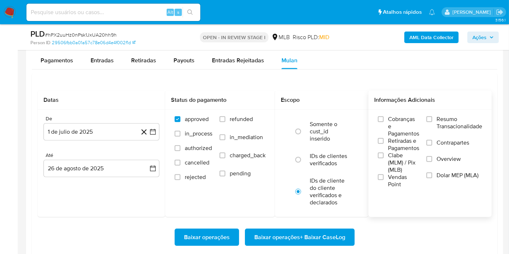
click at [455, 123] on span "Resumo Transacionalidade" at bounding box center [460, 123] width 46 height 14
click at [437, 120] on span "Resumo Transacionalidade" at bounding box center [460, 123] width 46 height 14
click at [432, 120] on input "Resumo Transacionalidade" at bounding box center [430, 119] width 6 height 6
click at [328, 236] on span "Baixar operações + Baixar CaseLog" at bounding box center [299, 237] width 91 height 16
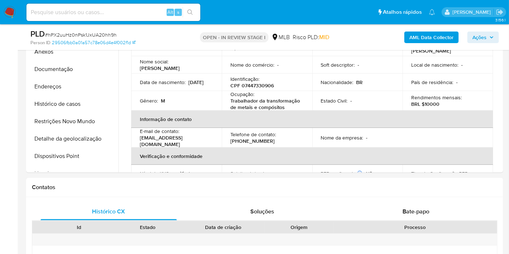
scroll to position [121, 0]
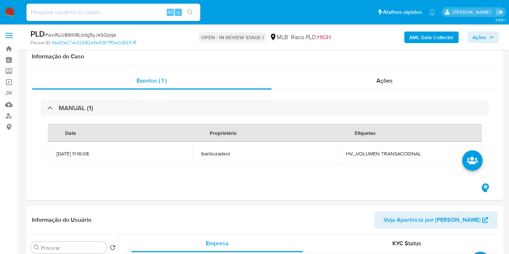
select select "10"
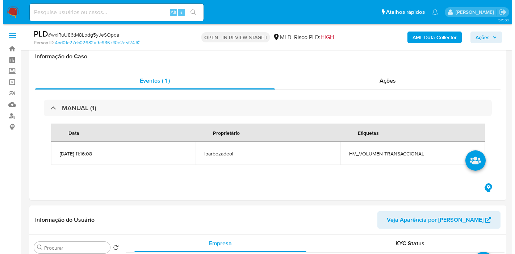
scroll to position [161, 0]
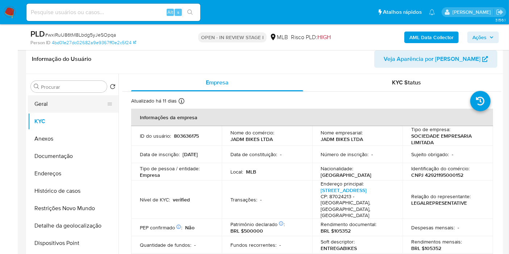
click at [63, 101] on button "Geral" at bounding box center [70, 103] width 85 height 17
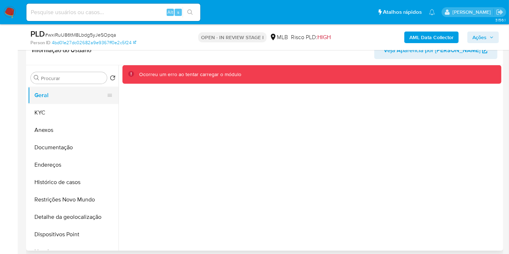
click at [55, 103] on button "Geral" at bounding box center [70, 95] width 85 height 17
click at [55, 95] on button "Geral" at bounding box center [70, 95] width 85 height 17
click at [49, 120] on button "KYC" at bounding box center [70, 112] width 85 height 17
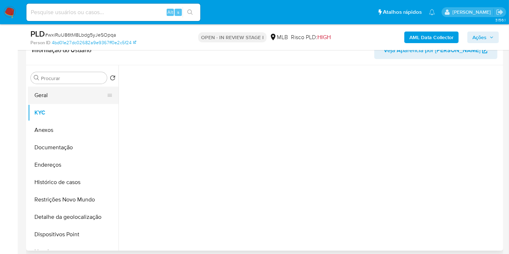
click at [64, 97] on button "Geral" at bounding box center [70, 95] width 85 height 17
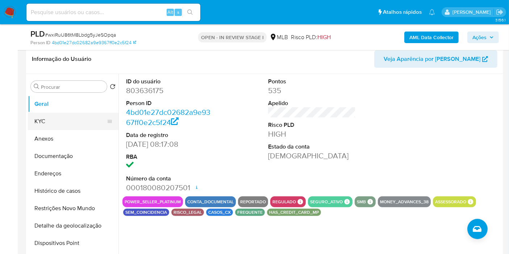
click at [73, 124] on button "KYC" at bounding box center [70, 121] width 85 height 17
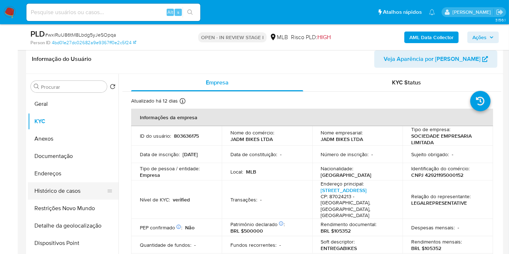
click at [64, 182] on button "Histórico de casos" at bounding box center [70, 190] width 85 height 17
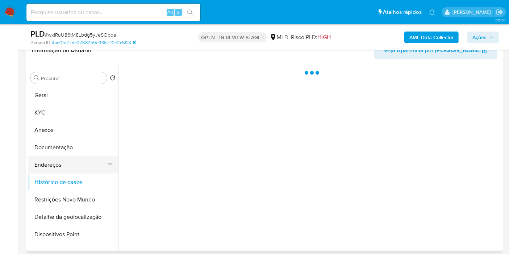
click at [78, 160] on button "Endereços" at bounding box center [70, 164] width 85 height 17
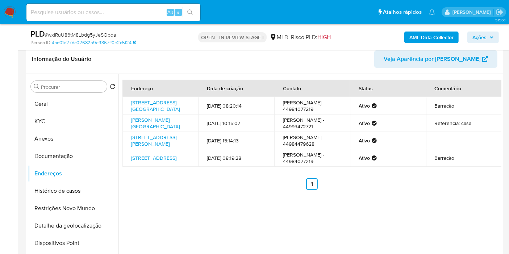
drag, startPoint x: 75, startPoint y: 226, endPoint x: 246, endPoint y: 216, distance: 172.1
click at [75, 226] on button "Detalhe da geolocalização" at bounding box center [73, 225] width 91 height 17
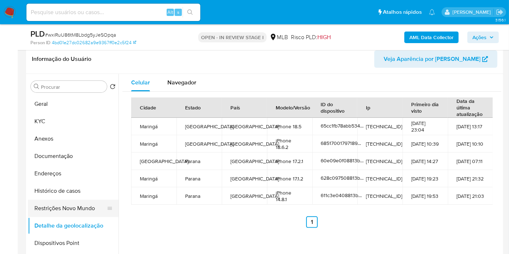
click at [57, 205] on button "Restrições Novo Mundo" at bounding box center [70, 208] width 85 height 17
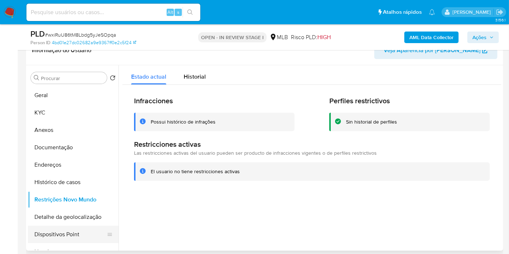
click at [84, 227] on button "Dispositivos Point" at bounding box center [70, 234] width 85 height 17
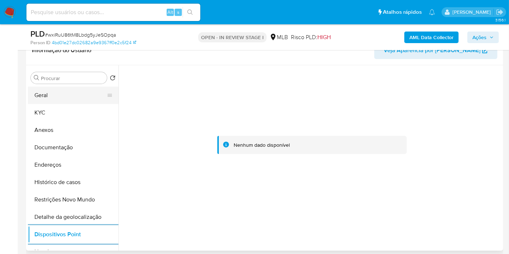
click at [64, 99] on button "Geral" at bounding box center [70, 95] width 85 height 17
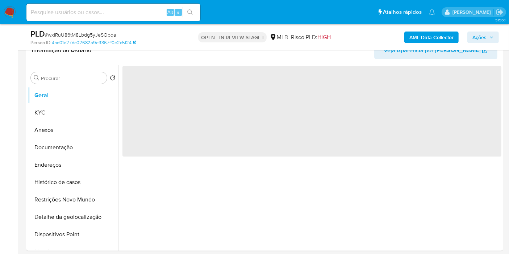
drag, startPoint x: 484, startPoint y: 31, endPoint x: 461, endPoint y: 43, distance: 25.1
click at [483, 32] on span "Ações" at bounding box center [480, 38] width 14 height 12
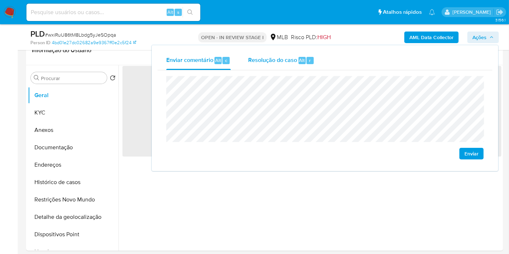
drag, startPoint x: 286, startPoint y: 67, endPoint x: 288, endPoint y: 72, distance: 5.0
click at [286, 67] on div "Resolução do caso Alt r" at bounding box center [281, 60] width 66 height 19
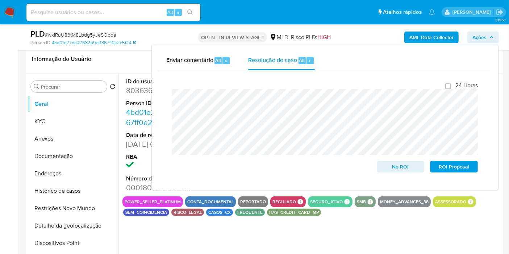
click at [132, 59] on header "Informação do Usuário Veja Aparência por [PERSON_NAME]" at bounding box center [265, 58] width 466 height 17
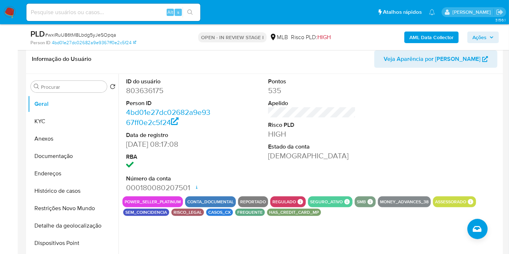
click at [422, 38] on b "AML Data Collector" at bounding box center [432, 38] width 44 height 12
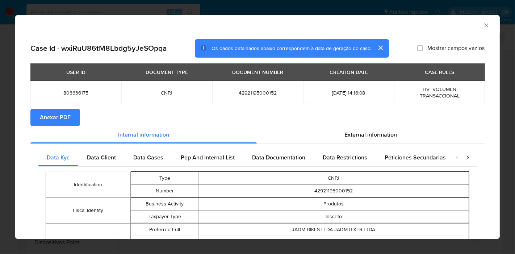
click at [51, 119] on span "Anexar PDF" at bounding box center [55, 117] width 31 height 16
click at [485, 24] on icon "Fechar a janela" at bounding box center [487, 25] width 4 height 4
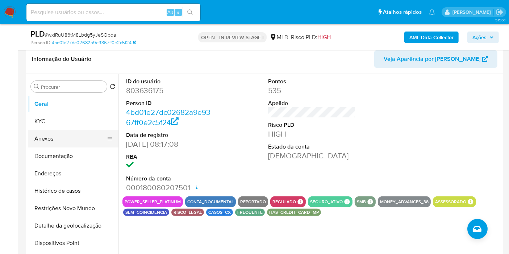
click at [57, 136] on button "Anexos" at bounding box center [70, 138] width 85 height 17
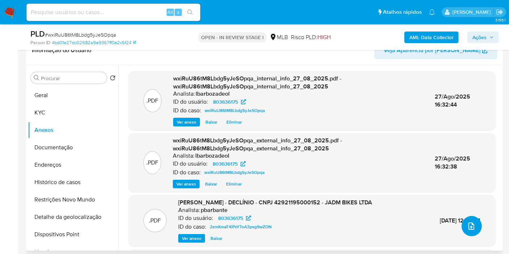
click at [468, 224] on icon "upload-file" at bounding box center [471, 226] width 9 height 9
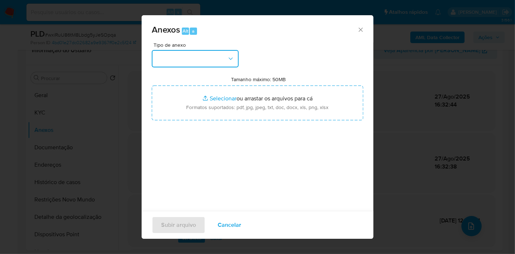
click at [228, 62] on icon "button" at bounding box center [230, 58] width 7 height 7
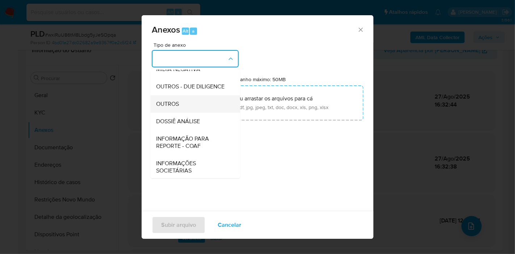
scroll to position [111, 0]
click at [195, 130] on div "INFORMAÇÃO PARA REPORTE - COAF" at bounding box center [193, 141] width 74 height 25
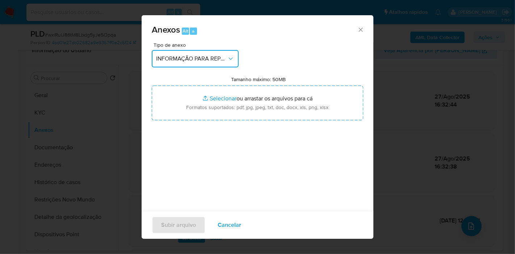
click at [205, 55] on span "INFORMAÇÃO PARA REPORTE - COAF" at bounding box center [191, 58] width 71 height 7
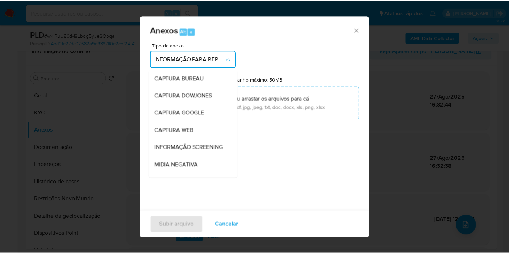
scroll to position [112, 0]
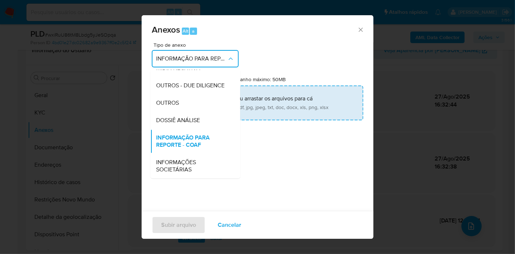
click at [195, 115] on div "DOSSIÊ ANÁLISE" at bounding box center [193, 120] width 74 height 17
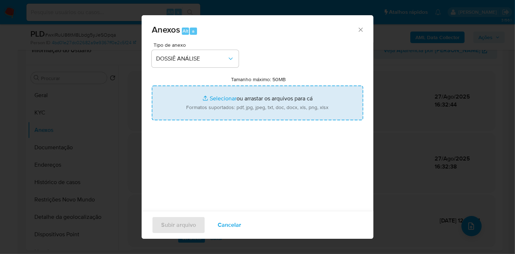
click at [195, 115] on input "Tamanho máximo: 50MB Selecionar arquivos" at bounding box center [258, 103] width 212 height 35
type input "C:\fakepath\SAR - XXXX - CNPJ 42921195000152 - JADM BIKES LTDA.pdf"
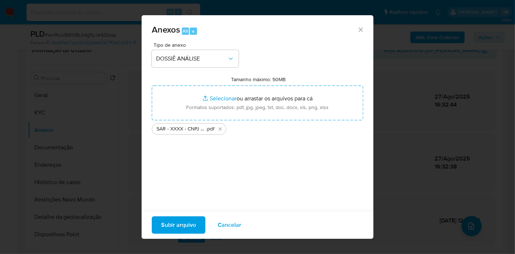
click at [183, 227] on span "Subir arquivo" at bounding box center [178, 225] width 35 height 16
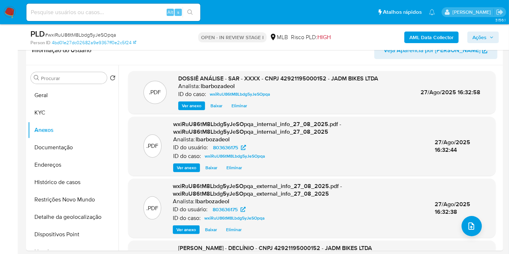
click at [473, 41] on span "Ações" at bounding box center [480, 38] width 14 height 12
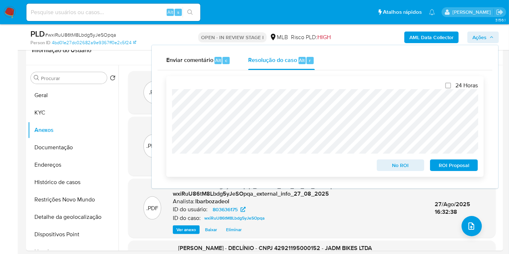
click at [438, 167] on span "ROI Proposal" at bounding box center [454, 165] width 38 height 10
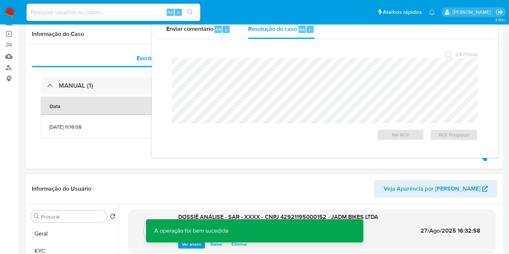
scroll to position [0, 0]
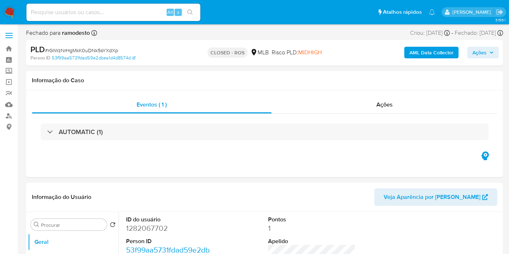
select select "10"
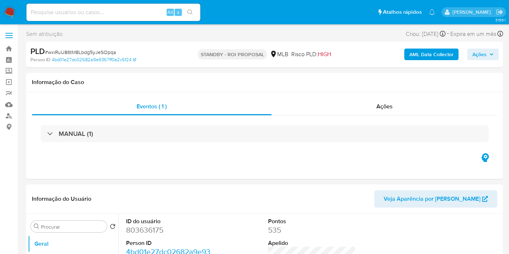
select select "10"
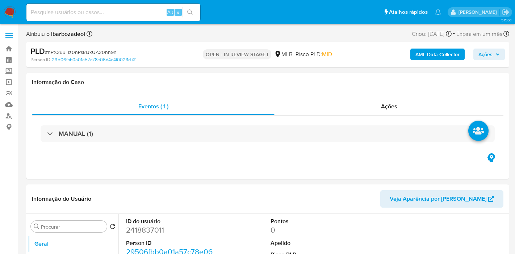
select select "10"
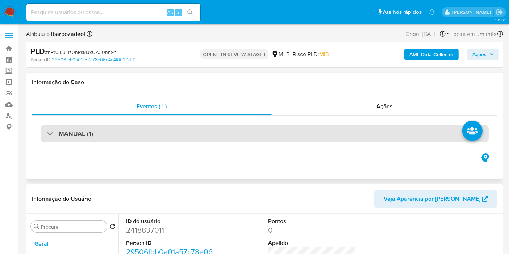
click at [186, 136] on div "MANUAL (1)" at bounding box center [265, 133] width 448 height 17
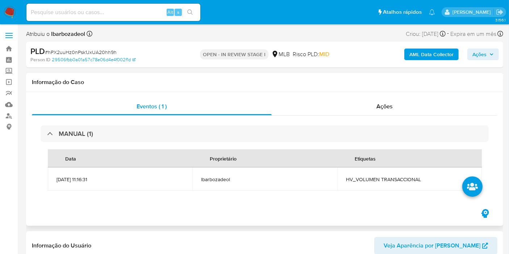
click at [393, 181] on span "HV_VOLUMEN TRANSACCIONAL" at bounding box center [409, 179] width 127 height 7
copy span "HV_VOLUMEN TRANSACCIONAL"
drag, startPoint x: 473, startPoint y: 56, endPoint x: 463, endPoint y: 58, distance: 10.3
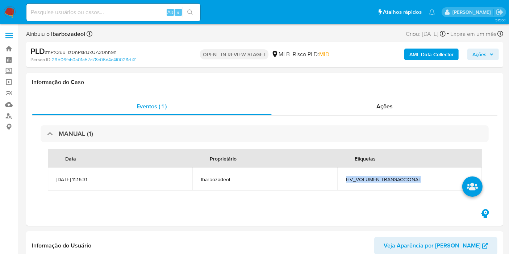
click at [472, 56] on button "Ações" at bounding box center [484, 55] width 32 height 12
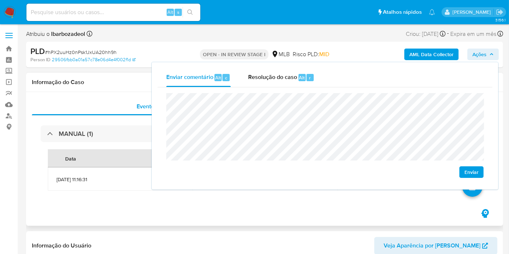
click at [122, 80] on h1 "Informação do Caso" at bounding box center [265, 82] width 466 height 7
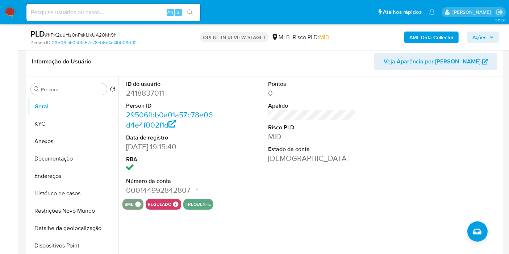
scroll to position [161, 0]
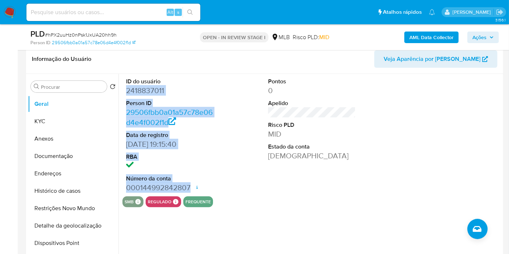
drag, startPoint x: 126, startPoint y: 90, endPoint x: 193, endPoint y: 182, distance: 114.5
click at [193, 182] on dl "ID do usuário 2418837011 Person ID 29506fbb0a01a57c78e06d4e4f002f1d Data de reg…" at bounding box center [170, 135] width 88 height 115
copy dl "2418837011 Person ID 29506fbb0a01a57c78e06d4e4f002f1d Data de registro 03/05/20…"
click at [488, 37] on span "Ações" at bounding box center [483, 37] width 21 height 10
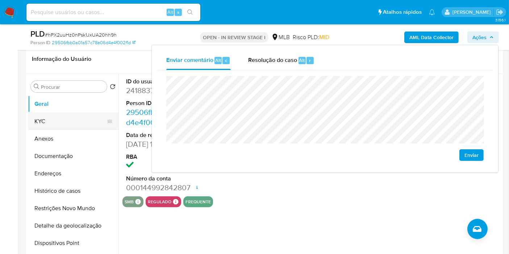
click at [51, 120] on button "KYC" at bounding box center [70, 121] width 85 height 17
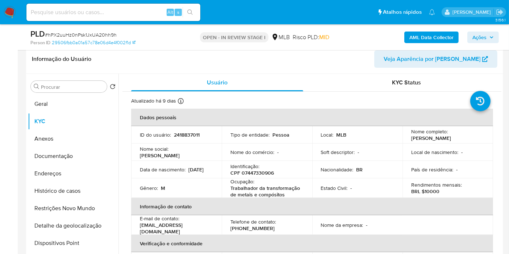
click at [262, 175] on p "CPF 07447330906" at bounding box center [252, 173] width 43 height 7
click at [261, 175] on p "CPF 07447330906" at bounding box center [252, 173] width 43 height 7
copy p "07447330906"
click at [491, 35] on icon "button" at bounding box center [492, 37] width 4 height 4
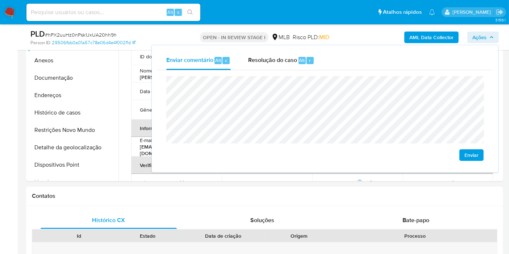
scroll to position [322, 0]
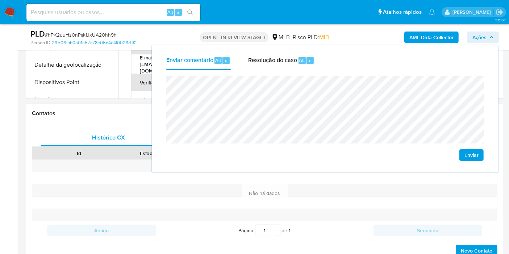
click at [133, 172] on div at bounding box center [147, 178] width 69 height 12
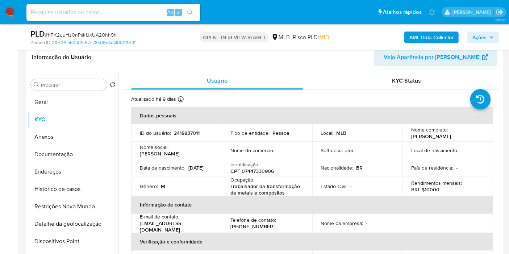
scroll to position [161, 0]
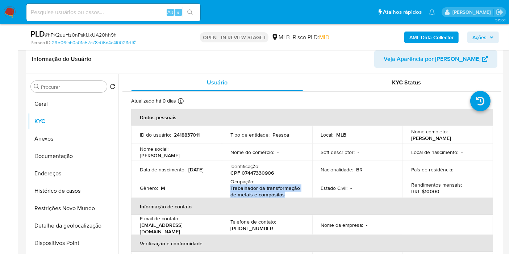
drag, startPoint x: 229, startPoint y: 188, endPoint x: 290, endPoint y: 195, distance: 62.0
click at [290, 195] on td "Ocupação : Trabalhador da transformação de metais e compósitos" at bounding box center [267, 188] width 91 height 20
copy p "Trabalhador da transformação de metais e compósitos"
drag, startPoint x: 487, startPoint y: 28, endPoint x: 481, endPoint y: 36, distance: 10.3
click at [486, 28] on div "PLD # hPX2uuHz0nPsk1JxUA20hh9h Person ID 29506fbb0a01a57c78e06d4e4f002f1d OPEN …" at bounding box center [264, 37] width 477 height 26
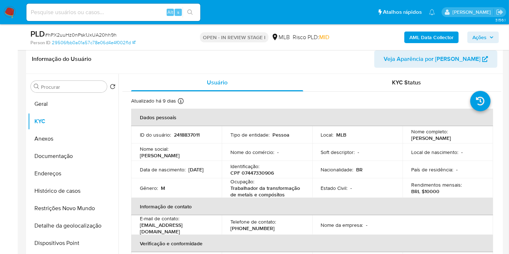
click at [480, 37] on span "Ações" at bounding box center [480, 38] width 14 height 12
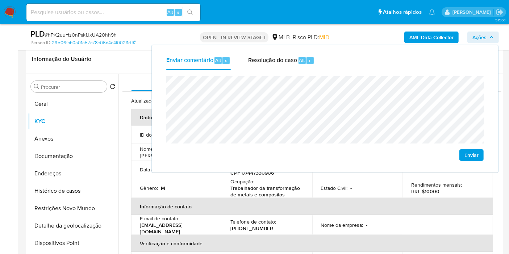
click at [312, 206] on th "Informação de contato" at bounding box center [312, 206] width 362 height 17
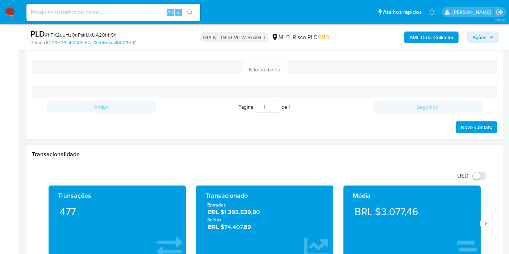
scroll to position [201, 0]
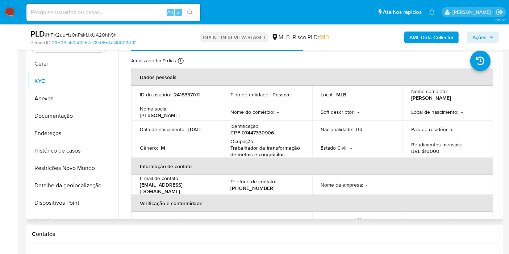
click at [304, 132] on td "Identificação : CPF 07447330906" at bounding box center [267, 129] width 91 height 17
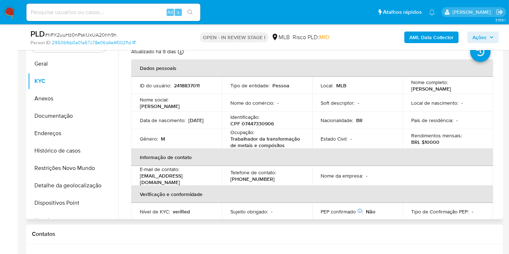
scroll to position [0, 0]
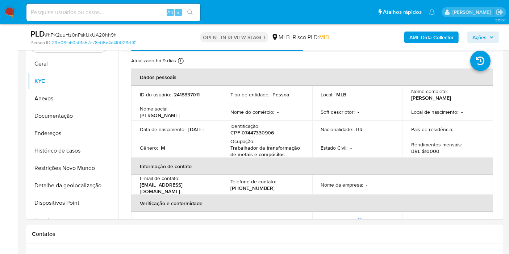
click at [477, 37] on span "Ações" at bounding box center [480, 38] width 14 height 12
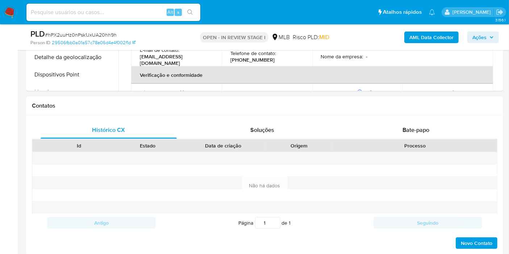
scroll to position [403, 0]
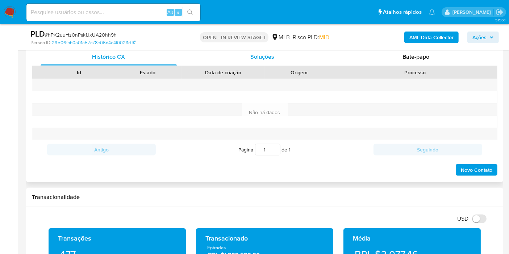
click at [321, 57] on div "Soluções" at bounding box center [262, 56] width 136 height 17
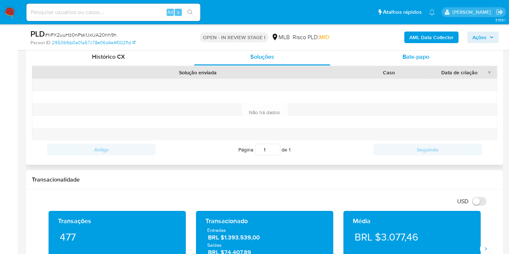
click at [343, 62] on button "Bate-papo" at bounding box center [416, 56] width 154 height 17
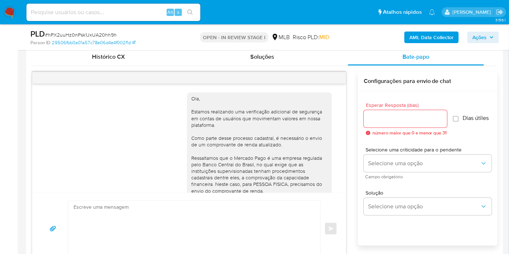
scroll to position [91, 0]
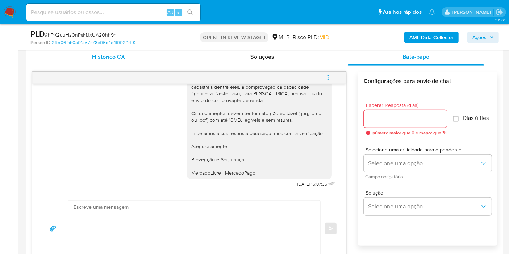
click at [95, 62] on div "Histórico CX" at bounding box center [109, 56] width 136 height 17
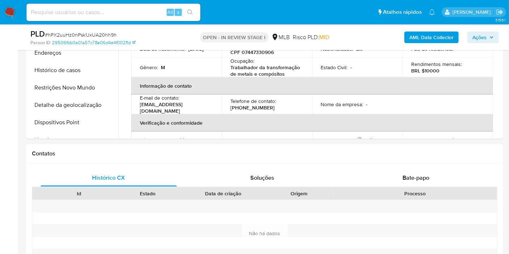
scroll to position [201, 0]
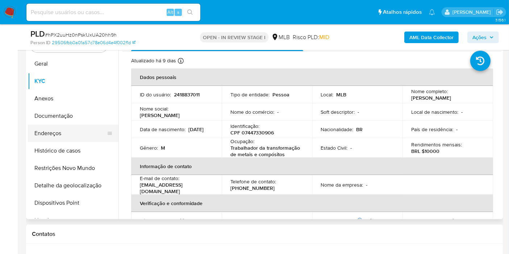
click at [63, 137] on button "Endereços" at bounding box center [70, 133] width 85 height 17
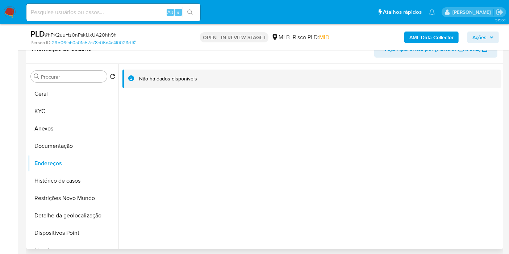
scroll to position [161, 0]
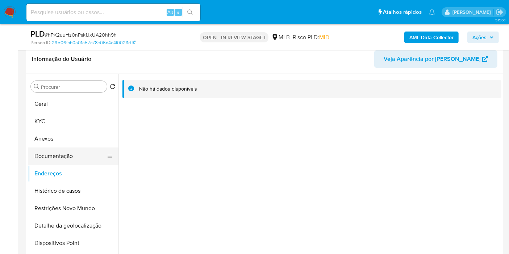
click at [61, 154] on button "Documentação" at bounding box center [70, 156] width 85 height 17
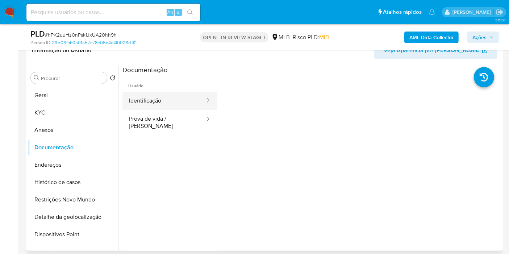
click at [177, 95] on button "Identificação" at bounding box center [164, 101] width 83 height 18
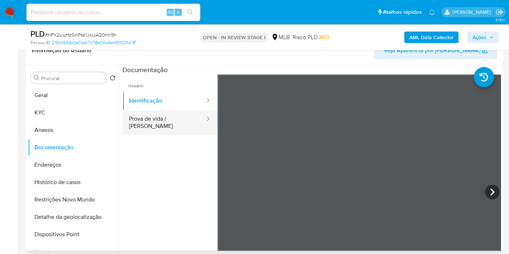
click at [171, 116] on button "Prova de vida / Selfie" at bounding box center [164, 122] width 83 height 25
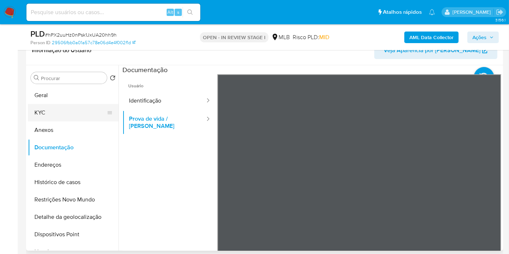
click at [66, 115] on button "KYC" at bounding box center [70, 112] width 85 height 17
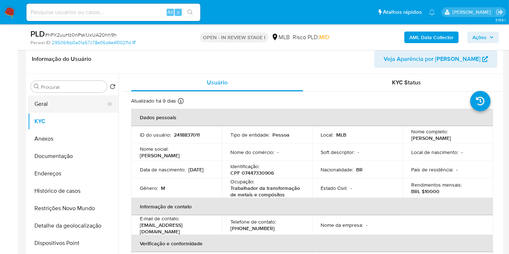
drag, startPoint x: 66, startPoint y: 95, endPoint x: 70, endPoint y: 95, distance: 4.1
click at [66, 95] on button "Geral" at bounding box center [70, 103] width 85 height 17
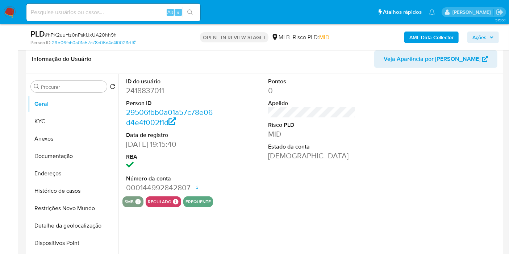
click at [161, 91] on dd "2418837011" at bounding box center [170, 91] width 88 height 10
copy dd "2418837011"
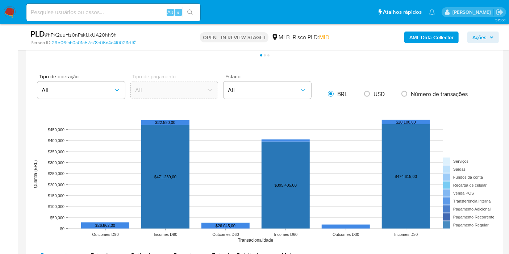
scroll to position [725, 0]
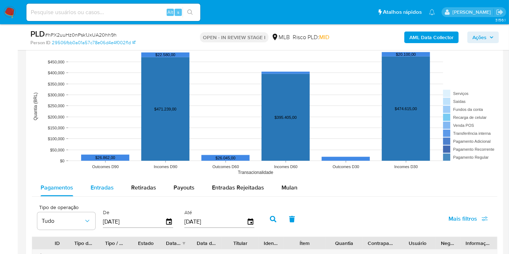
click at [111, 192] on div "Entradas" at bounding box center [102, 187] width 23 height 17
select select "10"
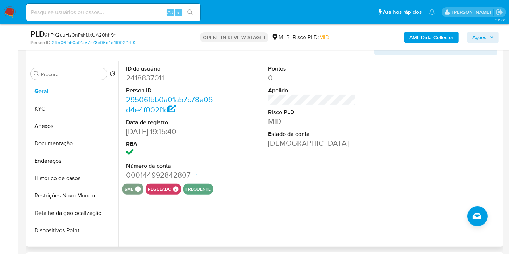
scroll to position [161, 0]
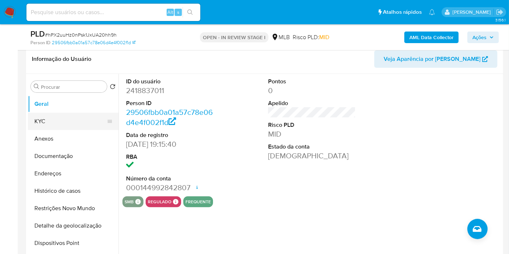
click at [48, 121] on button "KYC" at bounding box center [70, 121] width 85 height 17
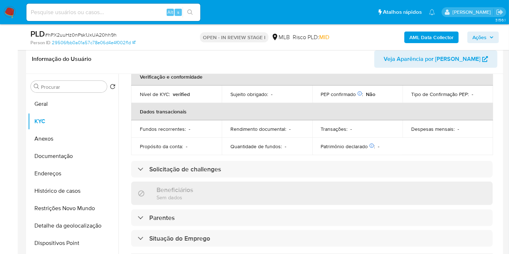
scroll to position [331, 0]
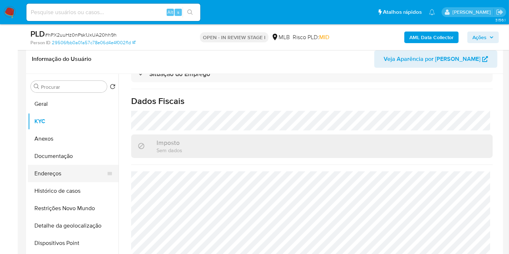
click at [79, 172] on button "Endereços" at bounding box center [70, 173] width 85 height 17
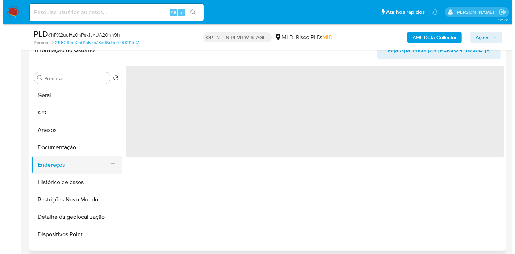
scroll to position [0, 0]
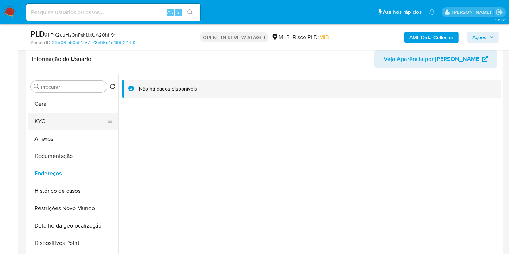
click at [56, 113] on button "KYC" at bounding box center [70, 121] width 85 height 17
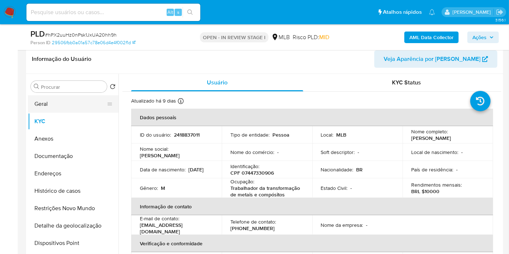
click at [85, 101] on button "Geral" at bounding box center [70, 103] width 85 height 17
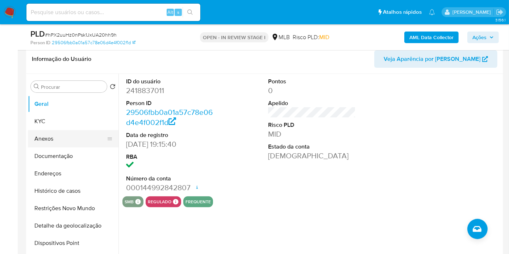
drag, startPoint x: 76, startPoint y: 127, endPoint x: 80, endPoint y: 125, distance: 4.4
click at [75, 127] on button "KYC" at bounding box center [73, 121] width 91 height 17
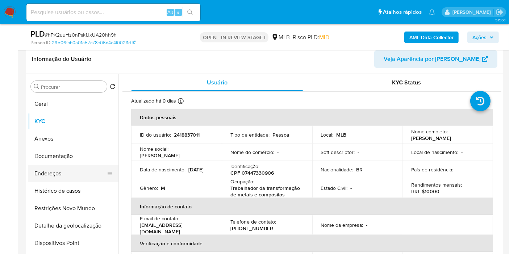
click at [79, 181] on button "Endereços" at bounding box center [70, 173] width 85 height 17
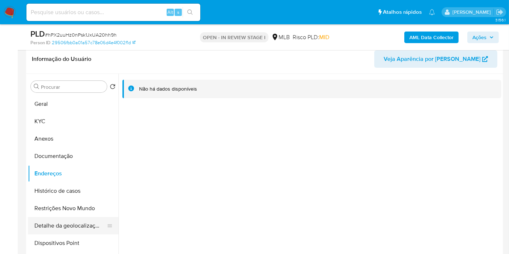
click at [69, 225] on button "Detalhe da geolocalização" at bounding box center [70, 225] width 85 height 17
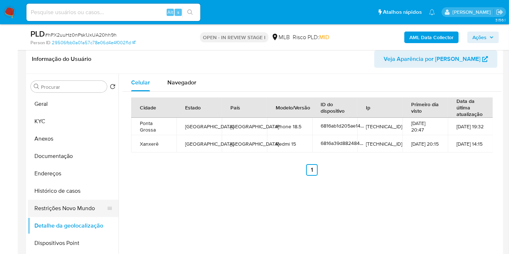
click at [86, 204] on button "Restrições Novo Mundo" at bounding box center [70, 208] width 85 height 17
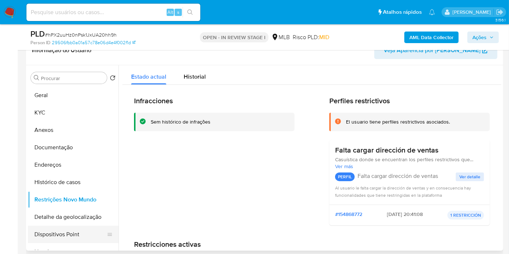
click at [79, 230] on button "Dispositivos Point" at bounding box center [70, 234] width 85 height 17
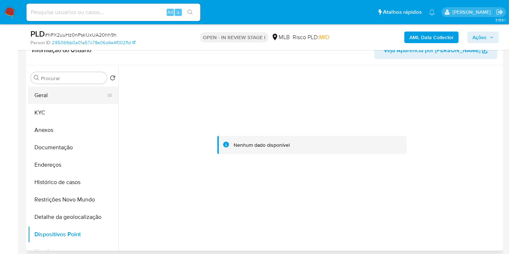
click at [70, 87] on button "Geral" at bounding box center [70, 95] width 85 height 17
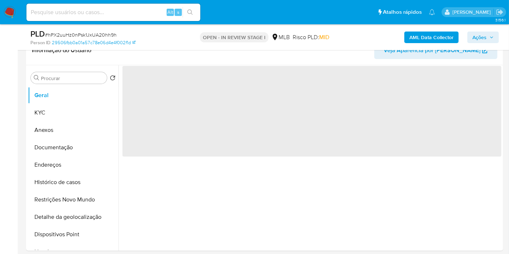
click at [450, 36] on b "AML Data Collector" at bounding box center [432, 38] width 44 height 12
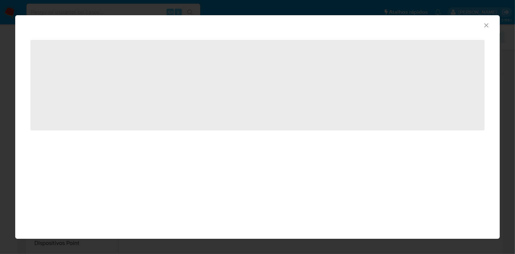
click at [489, 26] on icon "Fechar a janela" at bounding box center [486, 25] width 7 height 7
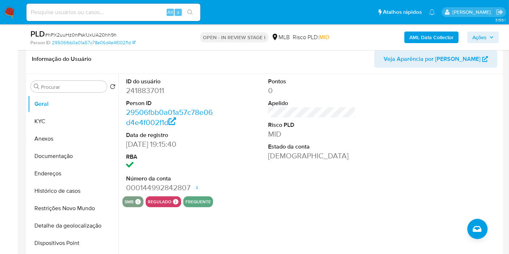
click at [497, 33] on button "Ações" at bounding box center [484, 38] width 32 height 12
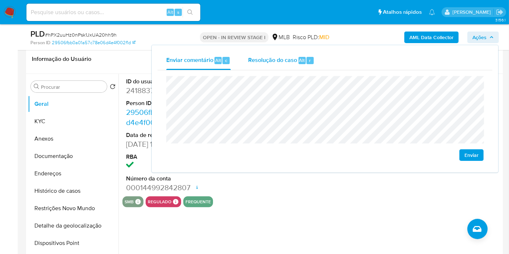
click at [287, 65] on div "Resolução do caso Alt r" at bounding box center [281, 60] width 66 height 19
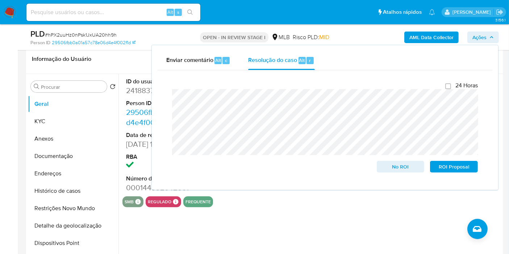
drag, startPoint x: 362, startPoint y: 34, endPoint x: 394, endPoint y: 35, distance: 32.3
click at [363, 35] on div "AML Data Collector Ações Enviar comentário Alt c Resolução do caso Alt r Fecham…" at bounding box center [422, 37] width 154 height 17
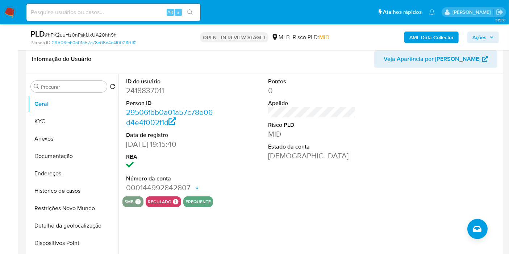
click at [406, 34] on button "AML Data Collector" at bounding box center [432, 38] width 54 height 12
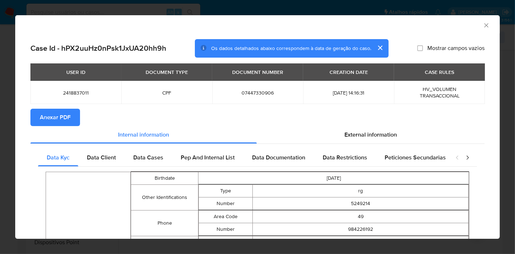
click at [64, 120] on span "Anexar PDF" at bounding box center [55, 117] width 31 height 16
click at [483, 25] on icon "Fechar a janela" at bounding box center [486, 25] width 7 height 7
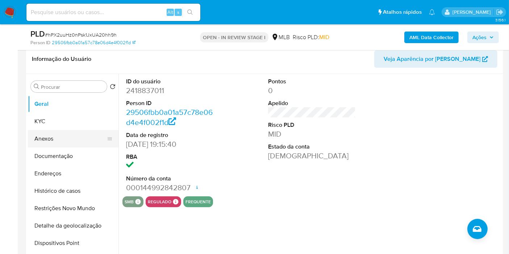
click at [56, 134] on button "Anexos" at bounding box center [70, 138] width 85 height 17
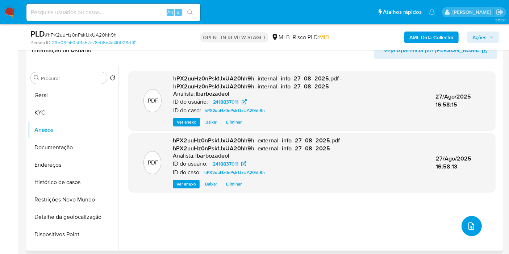
click at [470, 222] on icon "upload-file" at bounding box center [471, 226] width 9 height 9
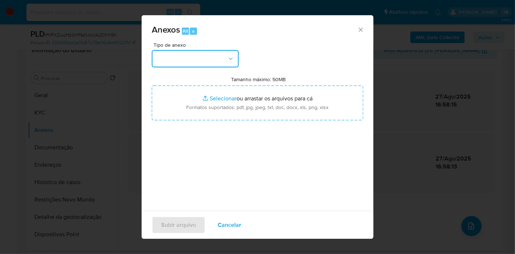
click at [220, 58] on button "button" at bounding box center [195, 58] width 87 height 17
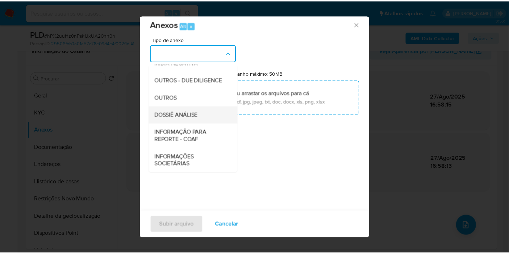
scroll to position [7, 0]
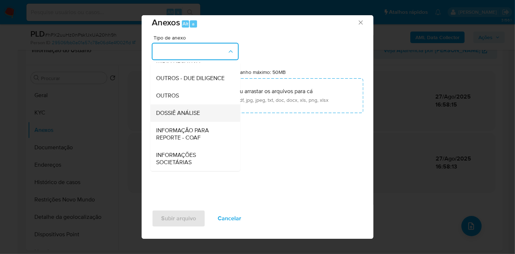
click at [203, 112] on div "DOSSIÊ ANÁLISE" at bounding box center [193, 112] width 74 height 17
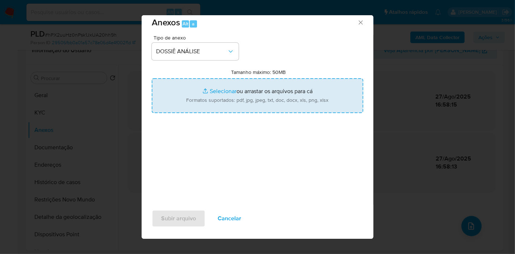
click at [218, 98] on input "Tamanho máximo: 50MB Selecionar arquivos" at bounding box center [258, 95] width 212 height 35
type input "C:\fakepath\SAR - XXXX - CPF 07447330906 - DIEGO XAVIER DA SILVA.pdf"
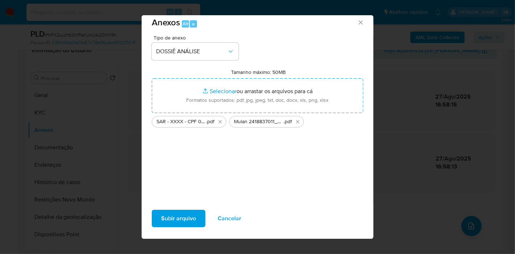
click at [173, 223] on span "Subir arquivo" at bounding box center [178, 219] width 35 height 16
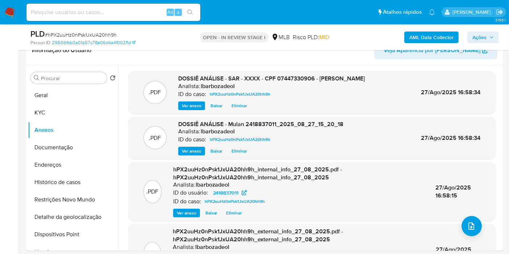
click at [486, 41] on span "Ações" at bounding box center [480, 38] width 14 height 12
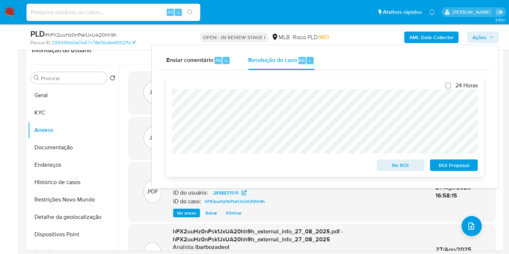
click at [451, 165] on span "ROI Proposal" at bounding box center [454, 165] width 38 height 10
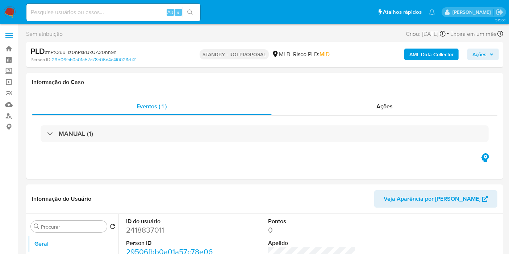
select select "10"
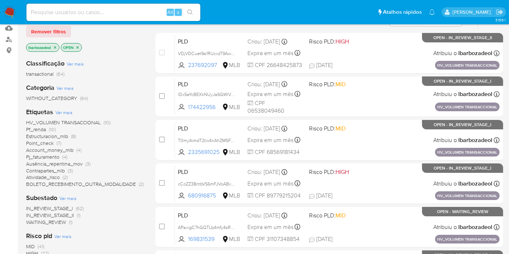
scroll to position [121, 0]
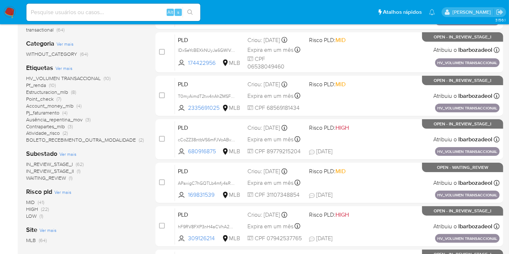
click at [39, 208] on span "HIGH (22)" at bounding box center [37, 209] width 23 height 7
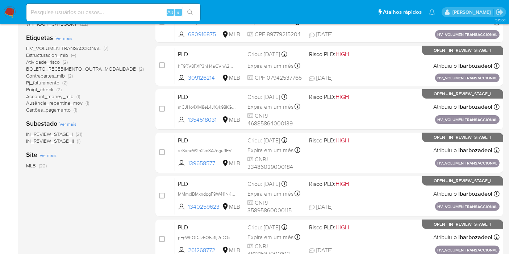
scroll to position [317, 0]
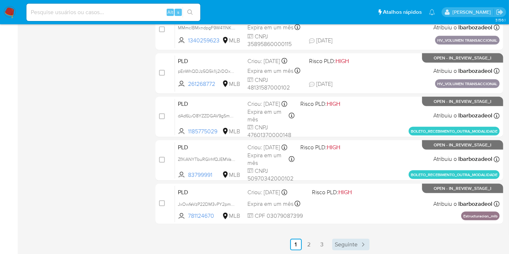
click at [346, 246] on span "Seguinte" at bounding box center [346, 245] width 23 height 6
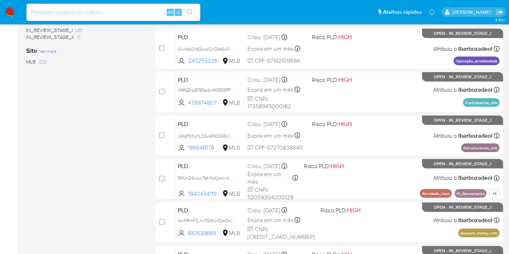
scroll to position [317, 0]
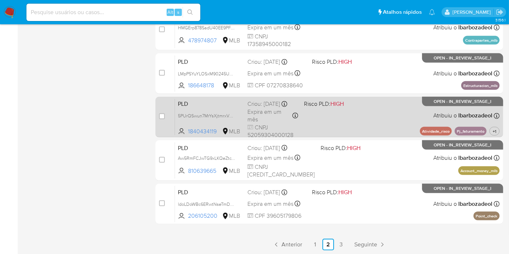
click at [365, 117] on div "PLD 5PUrQSwun7MrYsXjtmrxVmOO 1840434119 MLB Risco PLD: HIGH Criou: [DATE] Criou…" at bounding box center [337, 117] width 325 height 37
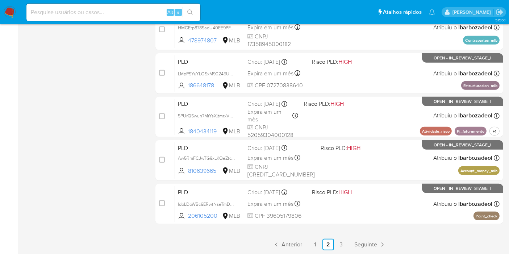
click at [381, 245] on icon "Paginação" at bounding box center [382, 244] width 7 height 7
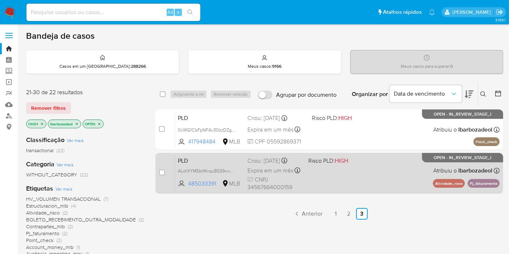
click at [343, 172] on div "PLD ALotXYMEbtWvquBS39wvSf0Y 485033391 MLB Risco PLD: HIGH Criou: [DATE] Criou:…" at bounding box center [337, 173] width 325 height 37
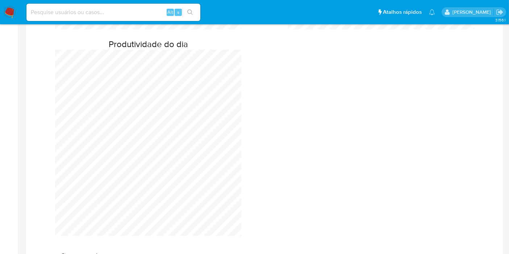
scroll to position [684, 0]
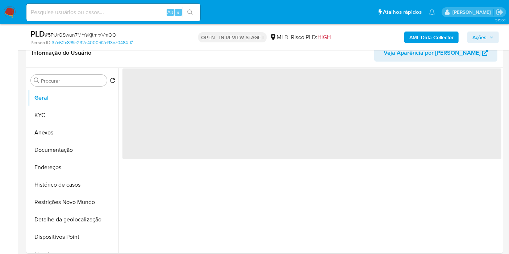
scroll to position [121, 0]
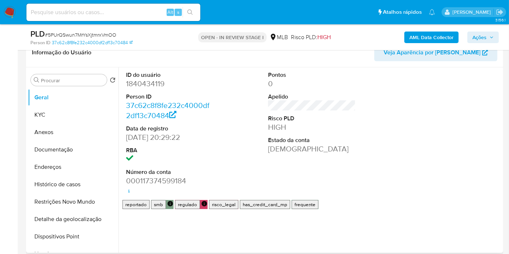
select select "10"
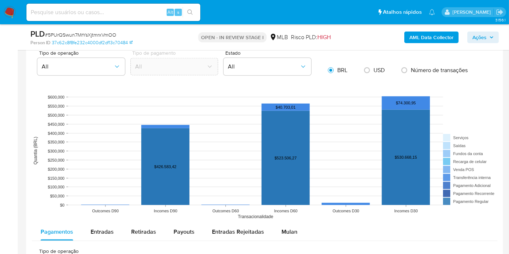
scroll to position [684, 0]
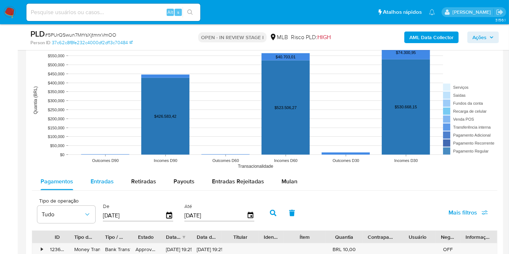
click at [101, 186] on div "Entradas" at bounding box center [102, 181] width 23 height 17
select select "10"
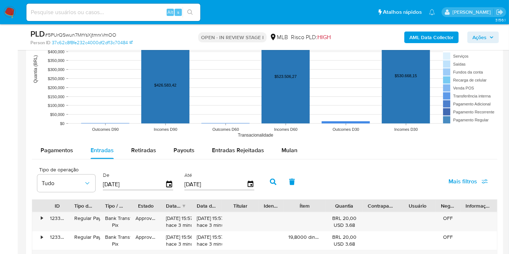
scroll to position [805, 0]
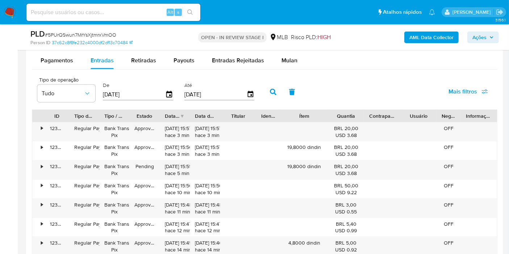
drag, startPoint x: 328, startPoint y: 114, endPoint x: 332, endPoint y: 112, distance: 5.2
click at [332, 112] on div at bounding box center [328, 116] width 13 height 12
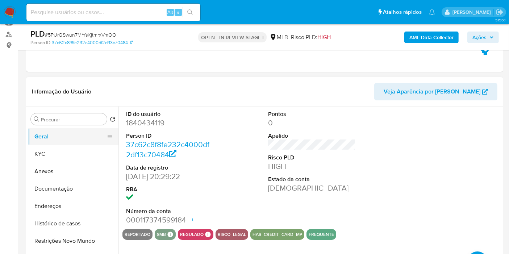
scroll to position [80, 0]
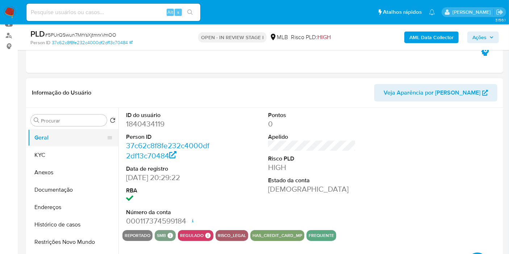
click at [66, 142] on button "Geral" at bounding box center [70, 137] width 85 height 17
click at [66, 150] on button "KYC" at bounding box center [70, 154] width 85 height 17
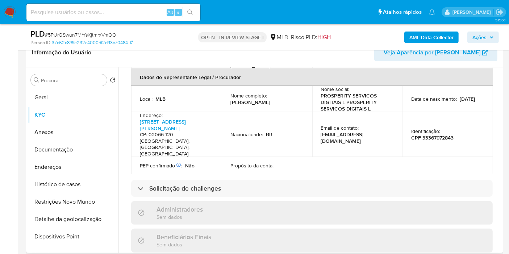
scroll to position [0, 0]
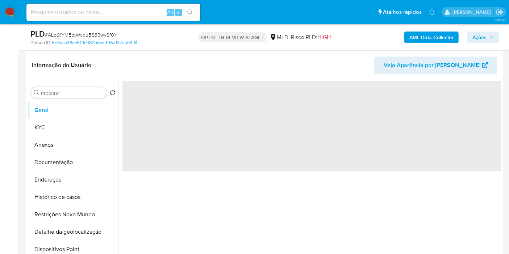
scroll to position [121, 0]
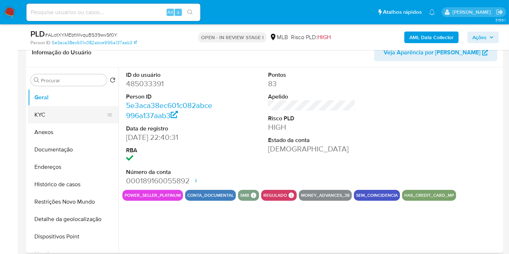
select select "10"
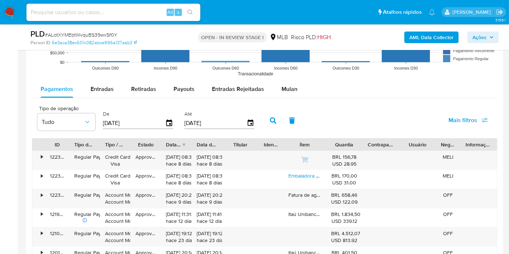
scroll to position [805, 0]
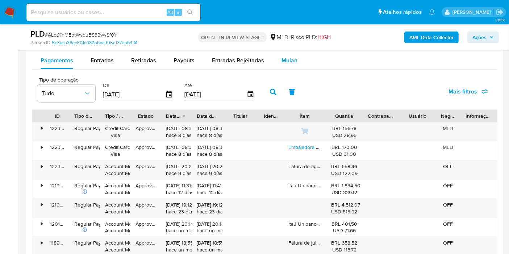
click at [286, 56] on span "Mulan" at bounding box center [290, 60] width 16 height 8
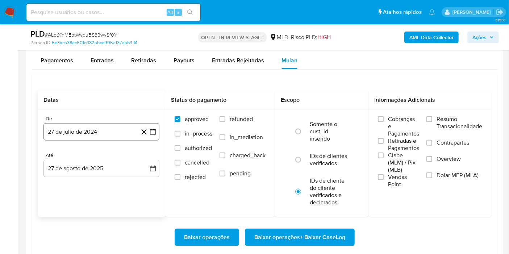
click at [111, 131] on button "27 de julio de 2024" at bounding box center [101, 131] width 116 height 17
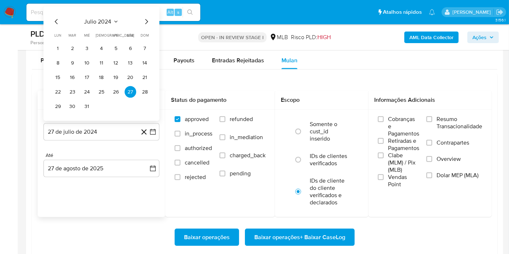
click at [100, 21] on span "julio 2024" at bounding box center [97, 21] width 27 height 7
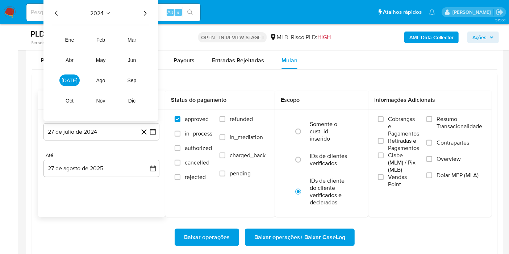
click at [142, 10] on icon "Año siguiente" at bounding box center [145, 13] width 9 height 9
click at [72, 78] on span "[DATE]" at bounding box center [70, 81] width 16 height 6
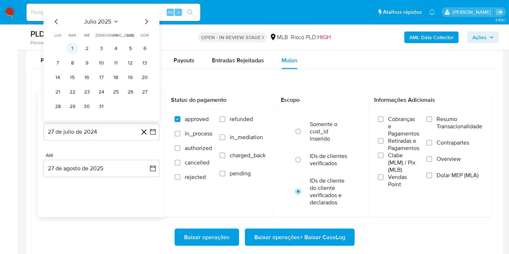
click at [72, 47] on button "1" at bounding box center [73, 49] width 12 height 12
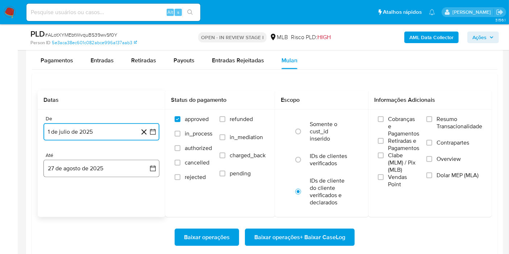
click at [81, 160] on button "27 de agosto de 2025" at bounding box center [101, 168] width 116 height 17
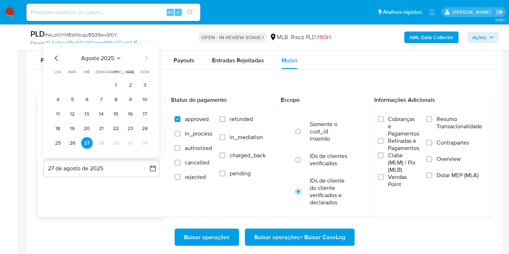
click at [69, 142] on button "26" at bounding box center [73, 143] width 12 height 12
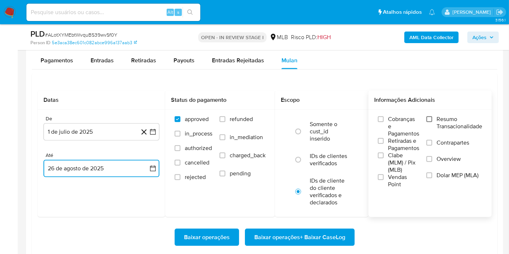
click at [428, 120] on input "Resumo Transacionalidade" at bounding box center [430, 119] width 6 height 6
click at [317, 234] on span "Baixar operações + Baixar CaseLog" at bounding box center [299, 237] width 91 height 16
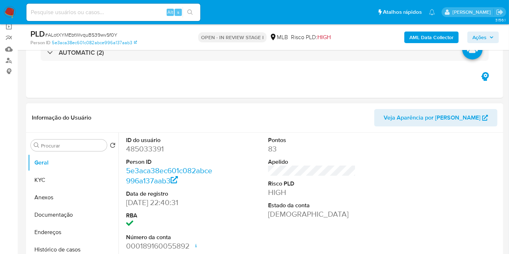
scroll to position [0, 0]
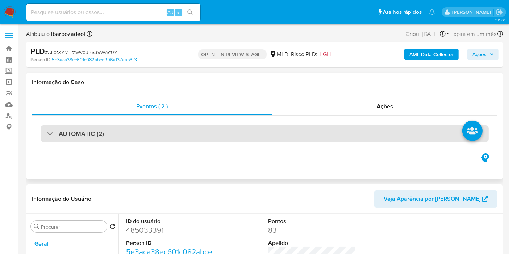
click at [276, 135] on div "AUTOMATIC (2)" at bounding box center [265, 133] width 448 height 17
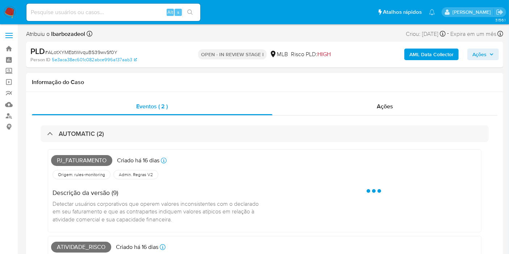
click at [89, 160] on span "Pj_faturamento" at bounding box center [81, 160] width 61 height 11
copy span "Pj_faturamento"
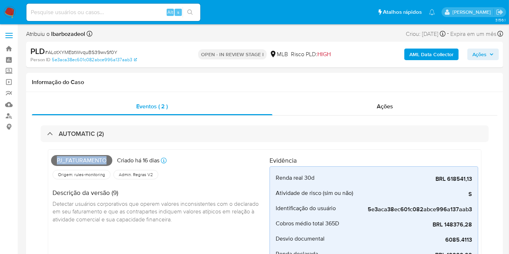
click at [482, 51] on span "Ações" at bounding box center [480, 55] width 14 height 12
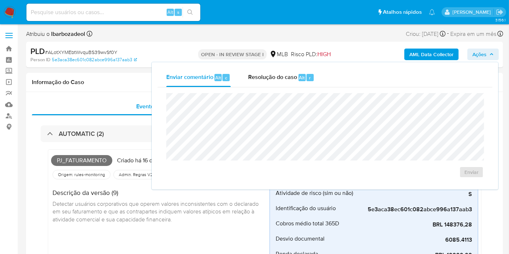
click at [432, 84] on div "Enviar comentário Alt c Resolução do caso Alt r" at bounding box center [325, 77] width 335 height 19
click at [124, 191] on h4 "Descrição da versão (9)" at bounding box center [158, 193] width 211 height 8
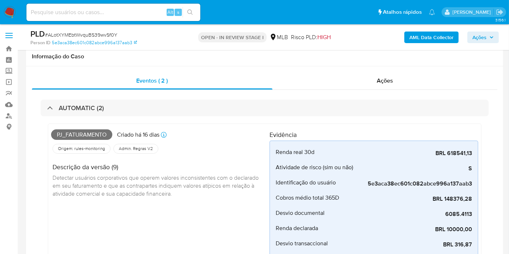
scroll to position [241, 0]
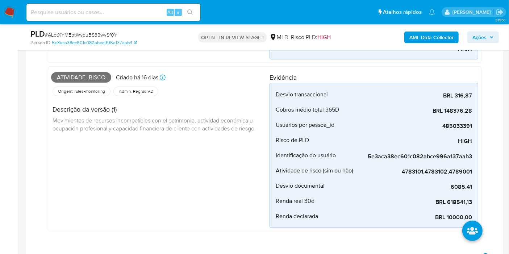
click at [90, 75] on span "Atividade_risco" at bounding box center [81, 77] width 60 height 11
copy span "Atividade_risco"
click at [485, 36] on span "Ações" at bounding box center [480, 38] width 14 height 12
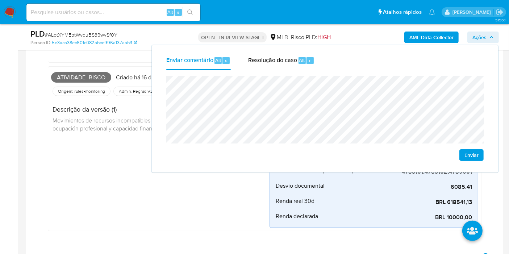
click at [110, 132] on div "Descrição da versão (1) Movimientos de recursos incompatibles con el patrimonio…" at bounding box center [160, 118] width 219 height 41
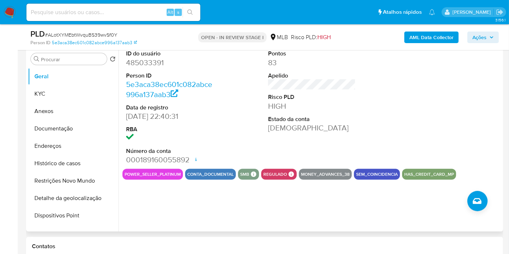
scroll to position [483, 0]
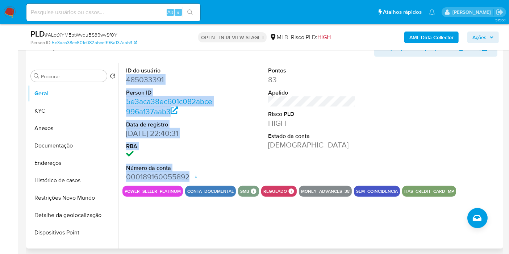
drag, startPoint x: 128, startPoint y: 79, endPoint x: 189, endPoint y: 171, distance: 110.2
click at [189, 171] on div "ID do usuário 485033391 Person ID 5e3aca38ec601c082abce996a137aab3 Data de regi…" at bounding box center [170, 124] width 95 height 123
copy dl "485033391 Person ID 5e3aca38ec601c082abce996a137aab3 Data de registro [DATE] 22…"
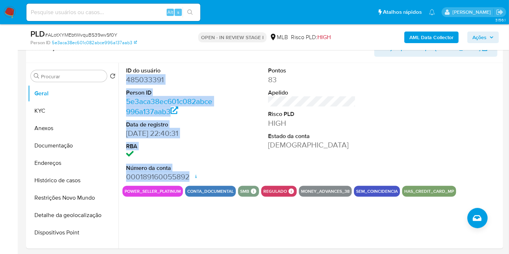
drag, startPoint x: 472, startPoint y: 38, endPoint x: 463, endPoint y: 43, distance: 10.9
click at [472, 38] on button "Ações" at bounding box center [484, 38] width 32 height 12
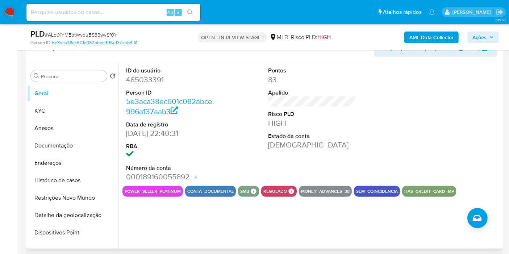
click at [160, 76] on dd "485033391" at bounding box center [170, 80] width 88 height 10
click at [161, 77] on dd "485033391" at bounding box center [170, 80] width 88 height 10
click at [145, 76] on dd "485033391" at bounding box center [170, 80] width 88 height 10
copy dd "485033391"
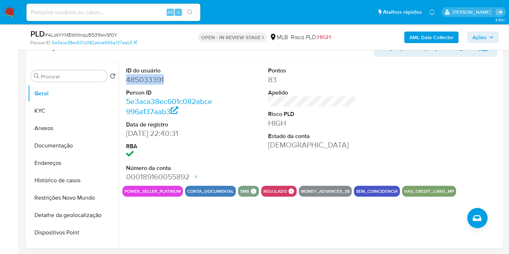
click at [490, 40] on span "Ações" at bounding box center [483, 37] width 21 height 10
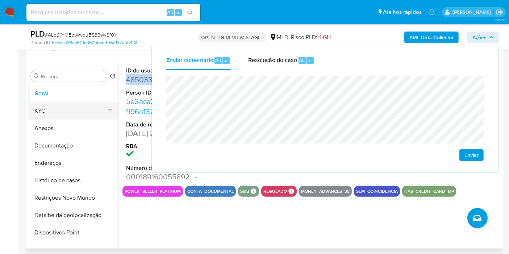
click at [73, 115] on button "KYC" at bounding box center [70, 110] width 85 height 17
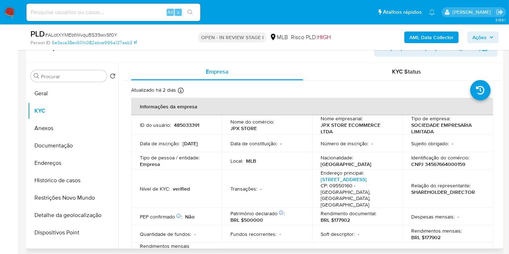
click at [441, 163] on p "CNPJ 34567664000159" at bounding box center [438, 164] width 54 height 7
copy p "34567664000159"
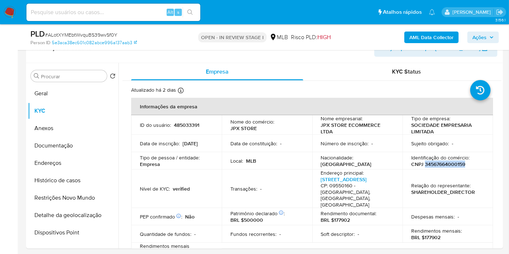
click at [485, 37] on span "Ações" at bounding box center [480, 38] width 14 height 12
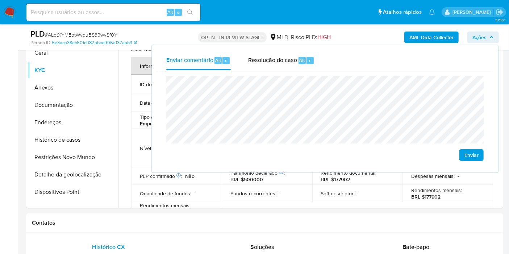
scroll to position [564, 0]
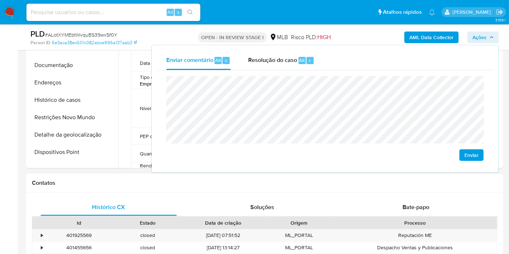
drag, startPoint x: 124, startPoint y: 188, endPoint x: 130, endPoint y: 185, distance: 6.8
click at [126, 187] on div "Contatos" at bounding box center [264, 183] width 477 height 19
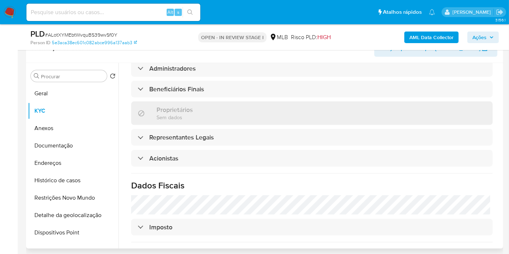
scroll to position [285, 0]
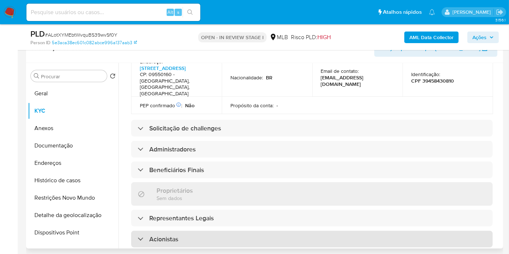
click at [268, 231] on div "Acionistas" at bounding box center [312, 239] width 362 height 17
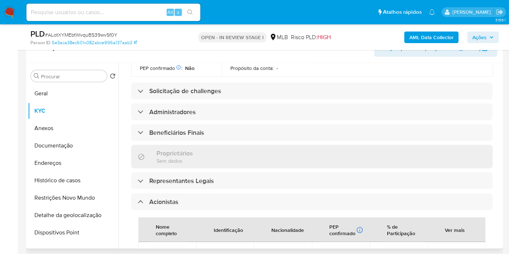
scroll to position [365, 0]
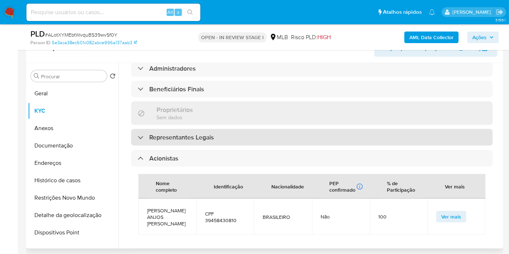
click at [267, 129] on div "Representantes Legais" at bounding box center [312, 137] width 362 height 17
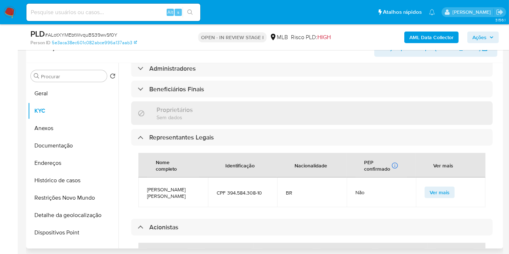
click at [259, 82] on div "Informações da empresa ID do usuário : 485033391 Nome do comércio : JPX STORE N…" at bounding box center [312, 107] width 362 height 750
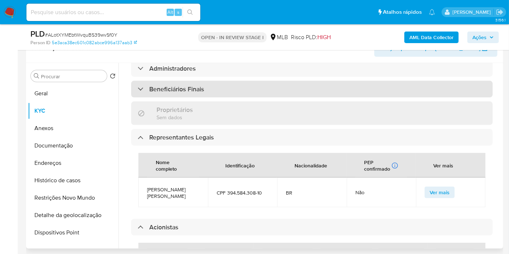
click at [261, 81] on div "Beneficiários Finais" at bounding box center [312, 89] width 362 height 17
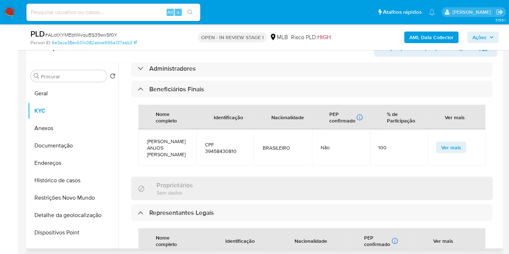
click at [221, 141] on span "CPF 39458430810" at bounding box center [225, 147] width 41 height 13
copy span "39458430810"
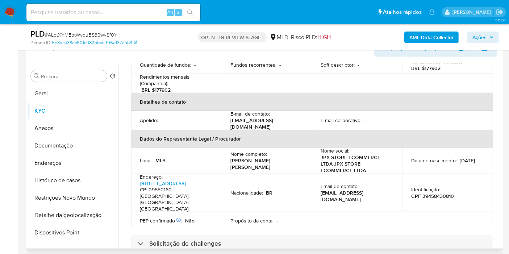
scroll to position [204, 0]
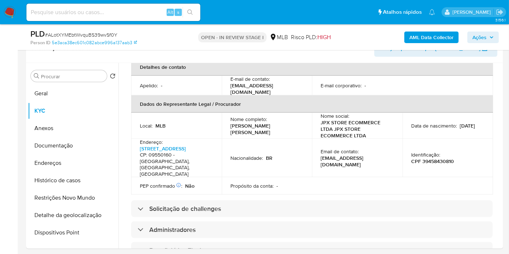
drag, startPoint x: 484, startPoint y: 37, endPoint x: 479, endPoint y: 39, distance: 5.0
click at [479, 39] on span "Ações" at bounding box center [480, 38] width 14 height 12
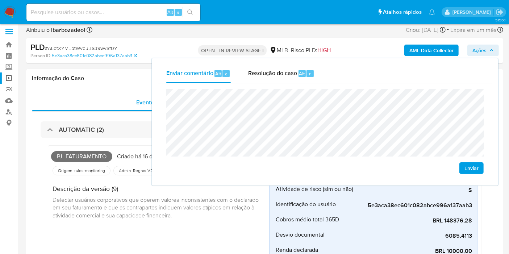
scroll to position [0, 0]
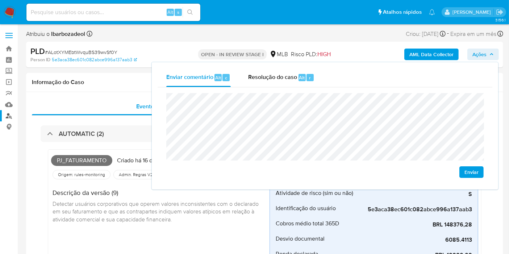
click at [11, 113] on link "Localizador de pessoas" at bounding box center [43, 115] width 86 height 11
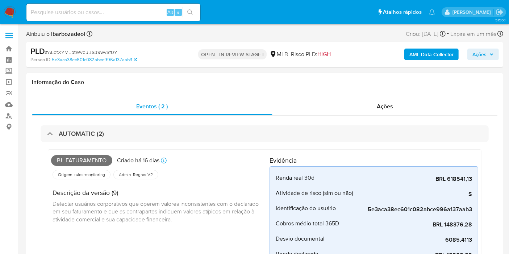
click at [491, 54] on icon "button" at bounding box center [491, 55] width 3 height 2
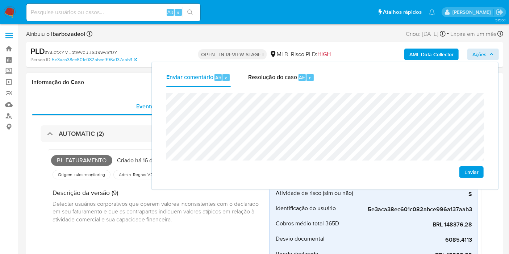
click at [195, 216] on div "Descrição da versão (9) Detectar usuários corporativos que operem valores incon…" at bounding box center [160, 205] width 219 height 49
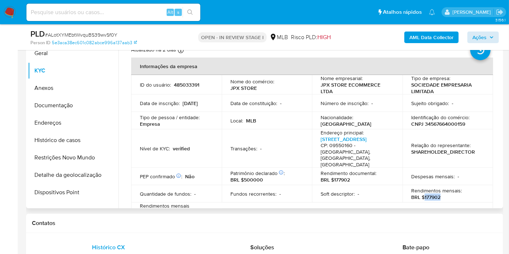
drag, startPoint x: 431, startPoint y: 191, endPoint x: 445, endPoint y: 187, distance: 13.9
click at [444, 188] on div "Rendimentos mensais : BRL $177902" at bounding box center [447, 193] width 73 height 13
copy p "177902"
click at [476, 34] on span "Ações" at bounding box center [480, 38] width 14 height 12
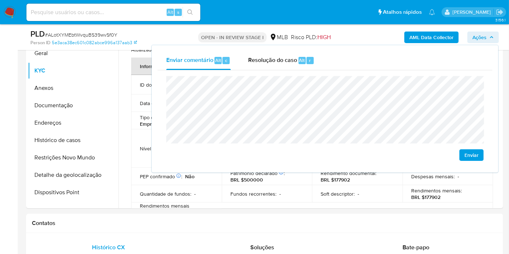
click at [0, 0] on lt-span "Santo Andr é" at bounding box center [0, 0] width 0 height 0
click at [0, 0] on lt-span "econômica" at bounding box center [0, 0] width 0 height 0
drag, startPoint x: 76, startPoint y: 122, endPoint x: 6, endPoint y: 134, distance: 71.0
click at [76, 122] on button "Endereços" at bounding box center [73, 122] width 91 height 17
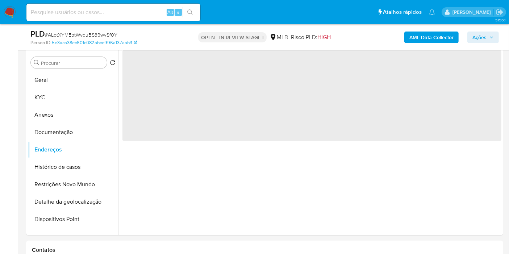
scroll to position [443, 0]
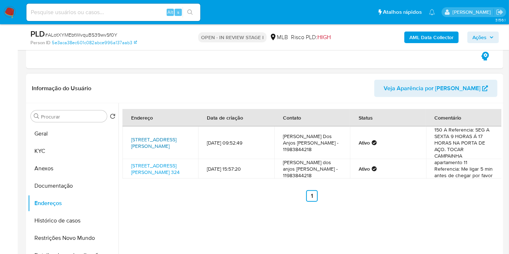
click at [162, 138] on link "Rua Romana 150, Santo André, São Paulo, 09061620, Brasil 150" at bounding box center [153, 143] width 45 height 14
click at [153, 171] on link "Rua Araçatuba 324, Santo André, São Paulo, 09071310, Brasil 324" at bounding box center [155, 169] width 49 height 14
click at [67, 187] on button "Documentação" at bounding box center [70, 185] width 85 height 17
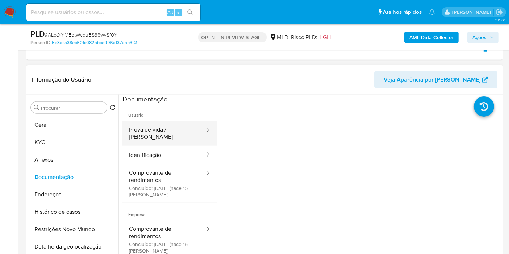
click at [162, 128] on button "Prova de vida / Selfie" at bounding box center [164, 133] width 83 height 25
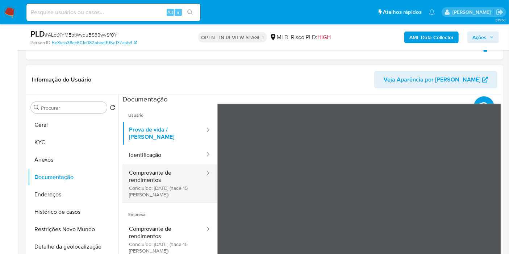
click at [162, 166] on button "Comprovante de rendimentos Concluído: 12/08/2025 (hace 15 días)" at bounding box center [164, 183] width 83 height 38
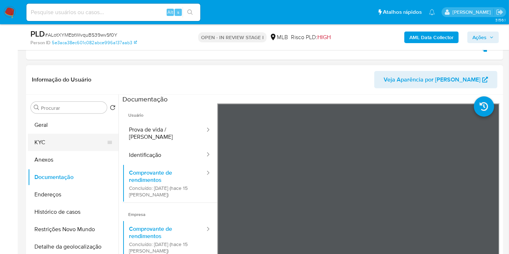
click at [57, 136] on button "KYC" at bounding box center [70, 142] width 85 height 17
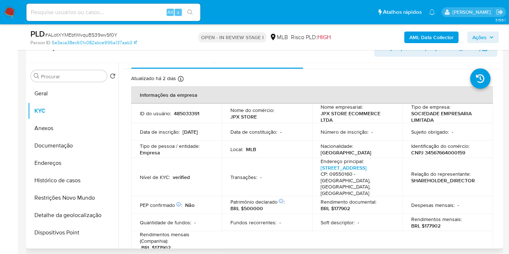
scroll to position [0, 0]
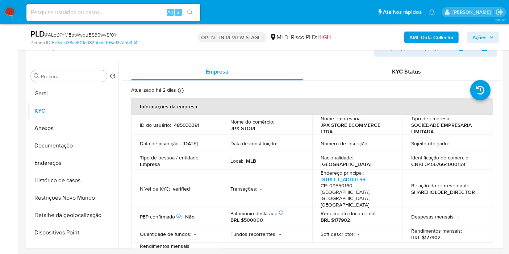
click at [490, 37] on icon "button" at bounding box center [492, 37] width 4 height 4
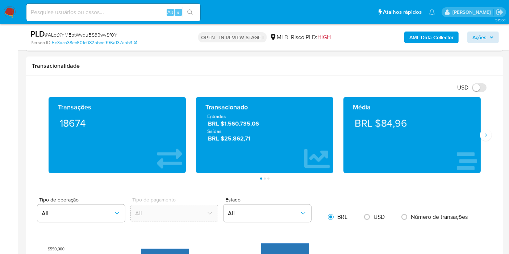
scroll to position [1047, 0]
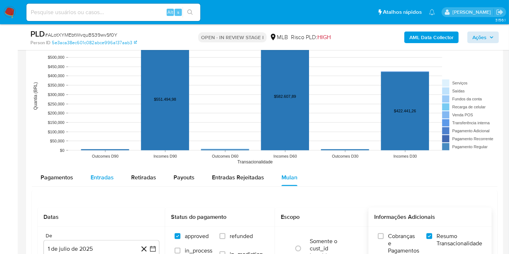
click at [94, 183] on div "Entradas" at bounding box center [102, 177] width 23 height 17
select select "10"
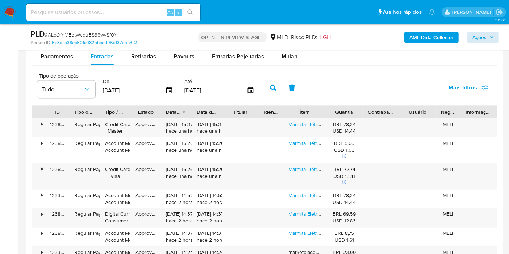
scroll to position [1248, 0]
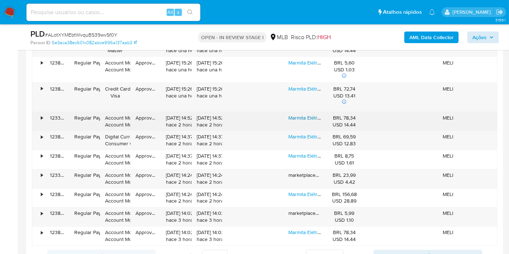
click at [304, 115] on link "Marmita Elétrica Bivolt 12v/24v E 110v/220v + Bolsa Térmica" at bounding box center [355, 117] width 132 height 7
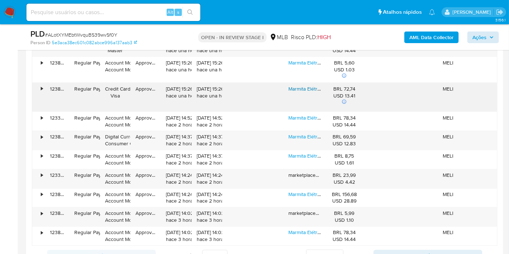
click at [306, 85] on link "Marmita Elétrica Bivolt 12v/24v E 110v/220v + Bolsa Térmica" at bounding box center [355, 88] width 132 height 7
drag, startPoint x: 339, startPoint y: 249, endPoint x: 339, endPoint y: 245, distance: 4.7
click at [338, 250] on select "5 Linhas 10 Linhas 20 Linhas 25 Linhas 50 Linhas 100 Linhas" at bounding box center [324, 256] width 37 height 12
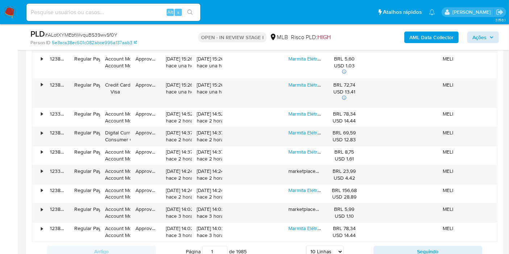
click at [337, 246] on select "5 Linhas 10 Linhas 20 Linhas 25 Linhas 50 Linhas 100 Linhas" at bounding box center [324, 252] width 37 height 12
click at [336, 247] on select "5 Linhas 10 Linhas 20 Linhas 25 Linhas 50 Linhas 100 Linhas" at bounding box center [324, 252] width 37 height 12
select select "100"
click at [307, 246] on select "5 Linhas 10 Linhas 20 Linhas 25 Linhas 50 Linhas 100 Linhas" at bounding box center [324, 252] width 37 height 12
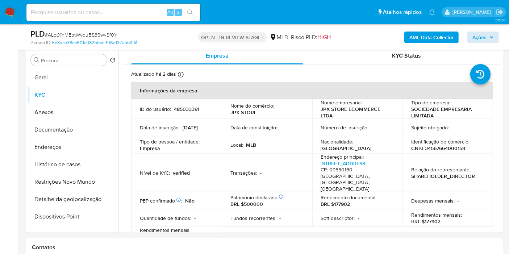
scroll to position [487, 0]
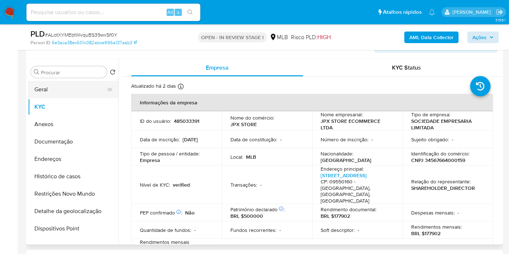
click at [62, 87] on button "Geral" at bounding box center [70, 89] width 85 height 17
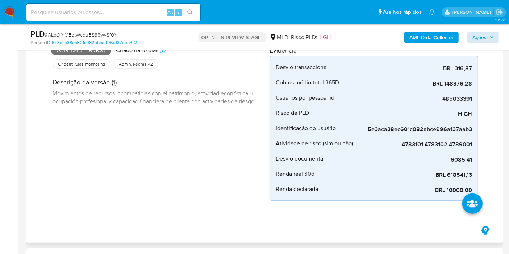
scroll to position [245, 0]
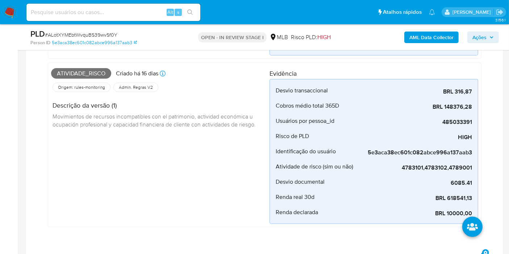
click at [479, 36] on span "Ações" at bounding box center [480, 38] width 14 height 12
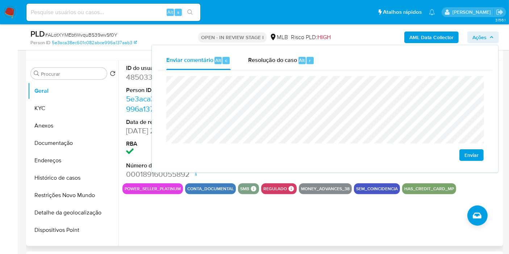
scroll to position [487, 0]
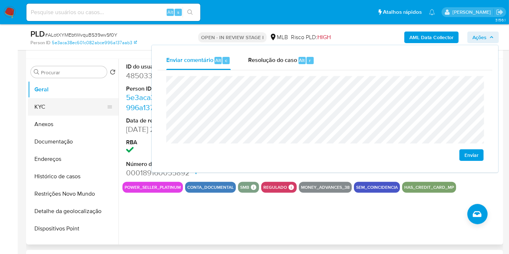
click at [83, 104] on button "KYC" at bounding box center [70, 106] width 85 height 17
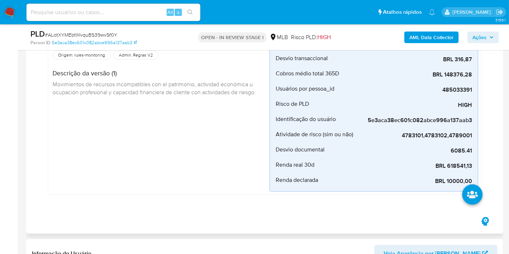
scroll to position [245, 0]
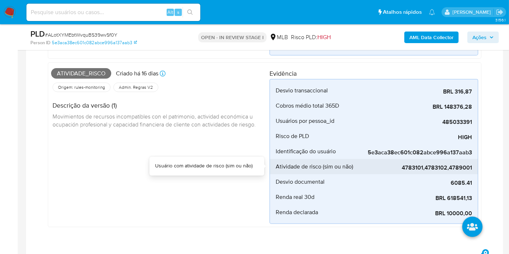
click at [415, 165] on span "4783101,4783102,4789001" at bounding box center [418, 167] width 109 height 7
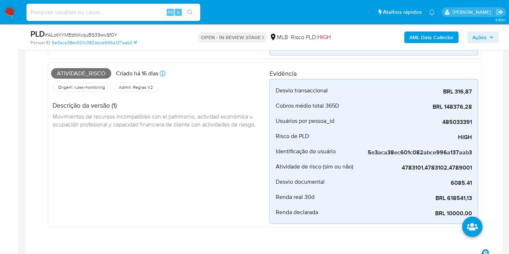
click at [480, 31] on div "AML Data Collector Ações" at bounding box center [422, 37] width 154 height 17
click at [481, 41] on span "Ações" at bounding box center [480, 38] width 14 height 12
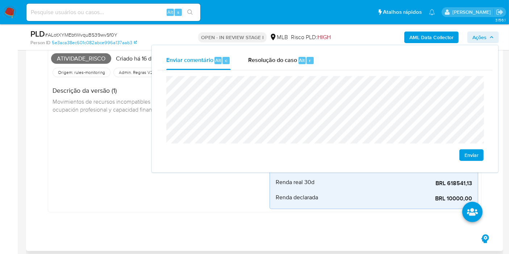
scroll to position [407, 0]
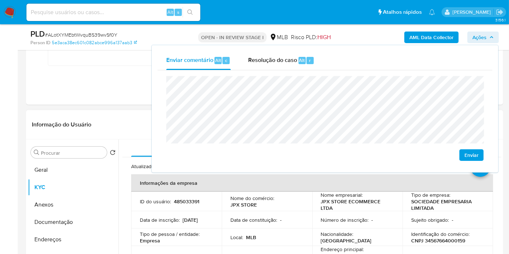
click at [61, 179] on button "KYC" at bounding box center [73, 187] width 91 height 17
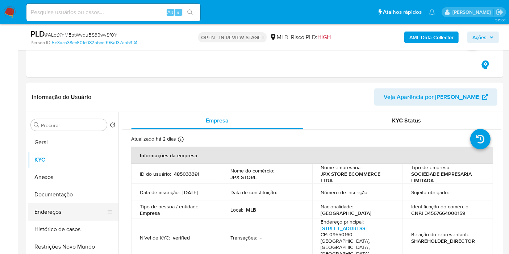
scroll to position [447, 0]
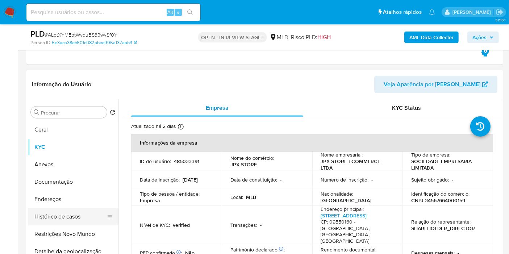
click at [41, 219] on button "Histórico de casos" at bounding box center [70, 216] width 85 height 17
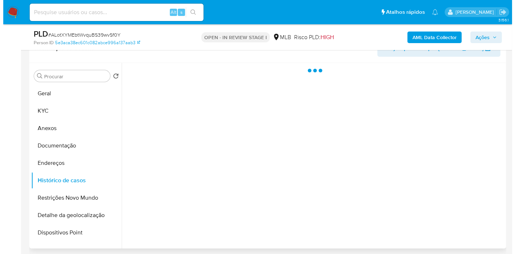
scroll to position [487, 0]
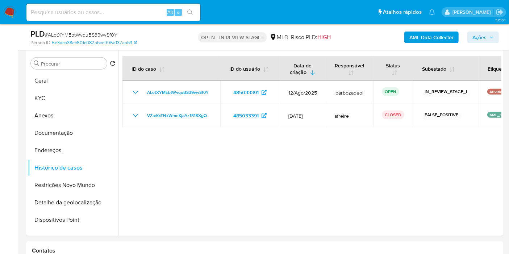
click at [485, 37] on span "Ações" at bounding box center [480, 38] width 14 height 12
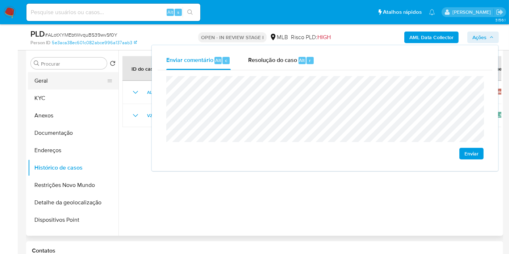
click at [78, 85] on button "Geral" at bounding box center [70, 80] width 85 height 17
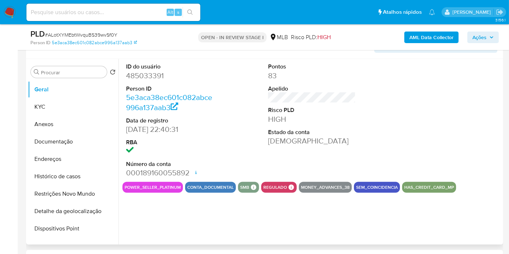
click at [301, 159] on div "Pontos 83 Apelido Risco PLD HIGH Estado da conta Ativa" at bounding box center [312, 120] width 95 height 123
click at [44, 101] on button "KYC" at bounding box center [70, 106] width 85 height 17
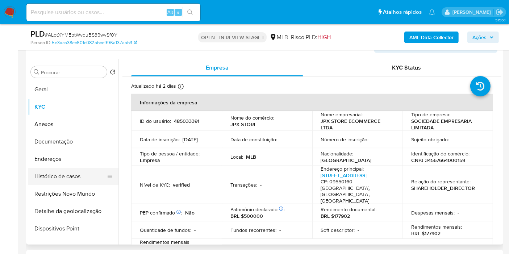
click at [68, 159] on button "Endereços" at bounding box center [73, 158] width 91 height 17
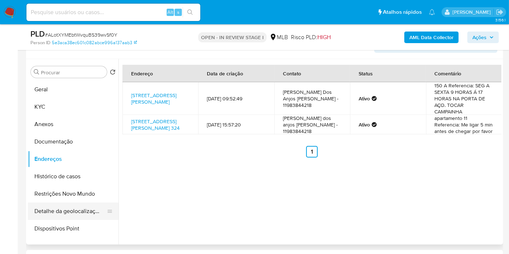
click at [62, 209] on button "Detalhe da geolocalização" at bounding box center [70, 211] width 85 height 17
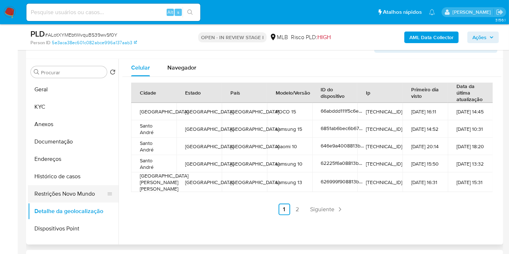
click at [66, 192] on button "Restrições Novo Mundo" at bounding box center [70, 193] width 85 height 17
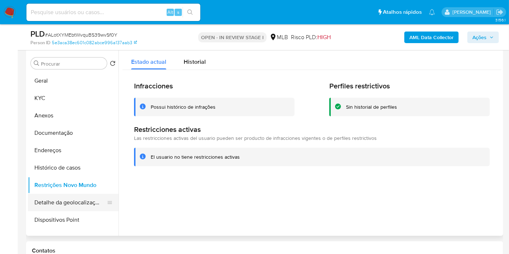
click at [46, 204] on button "Detalhe da geolocalização" at bounding box center [70, 202] width 85 height 17
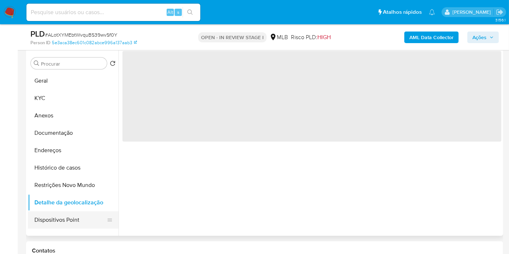
click at [50, 220] on button "Dispositivos Point" at bounding box center [70, 219] width 85 height 17
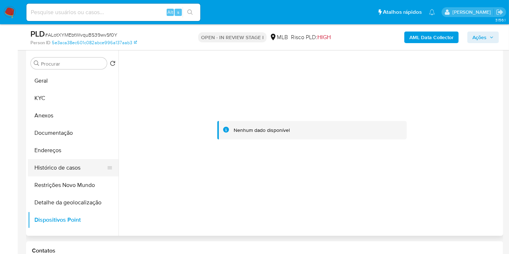
click at [72, 165] on button "Histórico de casos" at bounding box center [70, 167] width 85 height 17
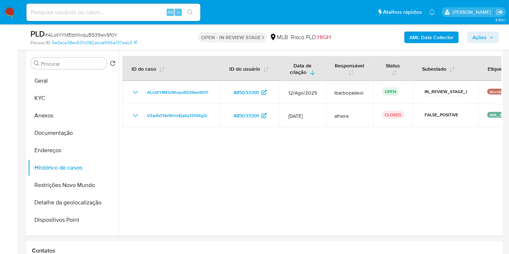
click at [471, 33] on button "Ações" at bounding box center [484, 38] width 32 height 12
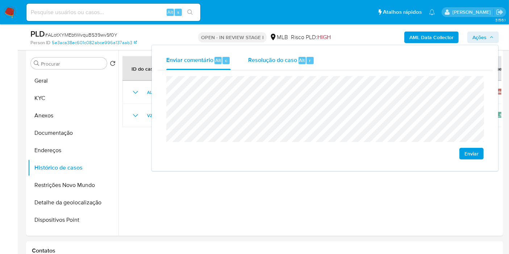
drag, startPoint x: 278, startPoint y: 61, endPoint x: 278, endPoint y: 69, distance: 8.4
click at [278, 61] on span "Resolução do caso" at bounding box center [272, 60] width 49 height 8
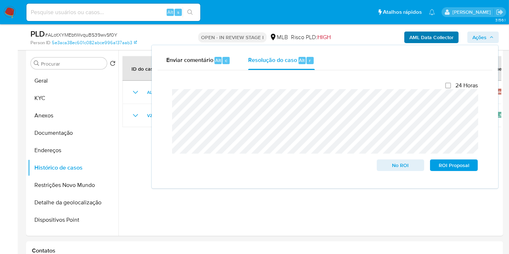
click at [397, 33] on div "AML Data Collector Ações Enviar comentário Alt c Resolução do caso Alt r Fecham…" at bounding box center [422, 37] width 154 height 17
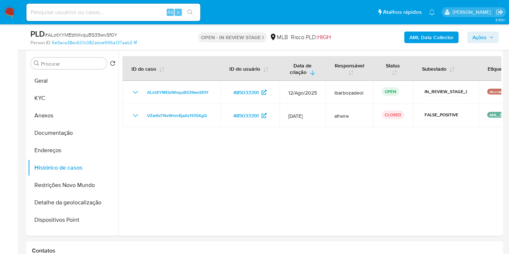
click at [420, 34] on b "AML Data Collector" at bounding box center [432, 38] width 44 height 12
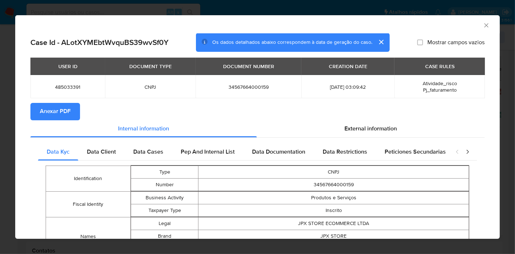
click at [59, 108] on span "Anexar PDF" at bounding box center [55, 112] width 31 height 16
click at [483, 27] on icon "Fechar a janela" at bounding box center [486, 25] width 7 height 7
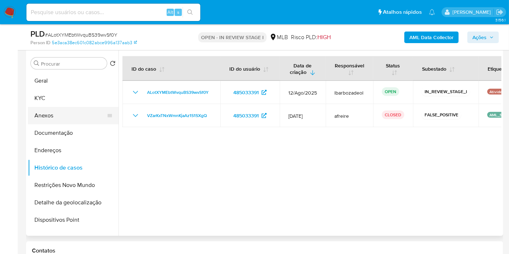
click at [60, 115] on button "Anexos" at bounding box center [70, 115] width 85 height 17
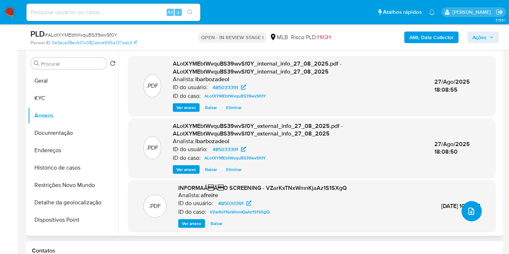
click at [467, 207] on span "upload-file" at bounding box center [471, 211] width 9 height 9
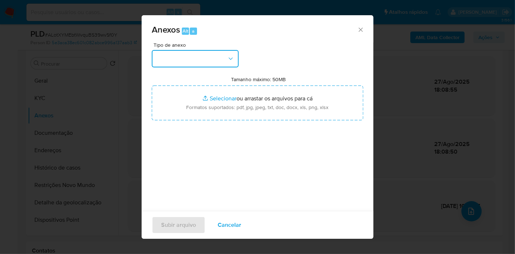
click at [217, 59] on button "button" at bounding box center [195, 58] width 87 height 17
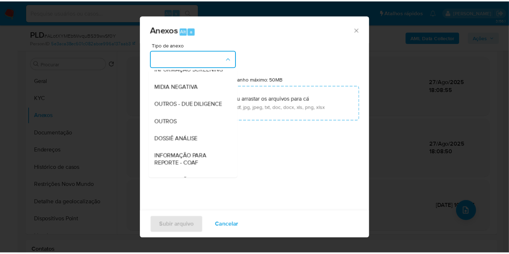
scroll to position [111, 0]
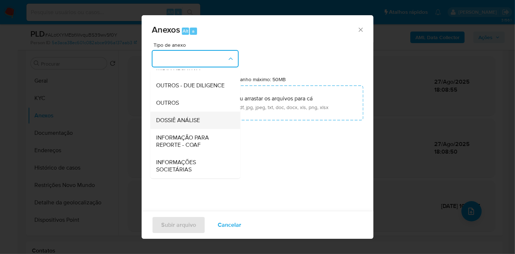
click at [200, 125] on div "DOSSIÊ ANÁLISE" at bounding box center [193, 120] width 74 height 17
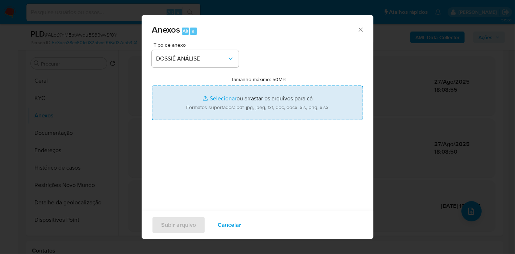
click at [211, 109] on input "Tamanho máximo: 50MB Selecionar arquivos" at bounding box center [258, 103] width 212 height 35
type input "C:\fakepath\SAR - XXXX - CNPJ 34567664000159 - JPX STORE ECOMMERCE LTDA.pdf"
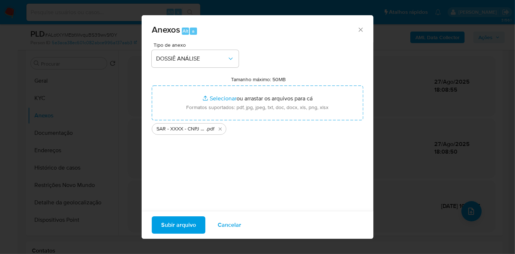
click at [176, 223] on span "Subir arquivo" at bounding box center [178, 225] width 35 height 16
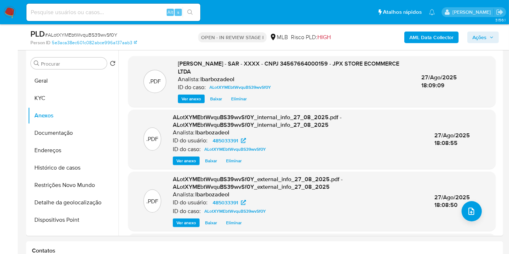
click at [478, 33] on span "Ações" at bounding box center [480, 38] width 14 height 12
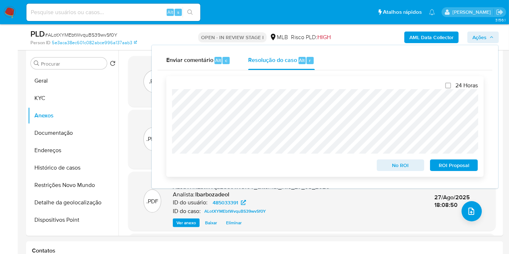
click at [439, 164] on span "ROI Proposal" at bounding box center [454, 165] width 38 height 10
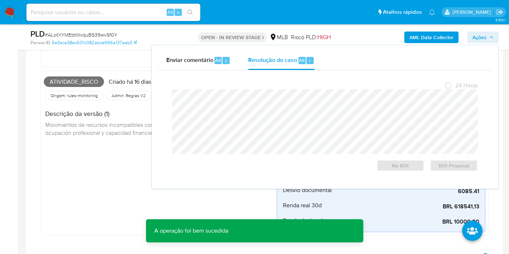
scroll to position [0, 0]
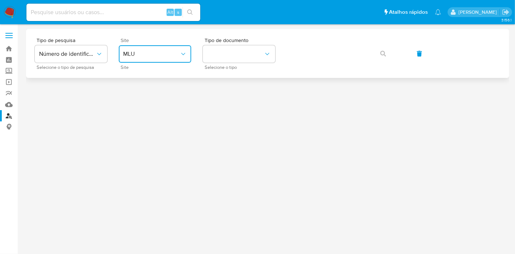
click at [153, 57] on span "MLU" at bounding box center [151, 53] width 57 height 7
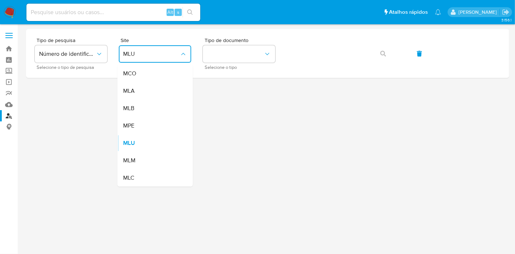
click at [146, 103] on div "MLB" at bounding box center [152, 108] width 59 height 17
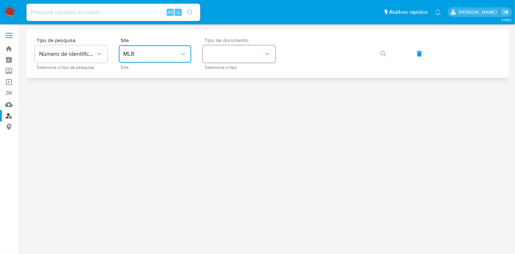
click at [218, 51] on button "identificationType" at bounding box center [239, 53] width 72 height 17
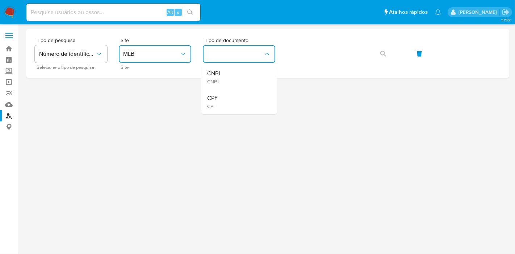
click at [244, 103] on div "CPF CPF" at bounding box center [236, 102] width 59 height 25
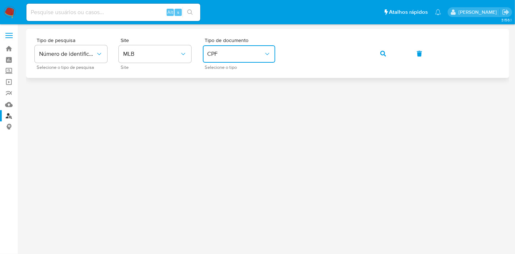
click at [382, 56] on icon "button" at bounding box center [384, 54] width 6 height 6
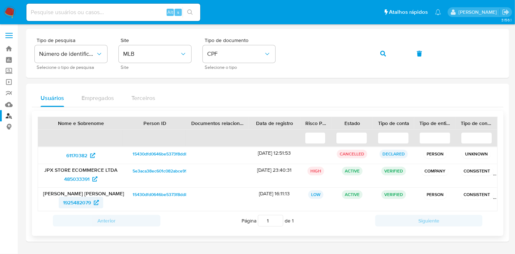
click at [78, 200] on span "1925482079" at bounding box center [77, 203] width 28 height 12
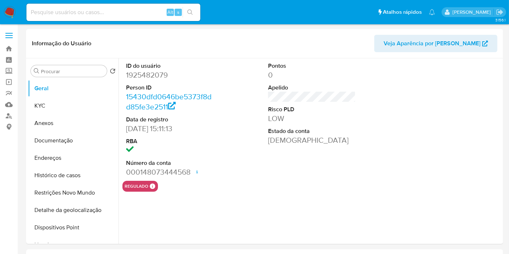
select select "10"
click at [46, 108] on button "KYC" at bounding box center [70, 105] width 85 height 17
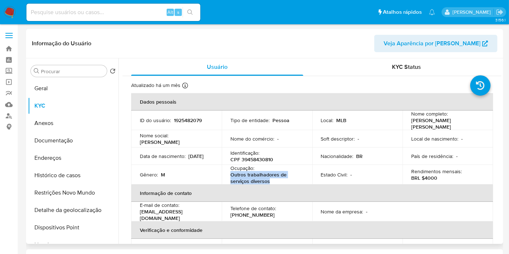
drag, startPoint x: 272, startPoint y: 183, endPoint x: 230, endPoint y: 175, distance: 42.7
click at [231, 175] on p "Outros trabalhadores de serviços diversos" at bounding box center [266, 177] width 70 height 13
copy p "Outros trabalhadores de serviços diversos"
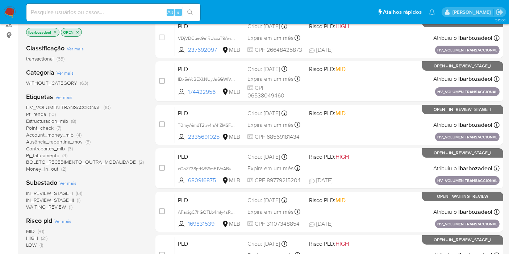
scroll to position [121, 0]
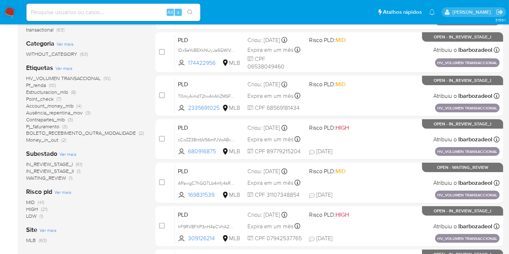
click at [42, 210] on span "(21)" at bounding box center [44, 209] width 7 height 7
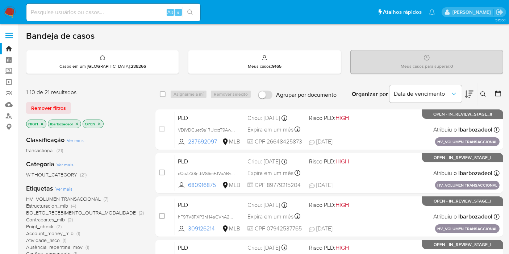
scroll to position [40, 0]
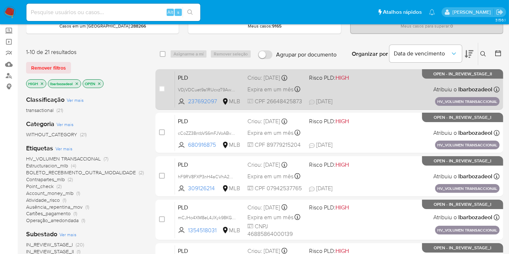
click at [350, 92] on div "PLD VDjVDCuet9a1RUcxzT9AwseN 237692097 MLB Risco PLD: HIGH Criou: [DATE] Criou:…" at bounding box center [337, 89] width 325 height 37
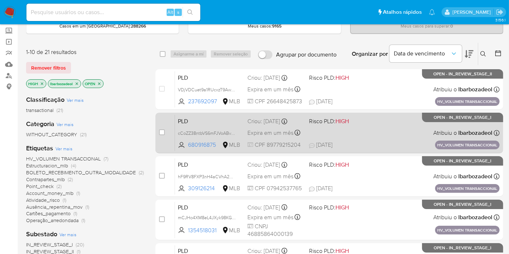
click at [353, 136] on div "PLD cCoZZ38ntbVS6mFJVoABvWl2 680916875 MLB Risco PLD: HIGH Criou: [DATE] Criou:…" at bounding box center [337, 133] width 325 height 37
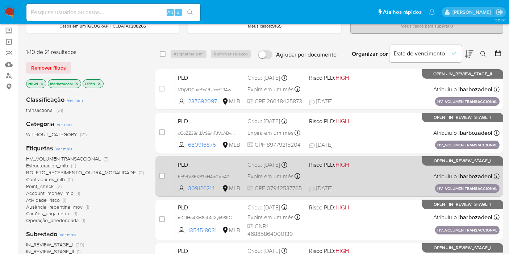
click at [374, 175] on div "PLD hF9RV8FXP3nH4aCVhA2wpaCN 309126214 MLB Risco PLD: HIGH Criou: [DATE] Criou:…" at bounding box center [337, 176] width 325 height 37
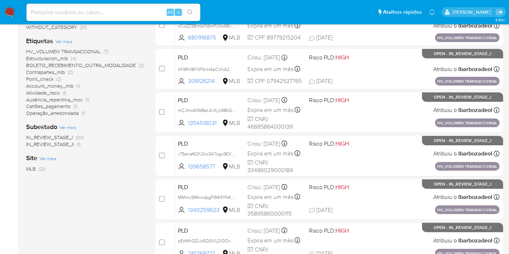
scroll to position [317, 0]
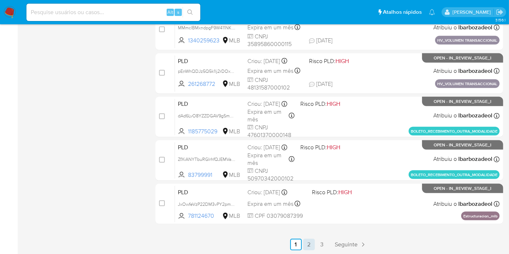
click at [308, 245] on link "2" at bounding box center [309, 245] width 12 height 12
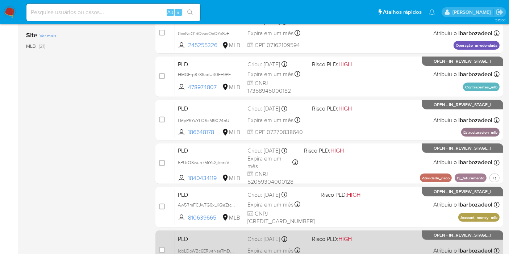
scroll to position [317, 0]
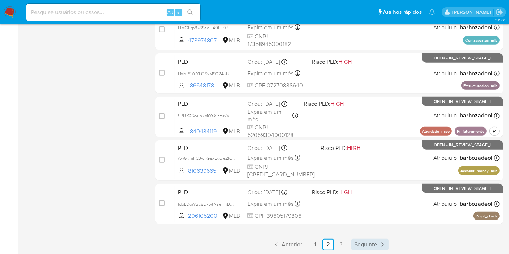
click at [365, 244] on span "Seguinte" at bounding box center [365, 245] width 23 height 6
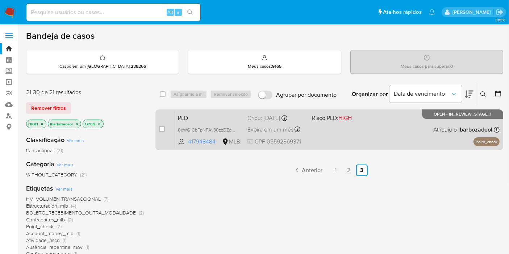
click at [343, 139] on div "PLD 0cWG1CbFpNFAv30zzDZgEtQv 417948484 MLB Risco PLD: HIGH Criou: [DATE] Criou:…" at bounding box center [337, 129] width 325 height 37
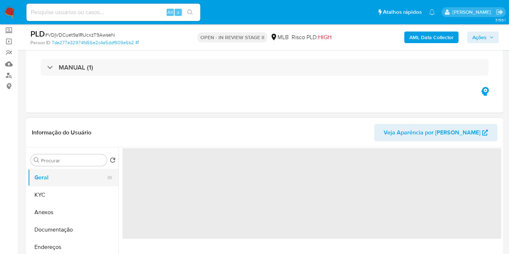
scroll to position [80, 0]
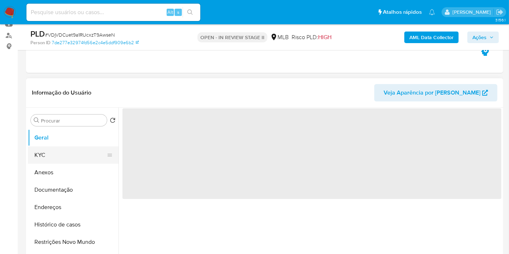
click at [58, 154] on button "KYC" at bounding box center [70, 154] width 85 height 17
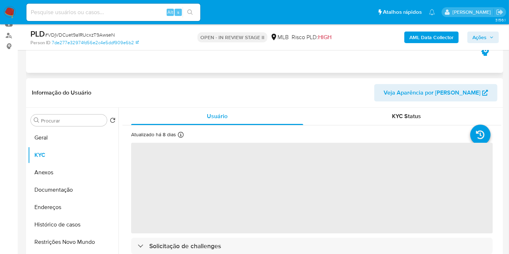
scroll to position [121, 0]
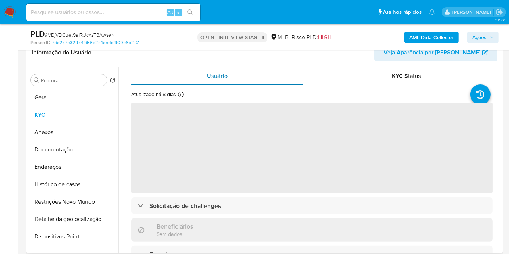
select select "10"
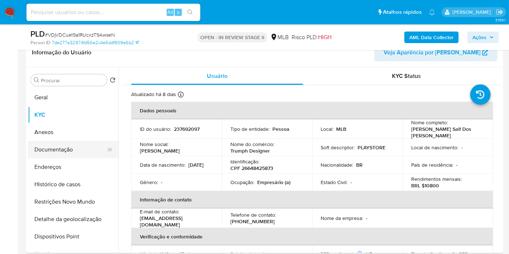
click at [78, 152] on button "Documentação" at bounding box center [70, 149] width 85 height 17
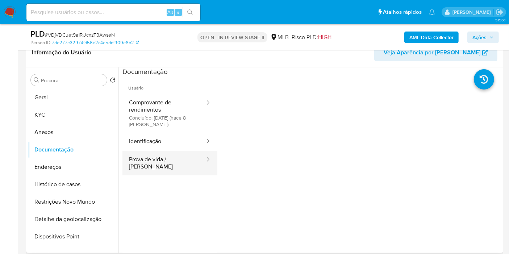
click at [159, 161] on button "Prova de vida / [PERSON_NAME]" at bounding box center [164, 163] width 83 height 25
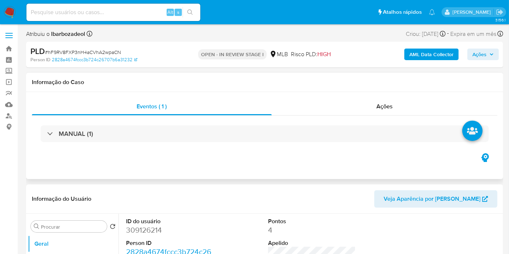
select select "10"
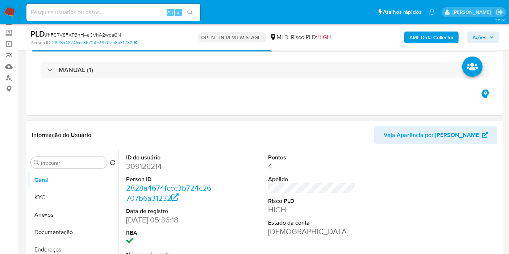
scroll to position [80, 0]
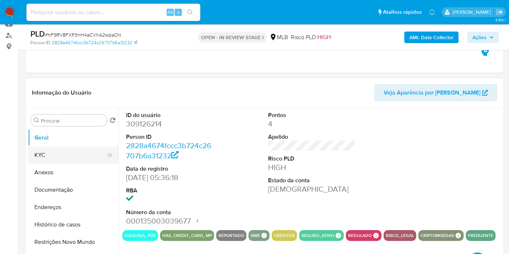
click at [58, 155] on button "KYC" at bounding box center [70, 154] width 85 height 17
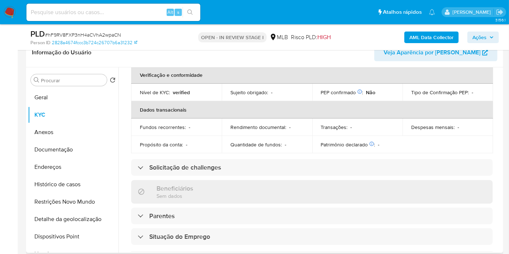
scroll to position [0, 0]
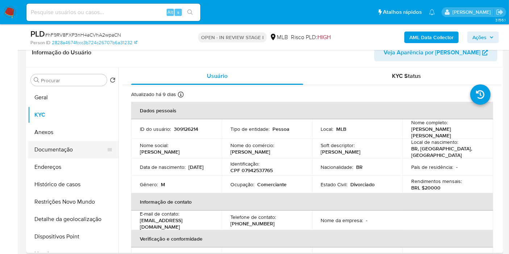
click at [76, 141] on button "Documentação" at bounding box center [70, 149] width 85 height 17
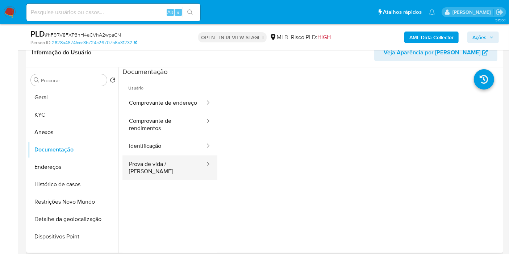
click at [175, 173] on button "Prova de vida / [PERSON_NAME]" at bounding box center [164, 168] width 83 height 25
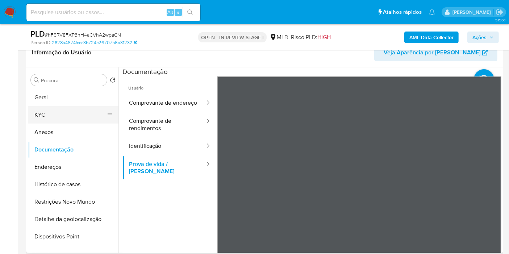
click at [79, 115] on button "KYC" at bounding box center [70, 114] width 85 height 17
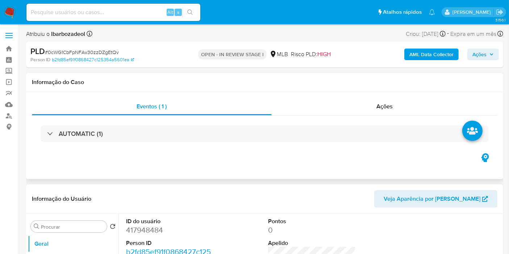
select select "10"
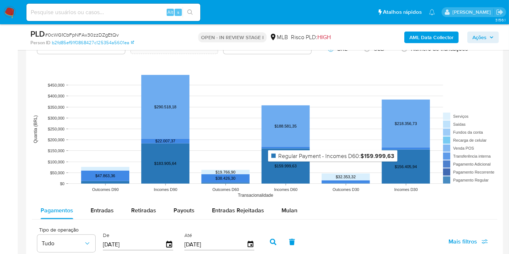
scroll to position [684, 0]
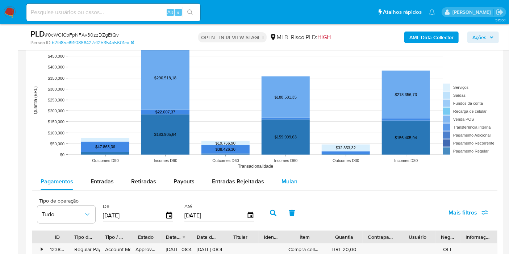
click at [282, 181] on span "Mulan" at bounding box center [290, 181] width 16 height 8
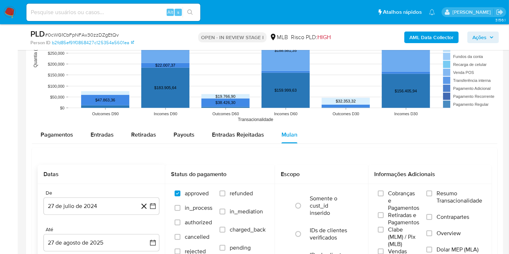
scroll to position [765, 0]
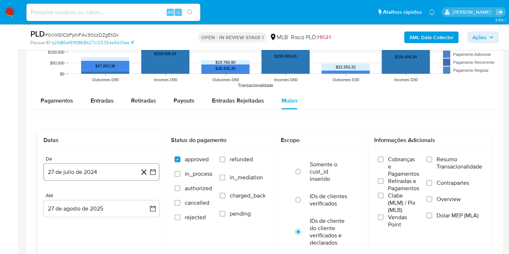
click at [90, 169] on button "27 de julio de 2024" at bounding box center [101, 171] width 116 height 17
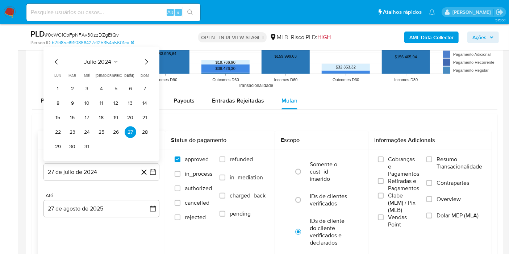
click at [91, 58] on span "julio 2024" at bounding box center [97, 61] width 27 height 7
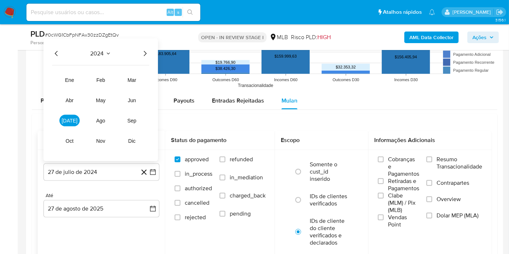
click at [145, 51] on icon "Año siguiente" at bounding box center [145, 53] width 9 height 9
click at [68, 121] on span "[DATE]" at bounding box center [70, 121] width 16 height 6
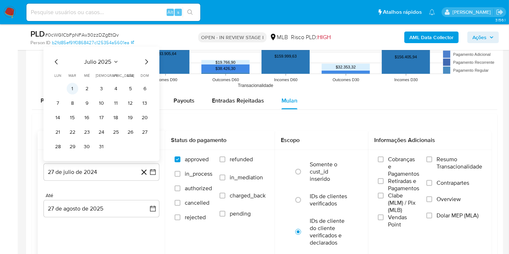
click at [75, 90] on button "1" at bounding box center [73, 89] width 12 height 12
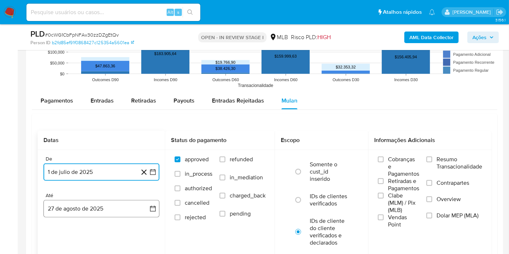
click at [90, 209] on button "27 de agosto de 2025" at bounding box center [101, 208] width 116 height 17
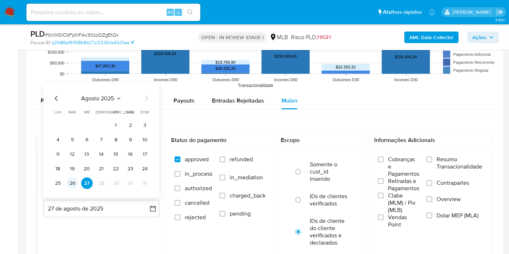
click at [74, 180] on button "26" at bounding box center [73, 184] width 12 height 12
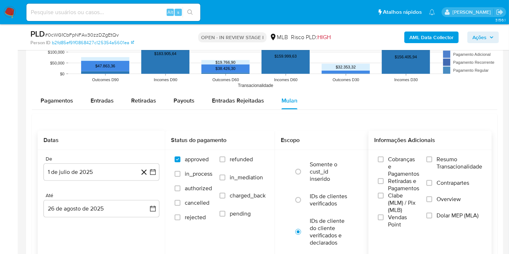
click at [431, 162] on label "Resumo Transacionalidade" at bounding box center [455, 168] width 56 height 24
click at [431, 162] on input "Resumo Transacionalidade" at bounding box center [430, 160] width 6 height 6
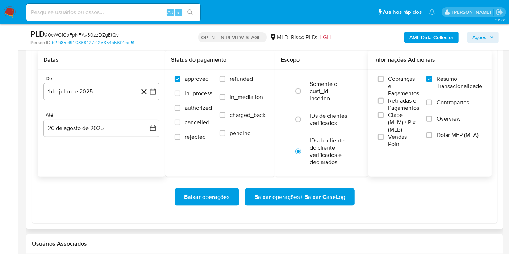
click at [327, 194] on span "Baixar operações + Baixar CaseLog" at bounding box center [299, 197] width 91 height 16
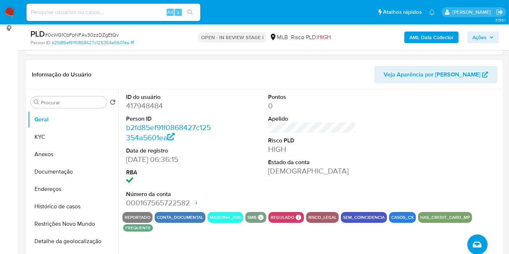
scroll to position [0, 0]
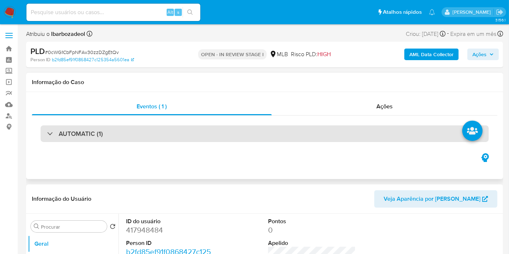
click at [265, 133] on div "AUTOMATIC (1)" at bounding box center [265, 133] width 448 height 17
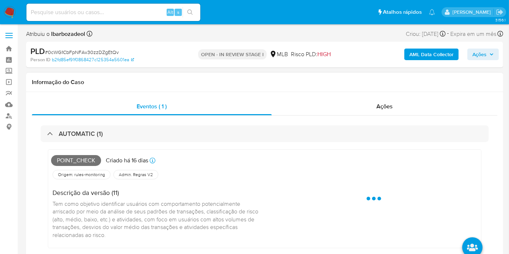
click at [75, 158] on span "Point_check" at bounding box center [76, 160] width 50 height 11
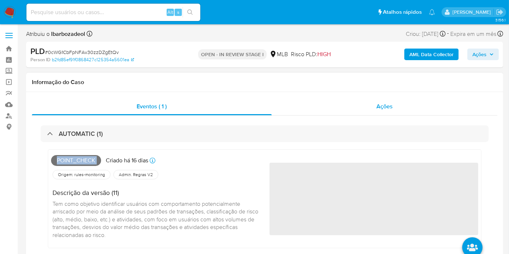
copy span "Point_check"
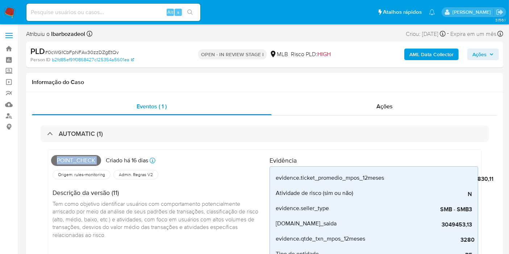
click at [480, 57] on span "Ações" at bounding box center [480, 55] width 14 height 12
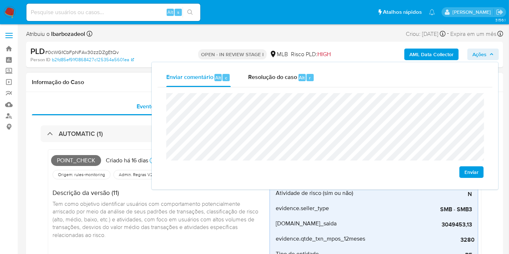
click at [122, 83] on h1 "Informação do Caso" at bounding box center [265, 82] width 466 height 7
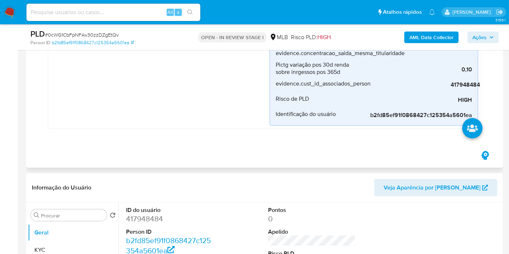
scroll to position [403, 0]
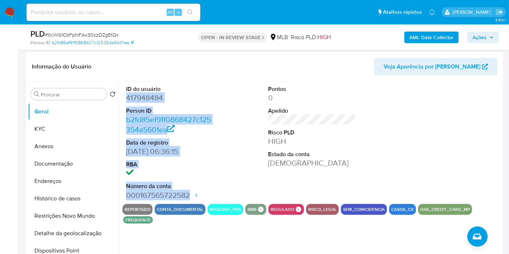
drag, startPoint x: 126, startPoint y: 98, endPoint x: 190, endPoint y: 195, distance: 116.7
click at [190, 195] on div "ID do usuário 417948484 Person ID b2fd85ef91f0868427c125354a5601ea Data de regi…" at bounding box center [170, 143] width 95 height 123
copy dl "417948484 Person ID b2fd85ef91f0868427c125354a5601ea Data de registro [DATE] 06…"
click at [482, 36] on span "Ações" at bounding box center [480, 38] width 14 height 12
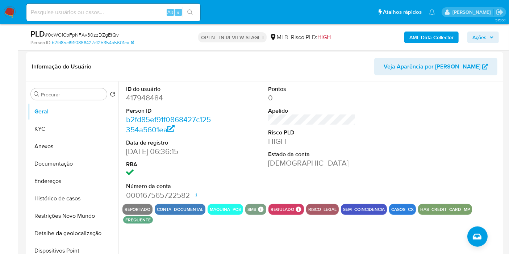
click at [480, 40] on span "Ações" at bounding box center [480, 38] width 14 height 12
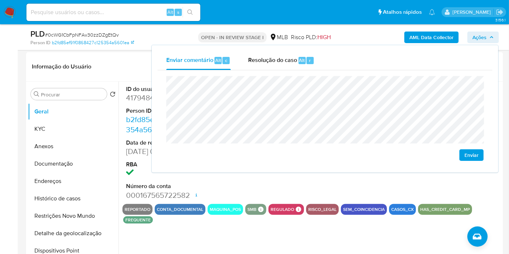
click at [154, 82] on div "Enviar comentário Alt c Resolução do caso Alt r Enviar" at bounding box center [325, 108] width 347 height 127
click at [127, 66] on header "Informação do Usuário Veja Aparência por [PERSON_NAME]" at bounding box center [265, 66] width 466 height 17
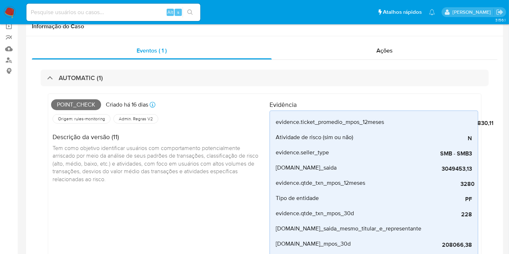
scroll to position [0, 0]
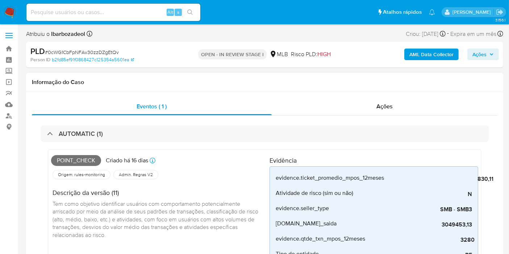
click at [74, 159] on span "Point_check" at bounding box center [76, 160] width 50 height 11
copy span "Point_check"
